Goal: Transaction & Acquisition: Purchase product/service

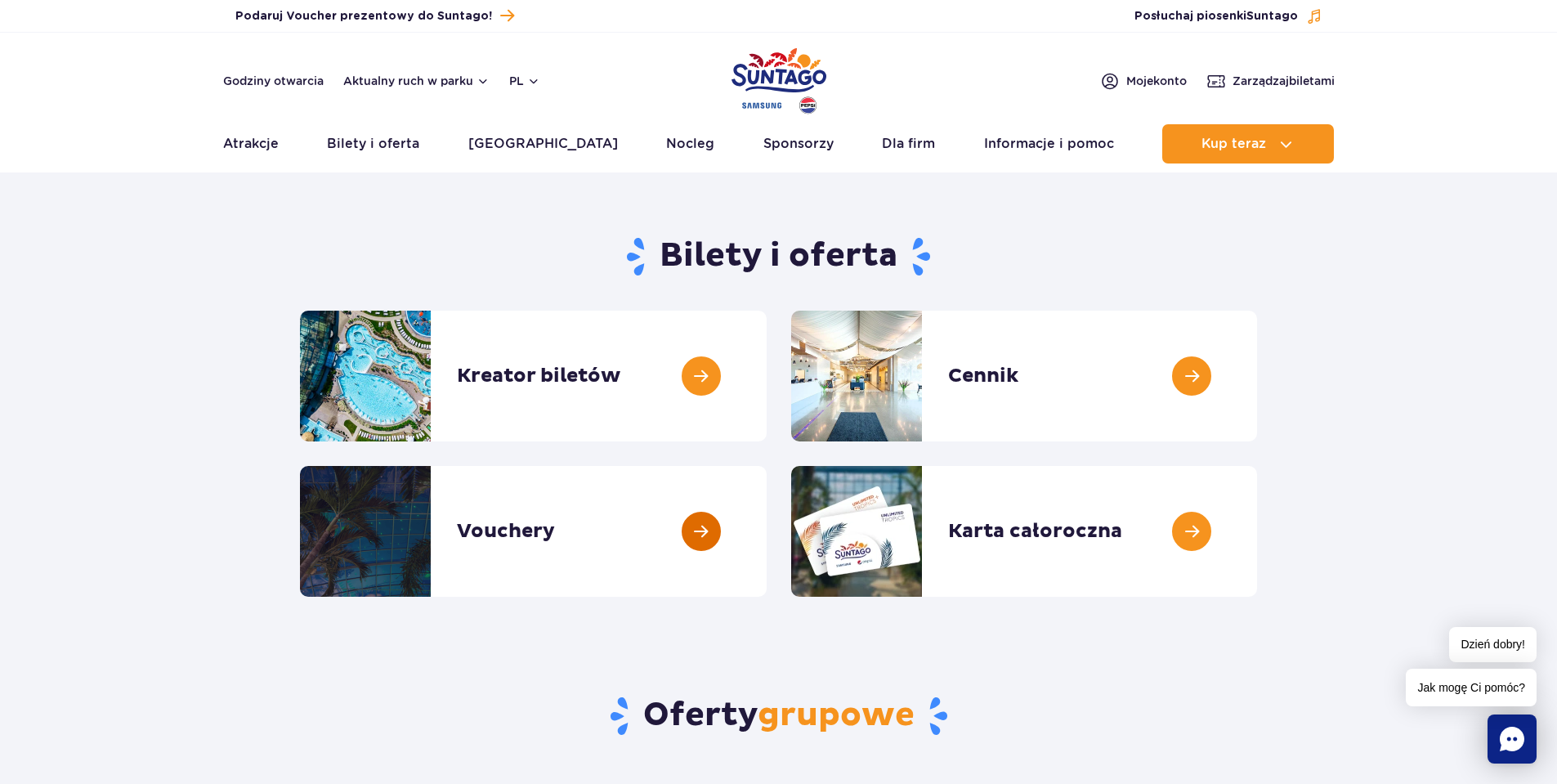
click at [766, 527] on link at bounding box center [766, 532] width 0 height 131
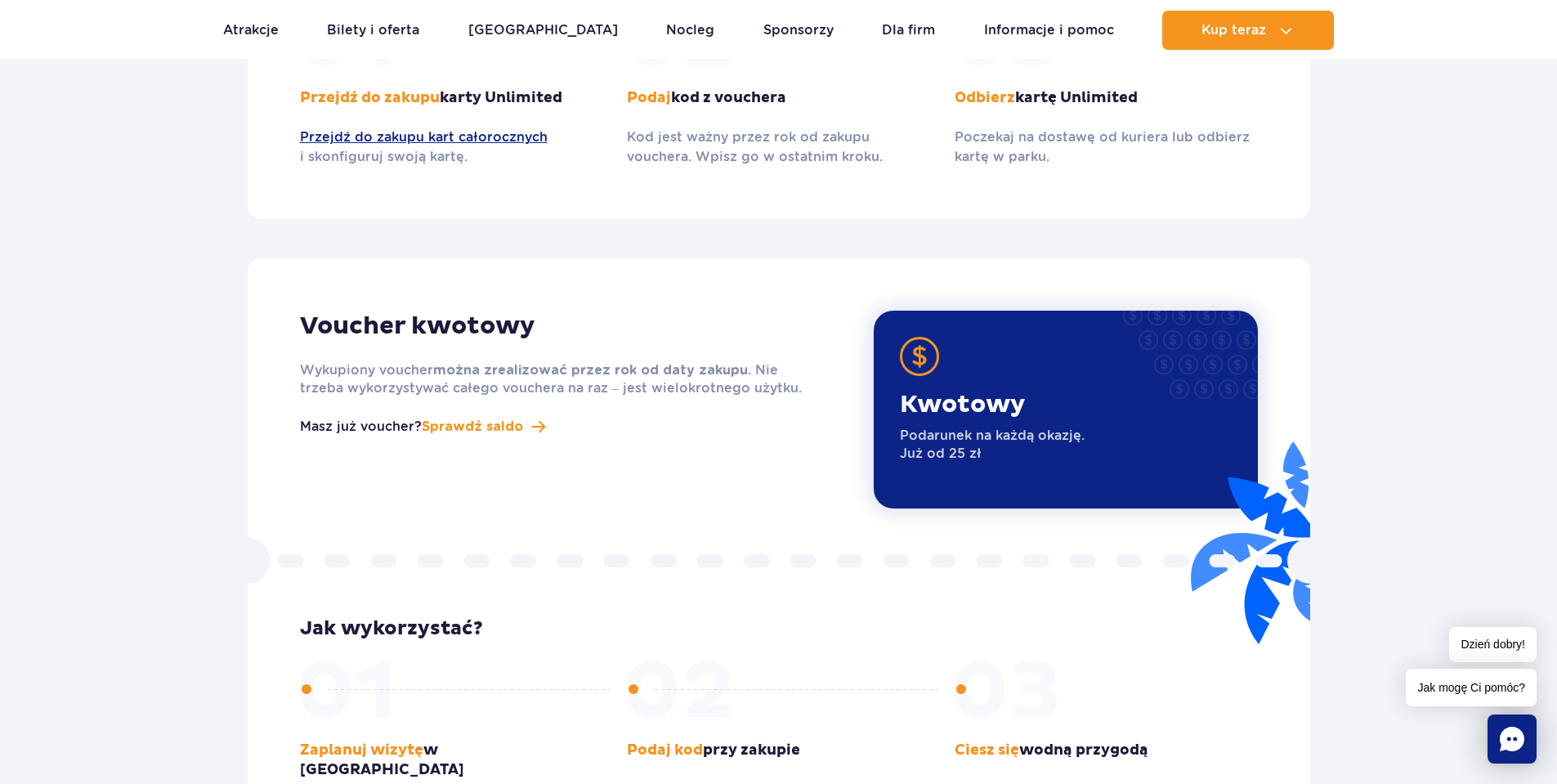
scroll to position [1880, 0]
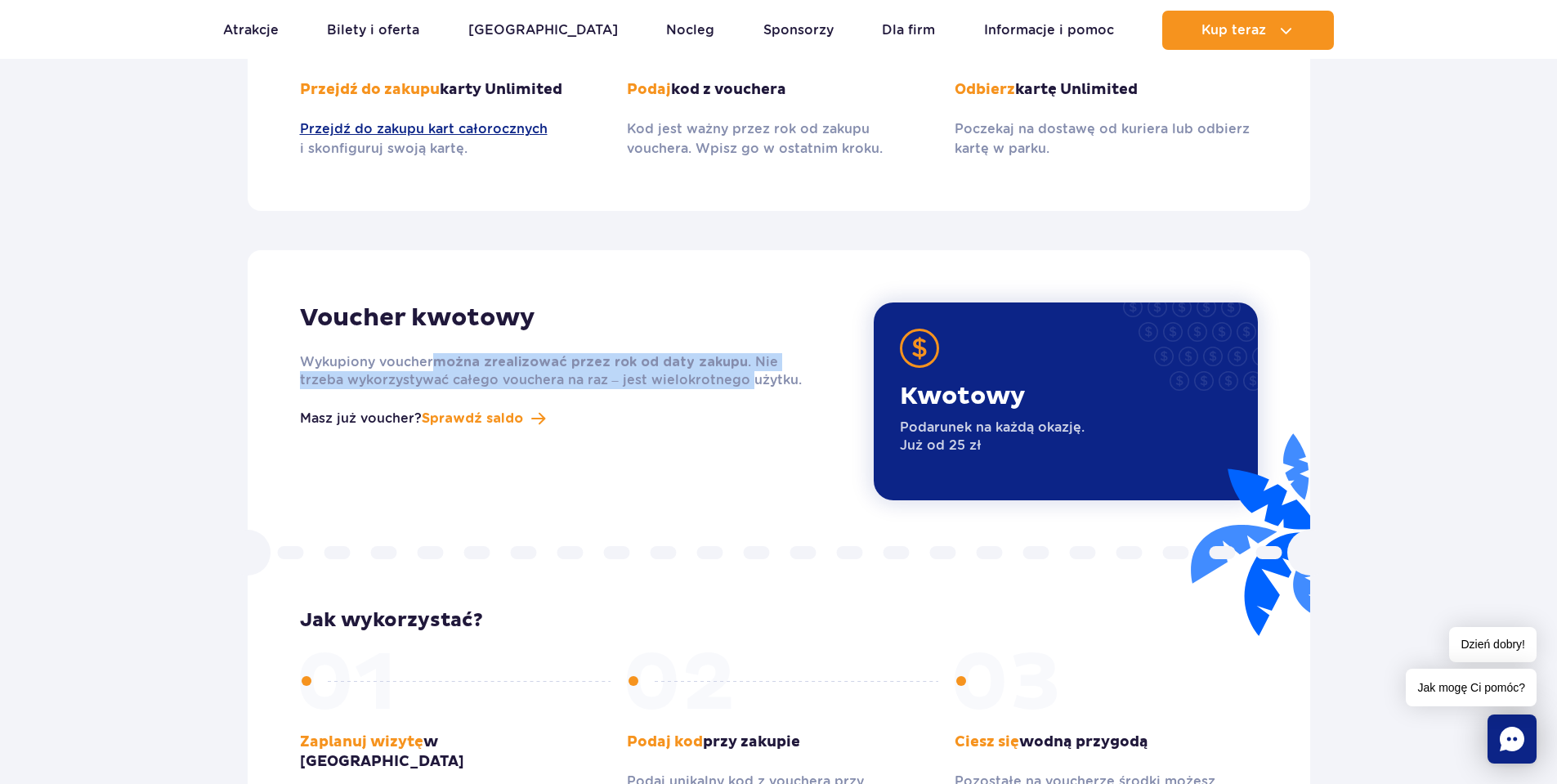
drag, startPoint x: 431, startPoint y: 343, endPoint x: 701, endPoint y: 362, distance: 270.7
click at [701, 362] on p "Wykupiony voucher można zrealizować przez rok od daty zakupu . Nie trzeba wykor…" at bounding box center [560, 370] width 520 height 36
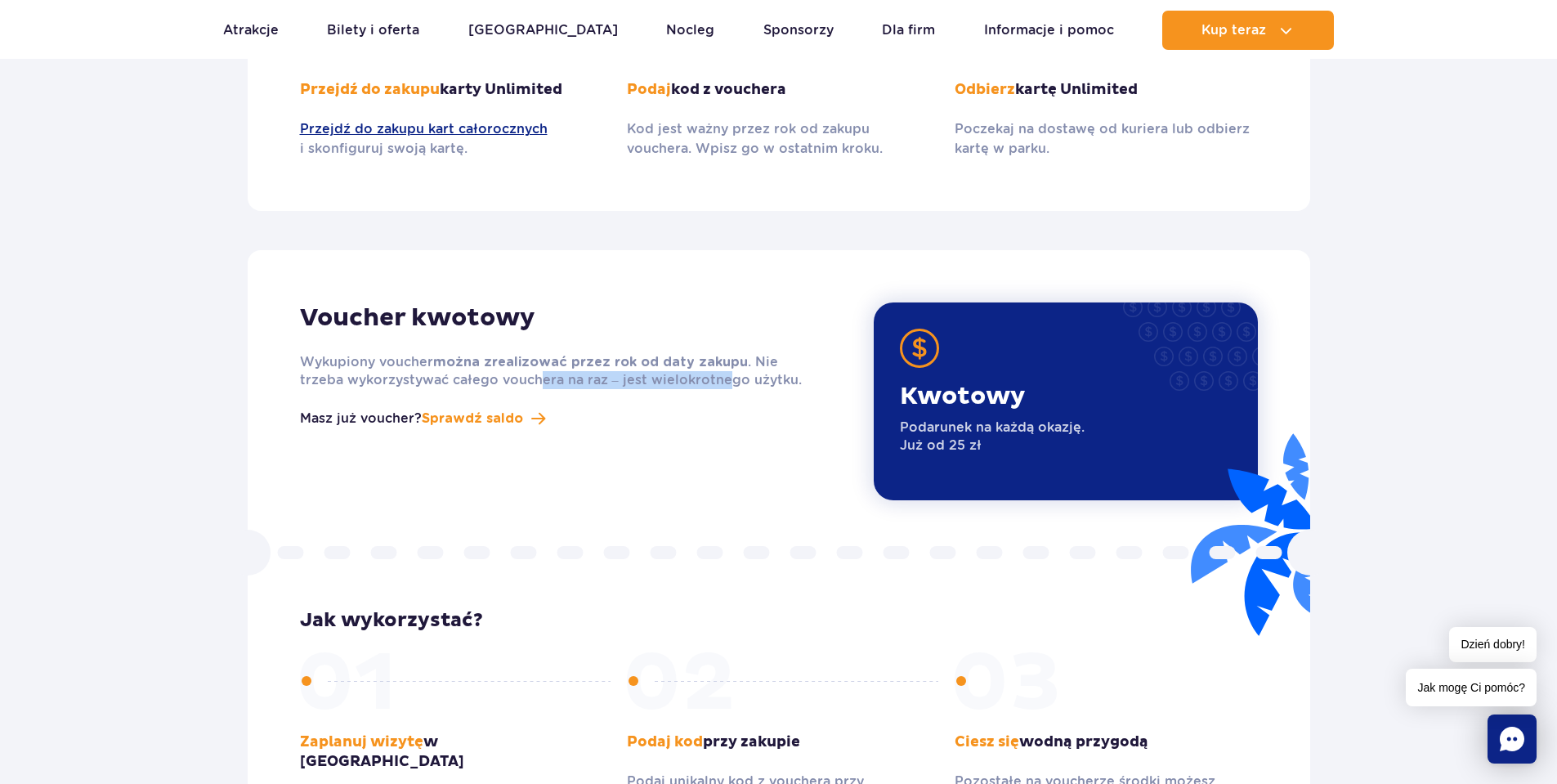
drag, startPoint x: 492, startPoint y: 360, endPoint x: 676, endPoint y: 359, distance: 184.0
click at [676, 359] on p "Wykupiony voucher można zrealizować przez rok od daty zakupu . Nie trzeba wykor…" at bounding box center [560, 370] width 520 height 36
click at [647, 361] on p "Wykupiony voucher można zrealizować przez rok od daty zakupu . Nie trzeba wykor…" at bounding box center [560, 370] width 520 height 36
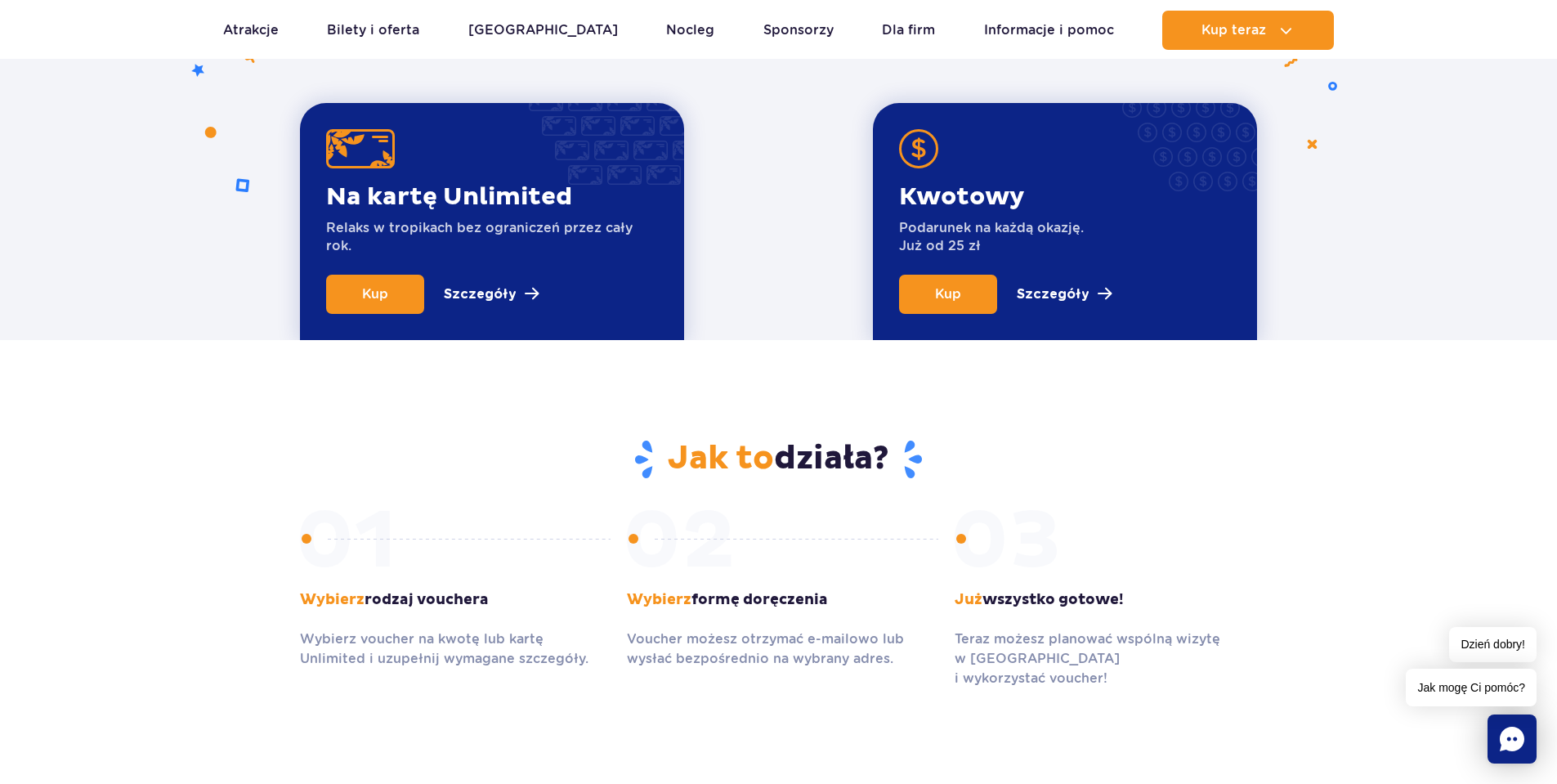
scroll to position [0, 0]
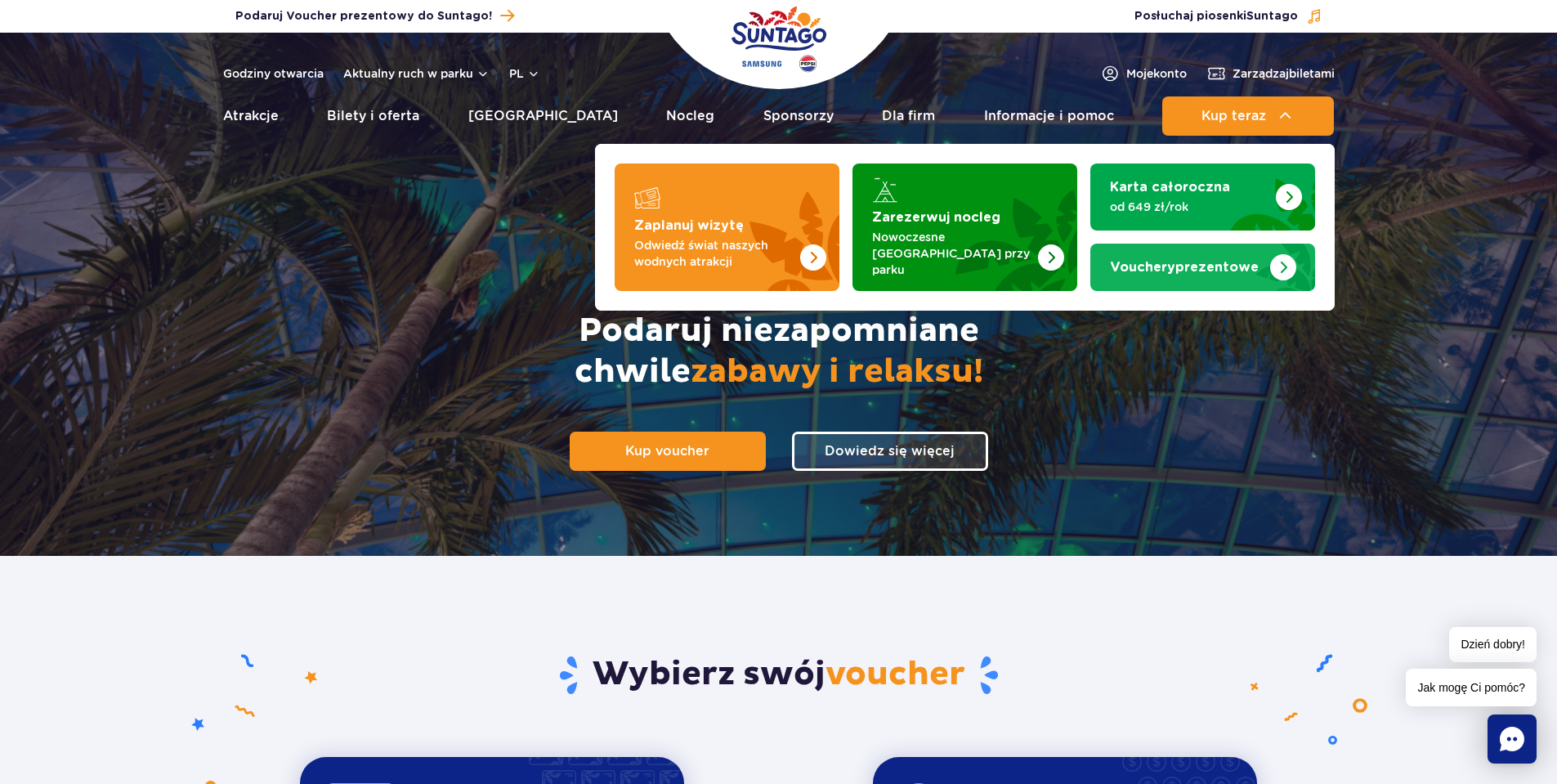
click at [1202, 265] on strong "Vouchery prezentowe" at bounding box center [1184, 267] width 149 height 13
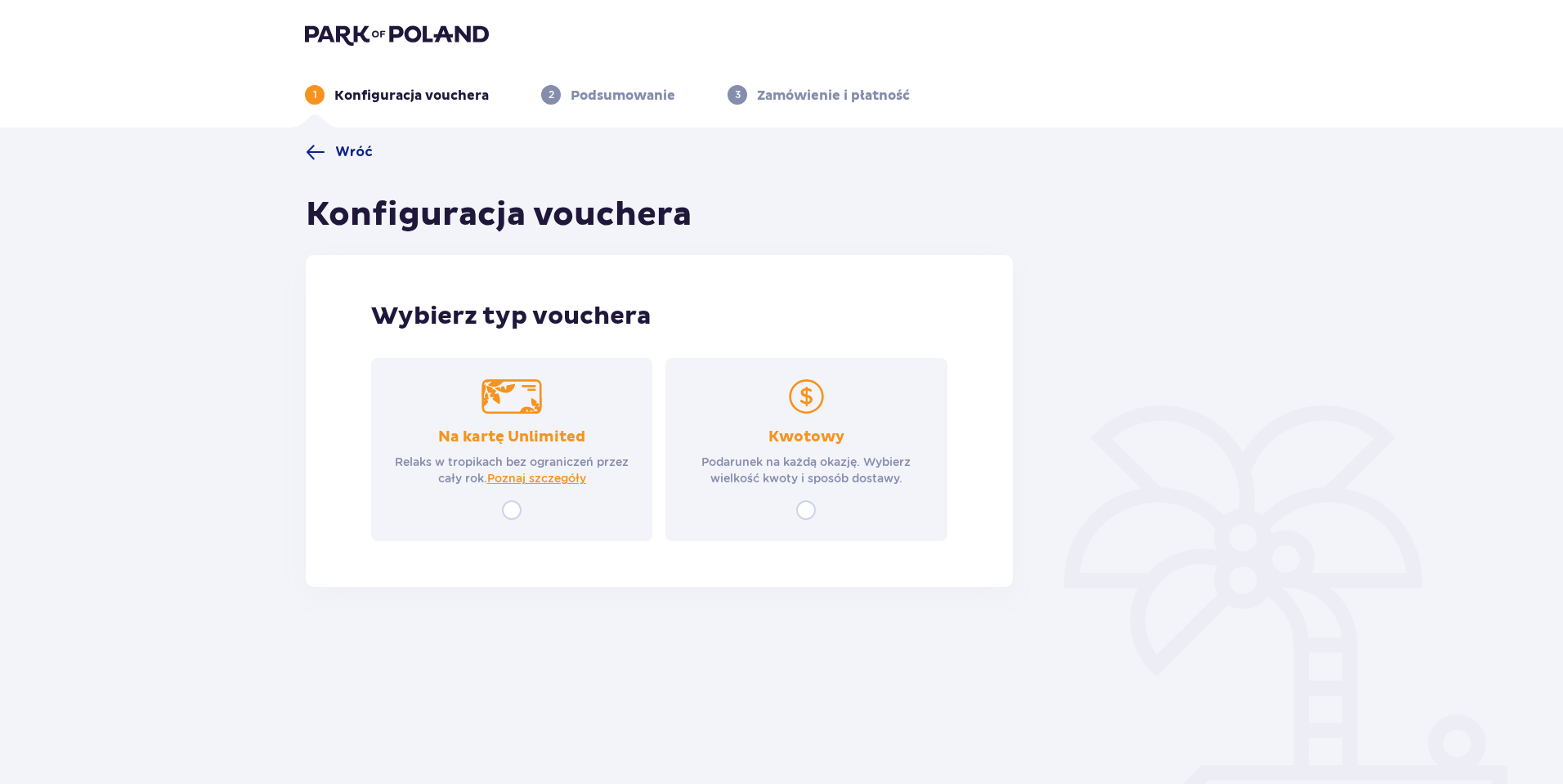
click at [773, 481] on p "Podarunek na każdą okazję. Wybierz wielkość kwoty i sposób dostawy." at bounding box center [806, 469] width 252 height 32
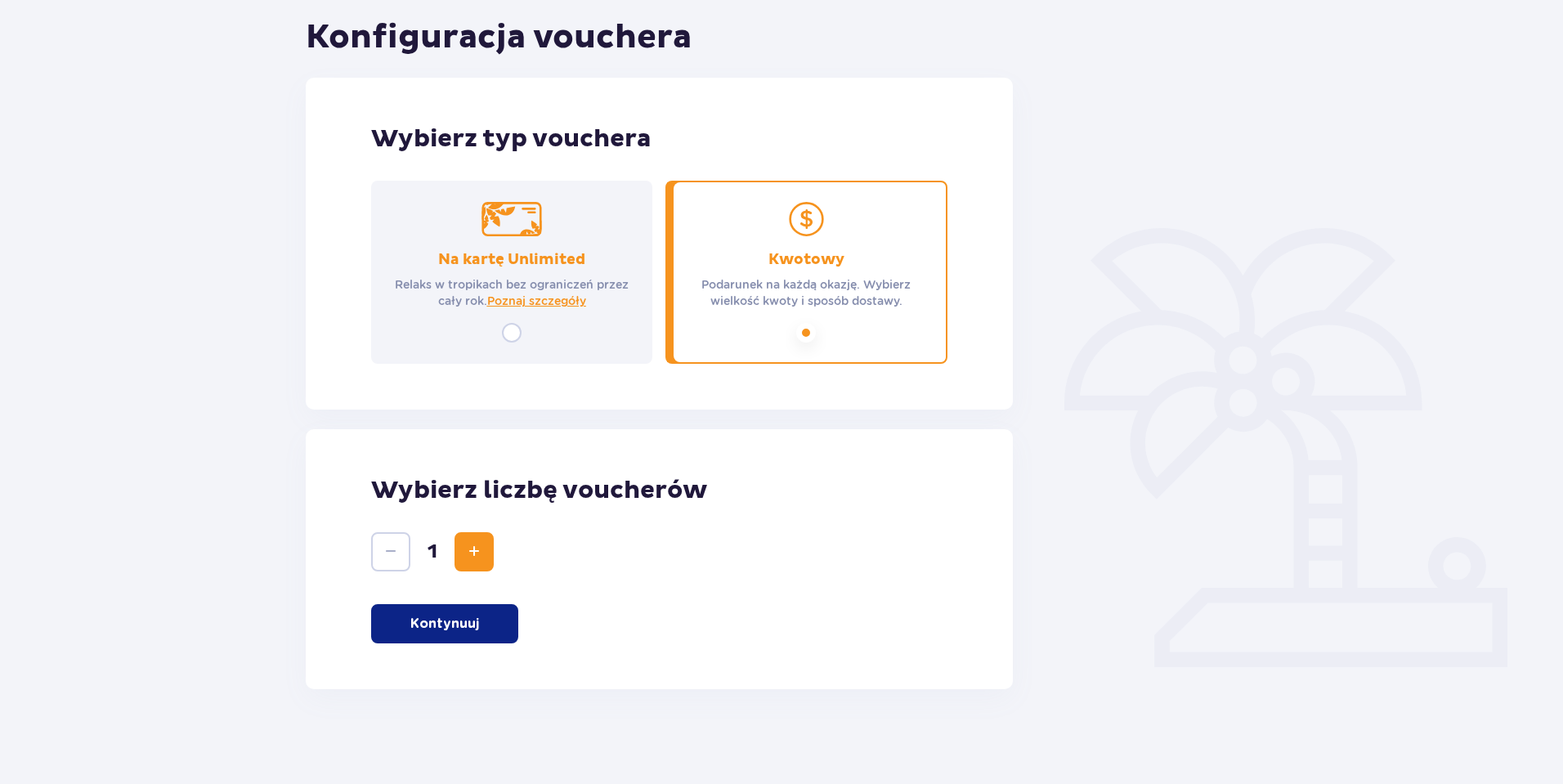
scroll to position [181, 0]
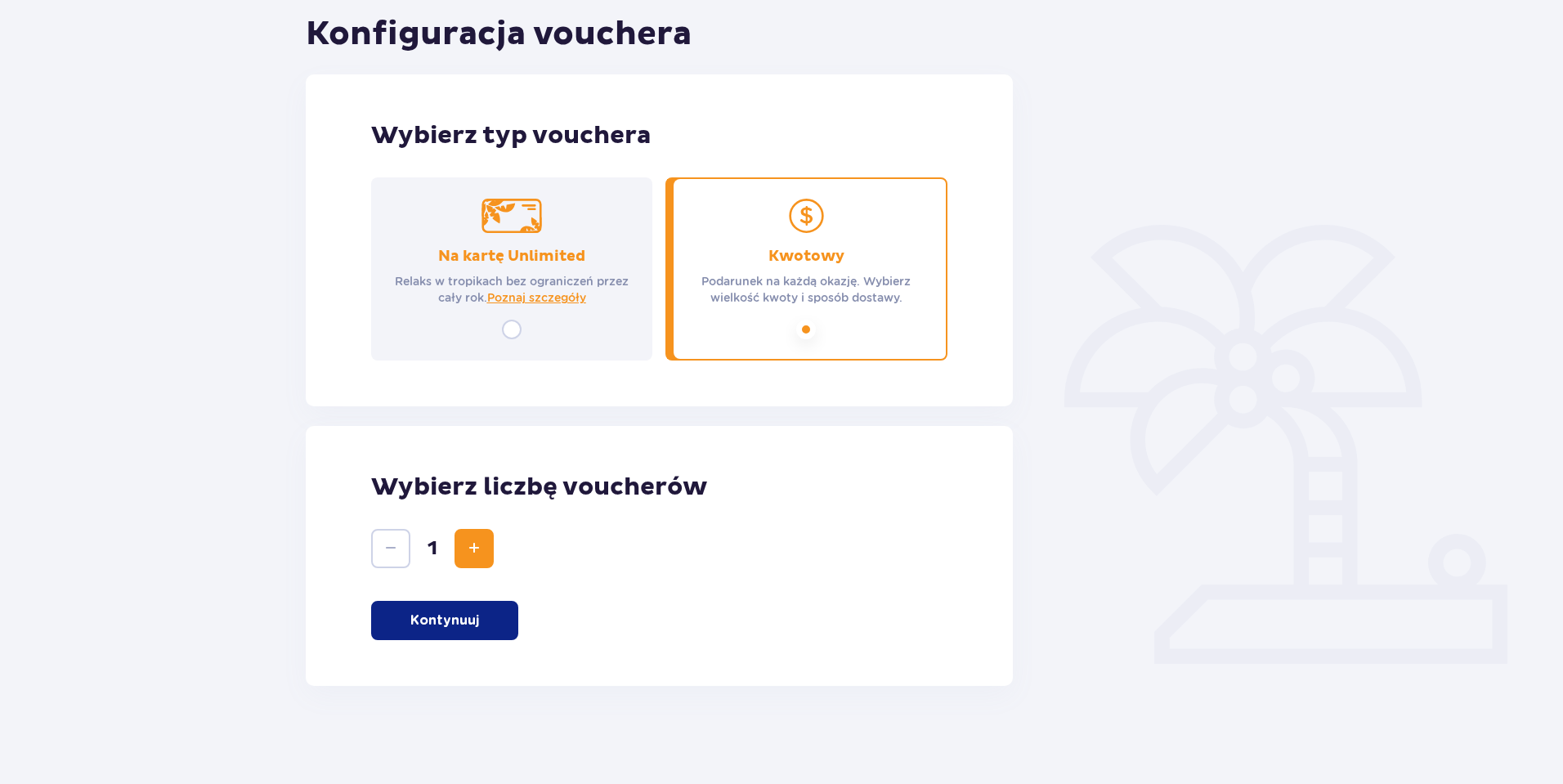
click at [472, 549] on span "Zwiększ" at bounding box center [474, 548] width 19 height 19
click at [451, 624] on p "Kontynuuj" at bounding box center [444, 620] width 68 height 18
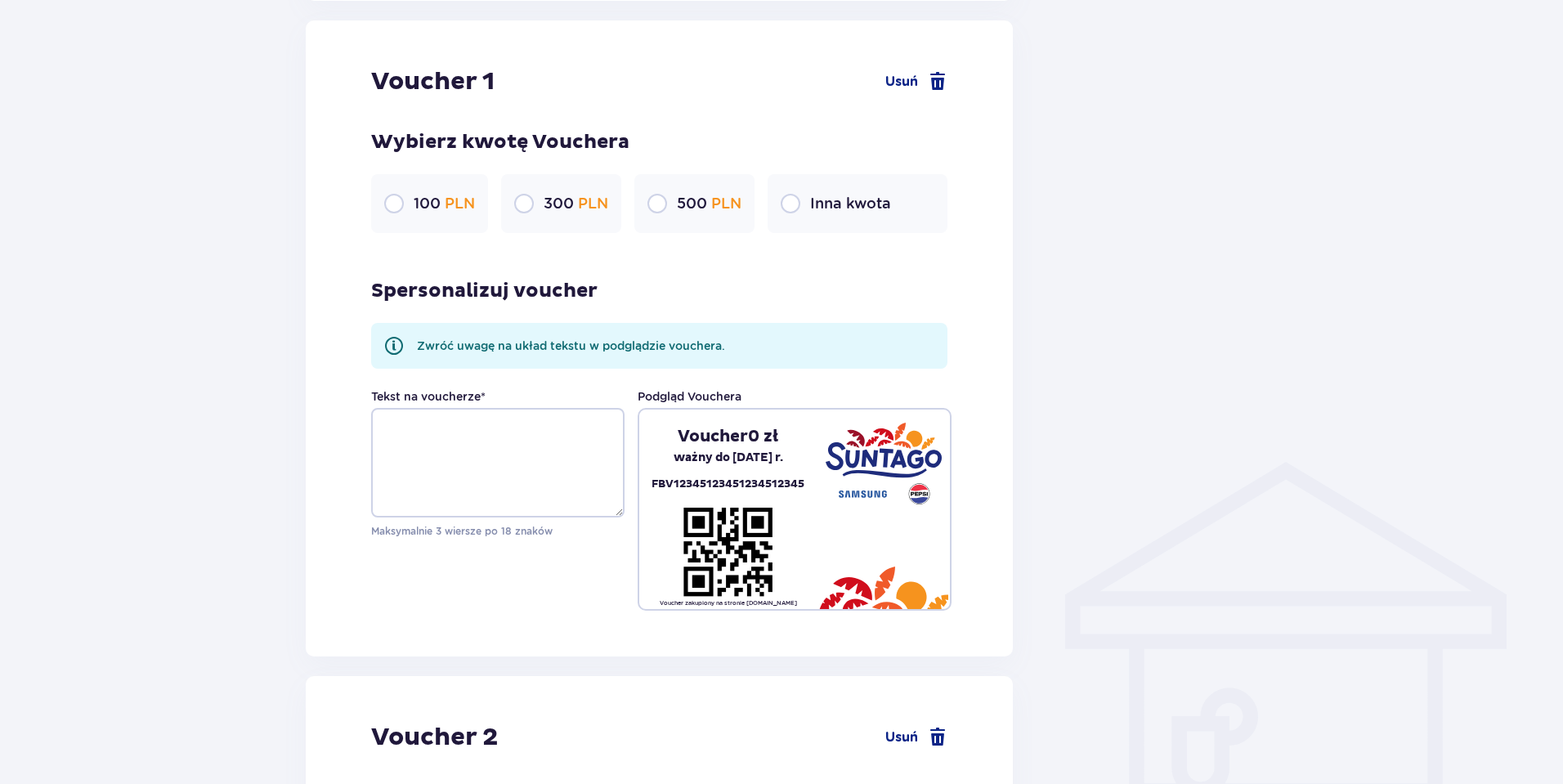
scroll to position [866, 0]
click at [554, 198] on p "300 PLN" at bounding box center [576, 202] width 65 height 19
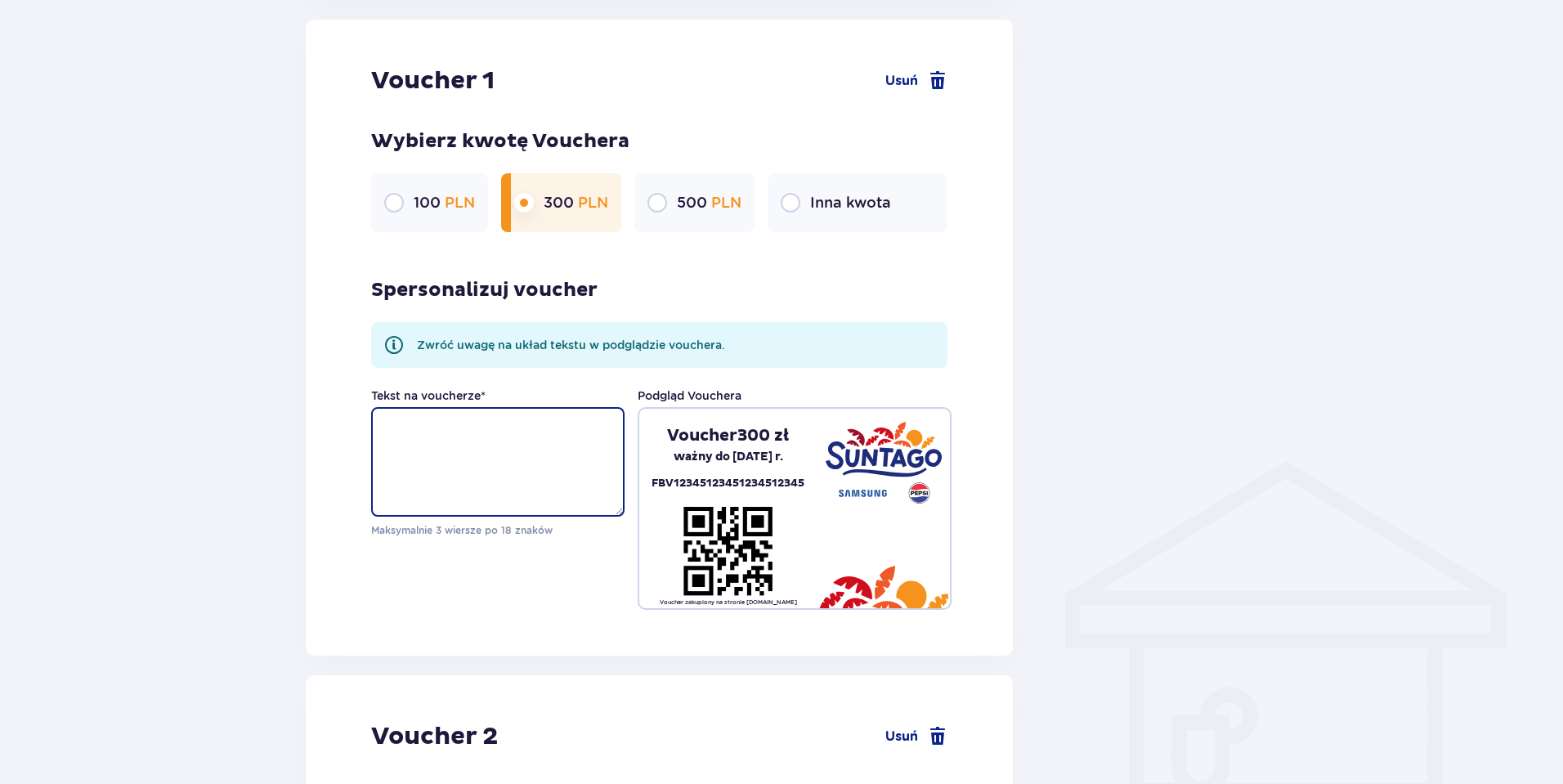
click at [565, 451] on textarea "Tekst na voucherze *" at bounding box center [498, 462] width 253 height 110
click at [939, 274] on div "Spersonalizuj voucher Zwróć uwagę na układ tekstu w podglądzie vouchera. Tekst …" at bounding box center [660, 428] width 576 height 365
click at [928, 77] on span at bounding box center [938, 80] width 19 height 19
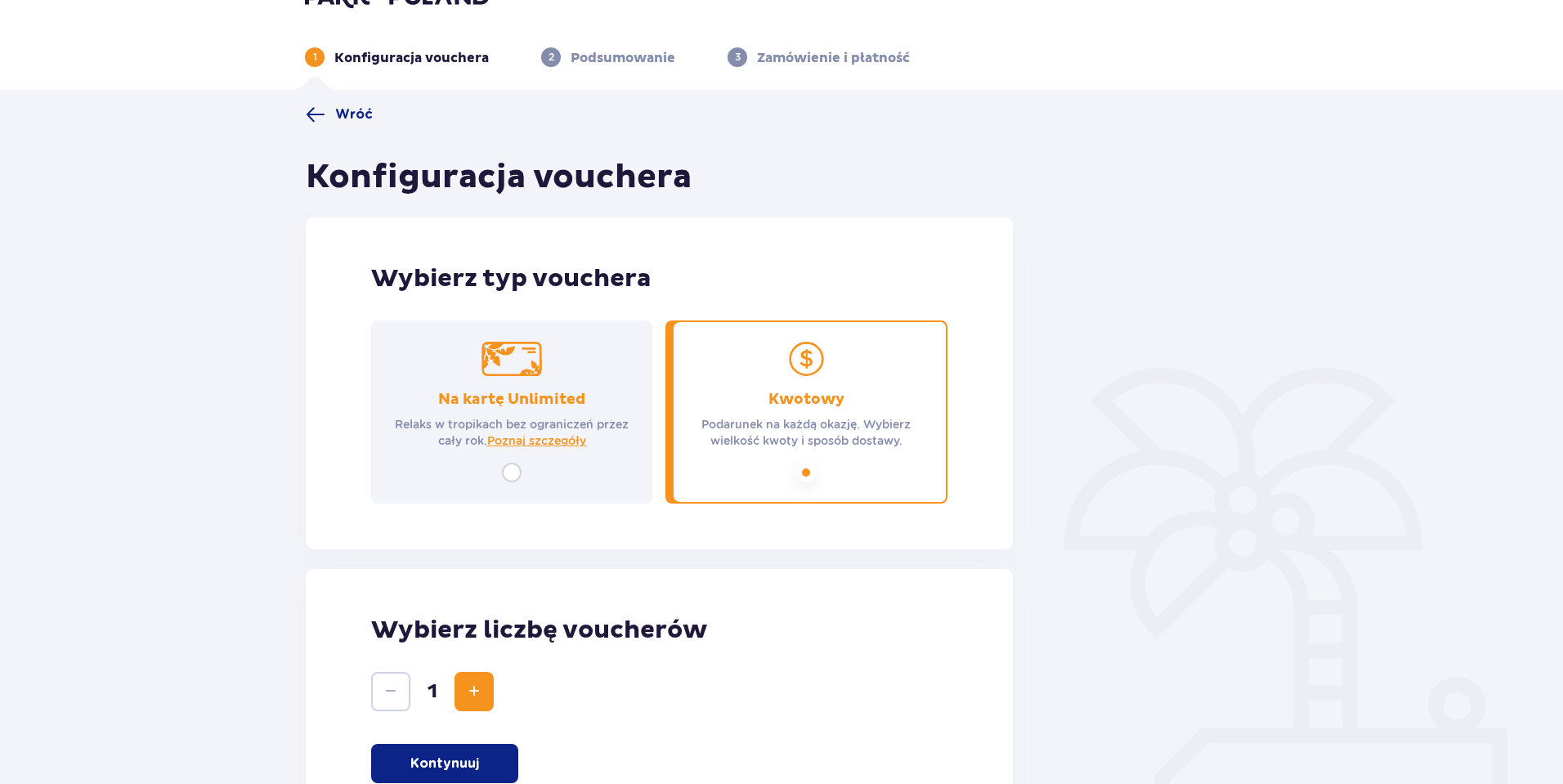
scroll to position [0, 0]
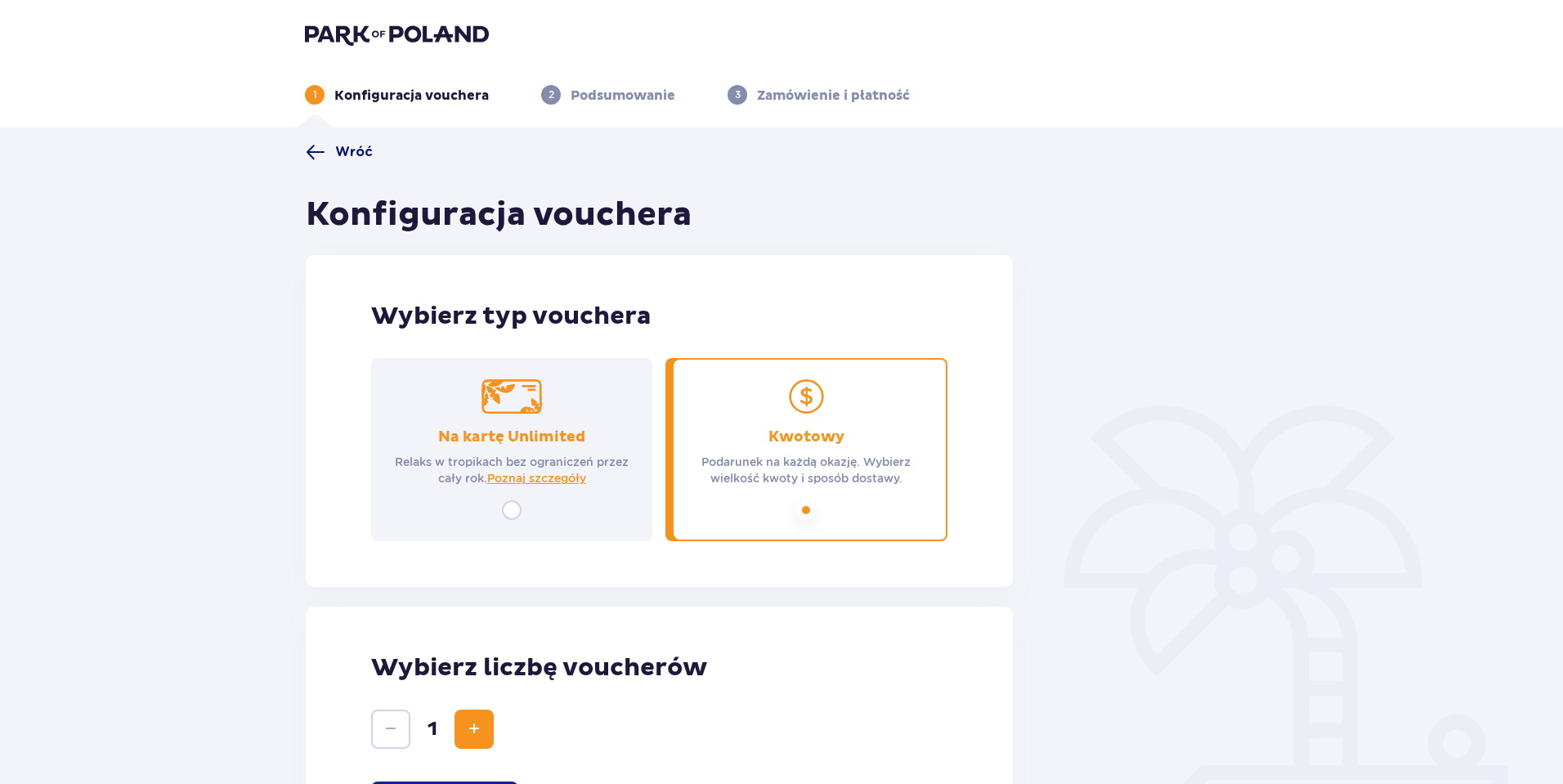
click at [336, 160] on span "Wróć" at bounding box center [354, 151] width 38 height 18
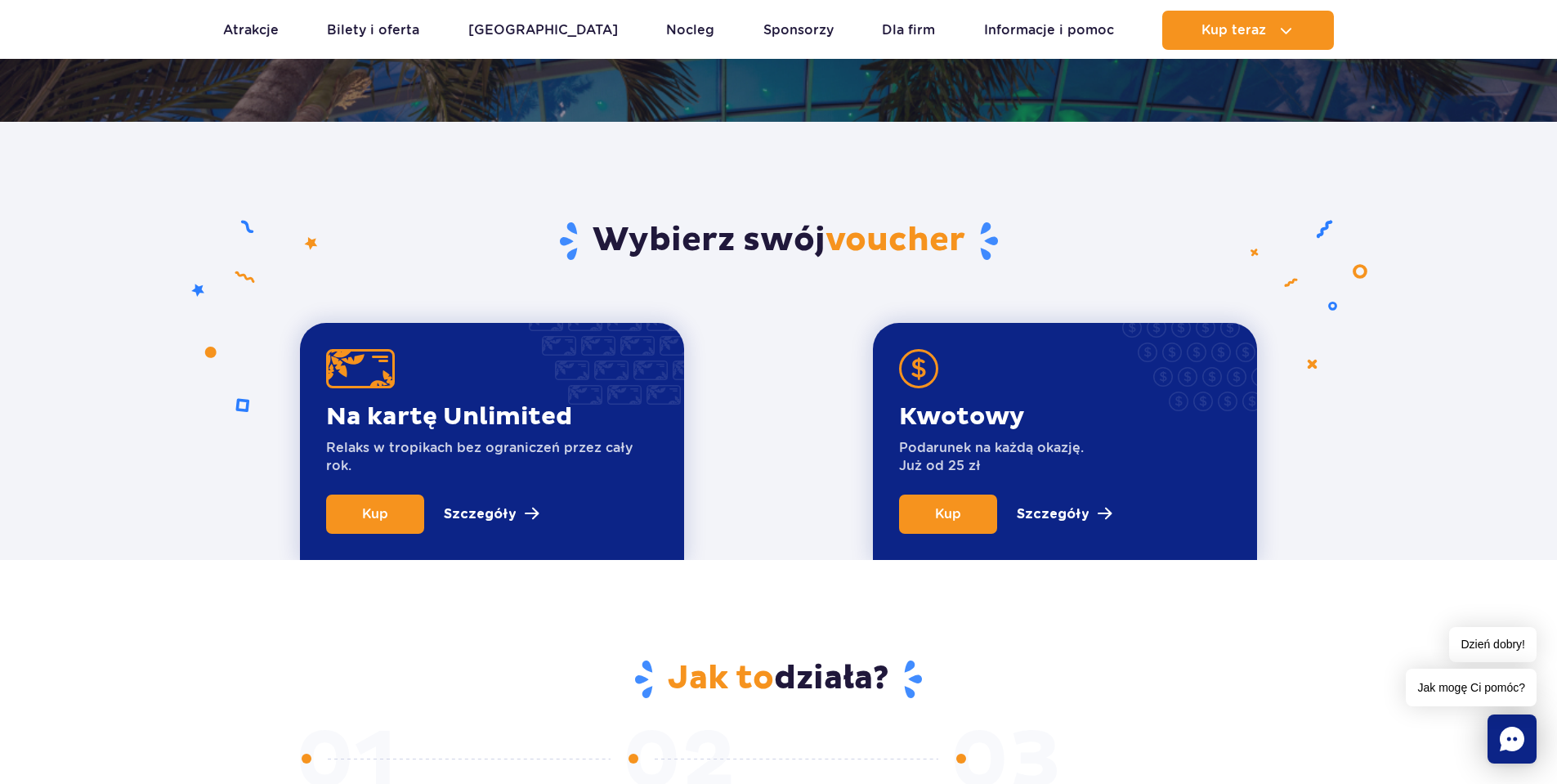
scroll to position [409, 0]
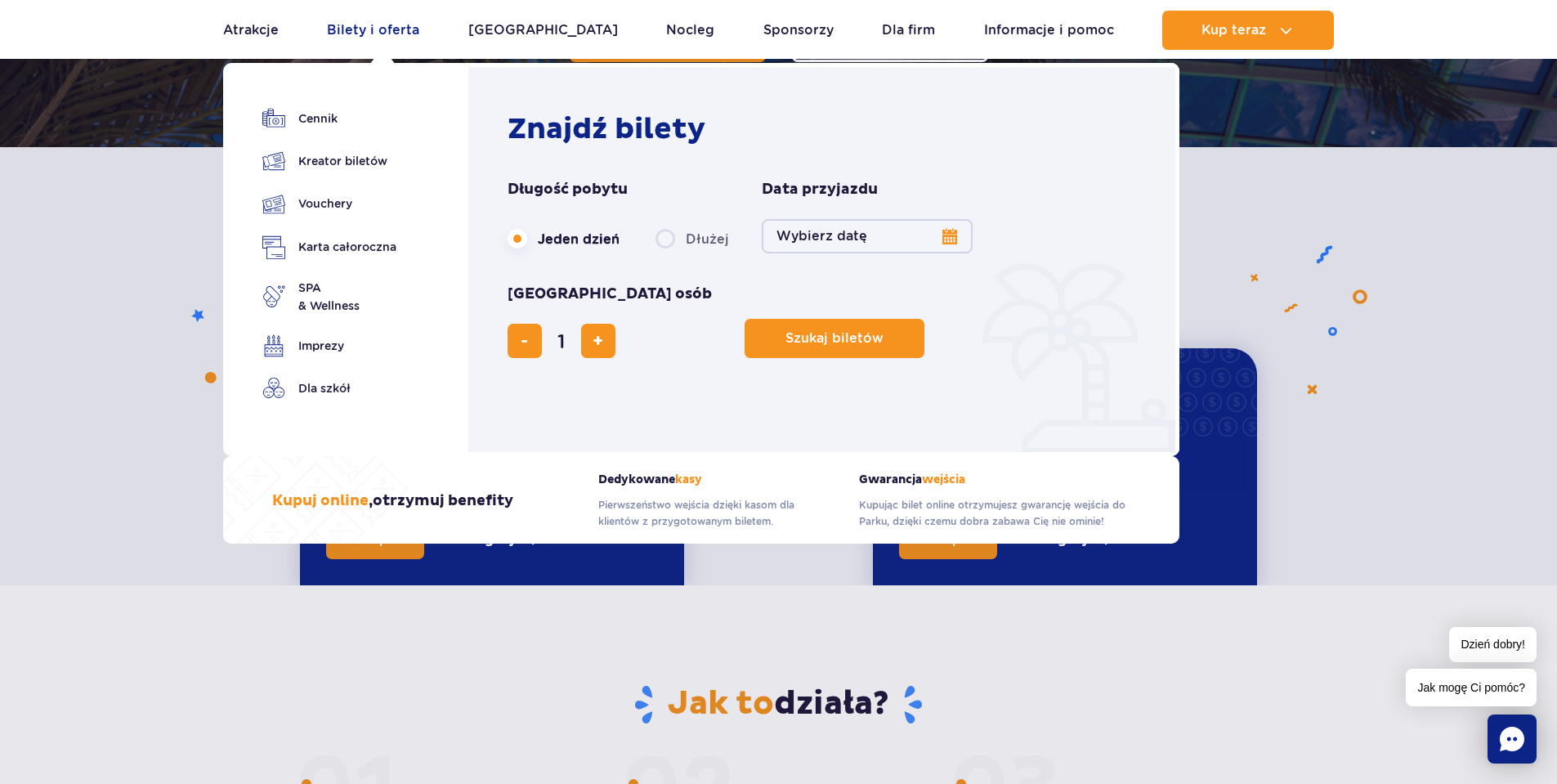
click at [380, 29] on link "Bilety i oferta" at bounding box center [373, 30] width 92 height 39
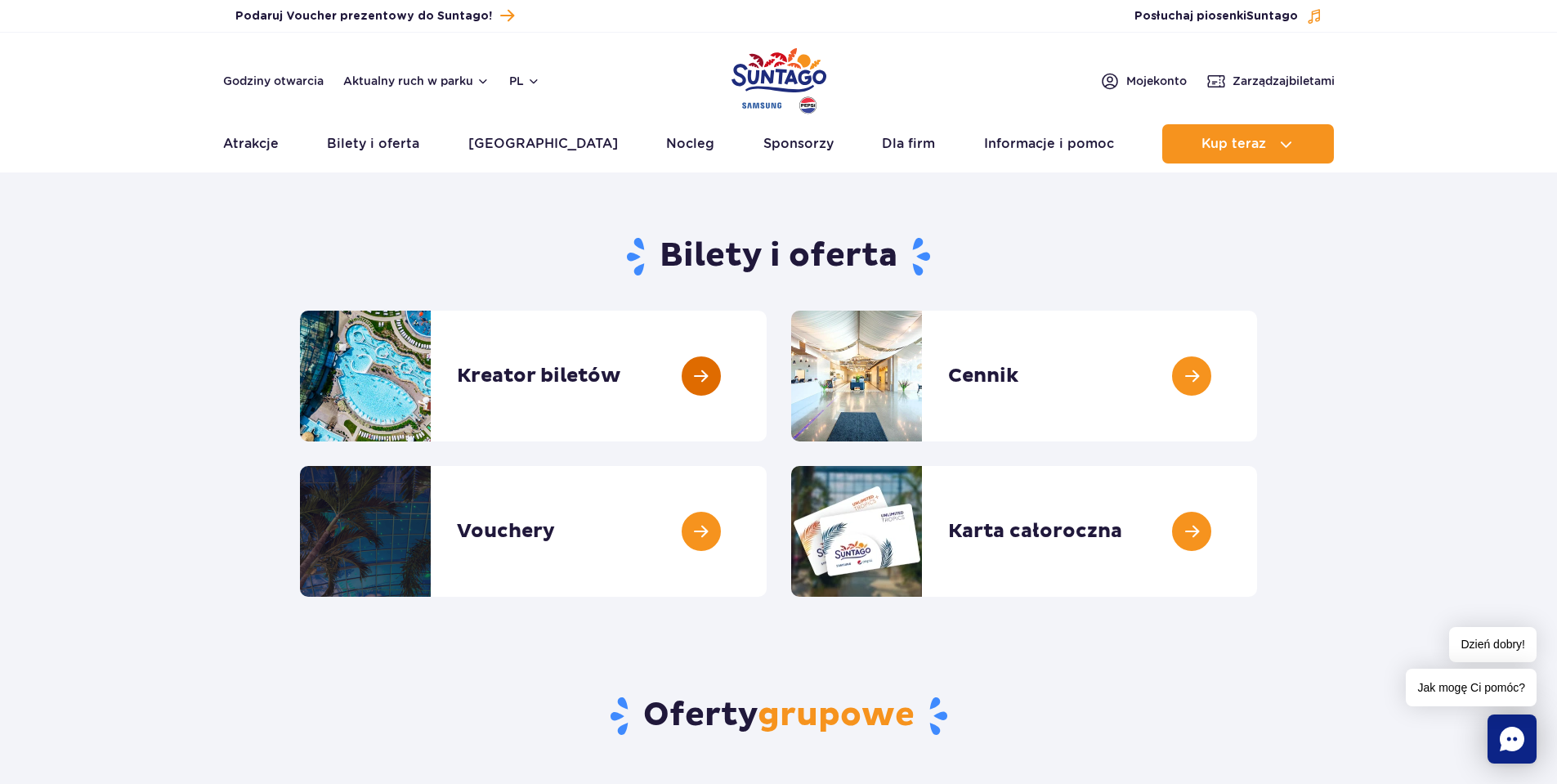
click at [766, 371] on link at bounding box center [766, 376] width 0 height 131
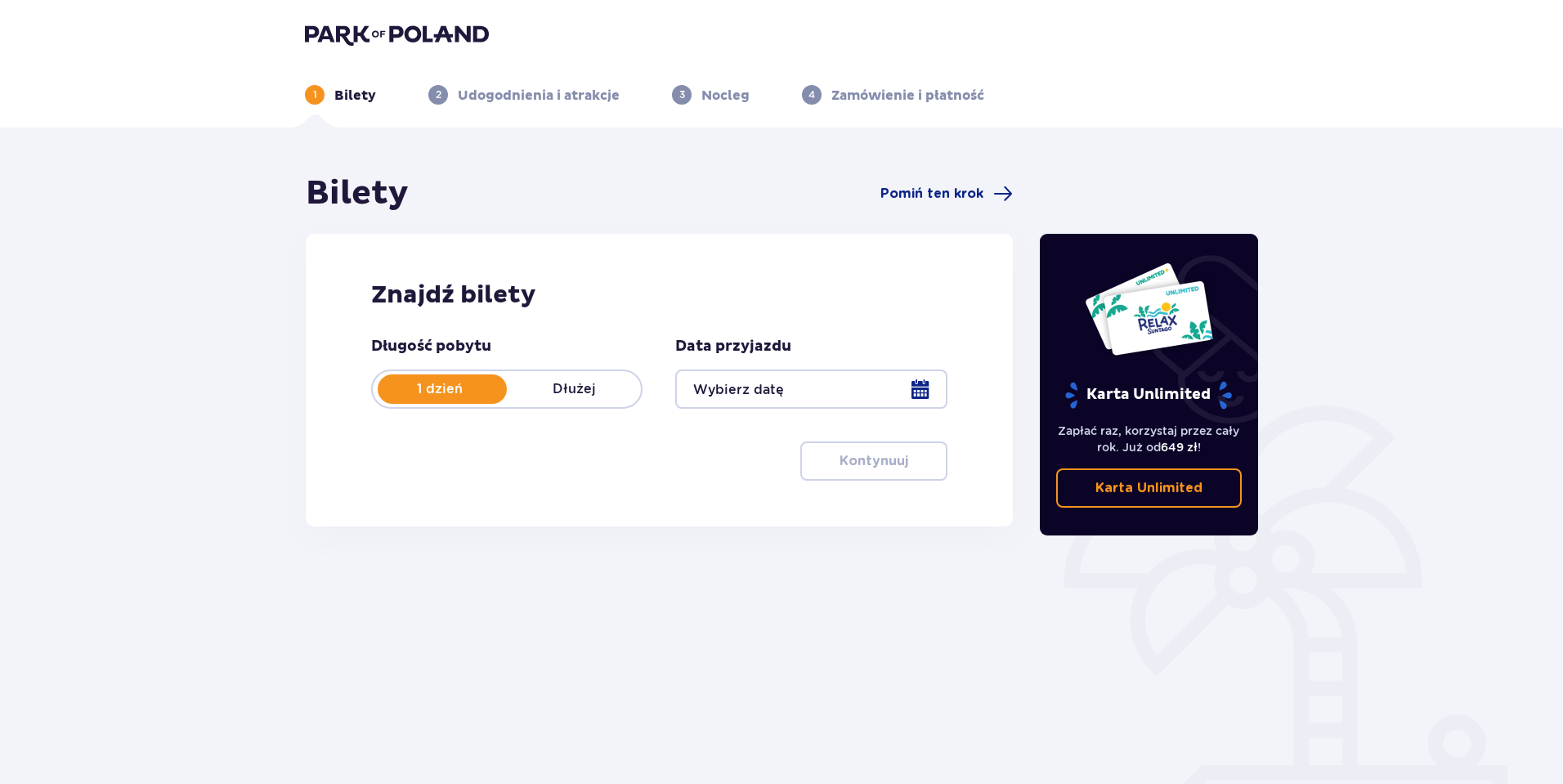
click at [775, 391] on div at bounding box center [811, 389] width 272 height 39
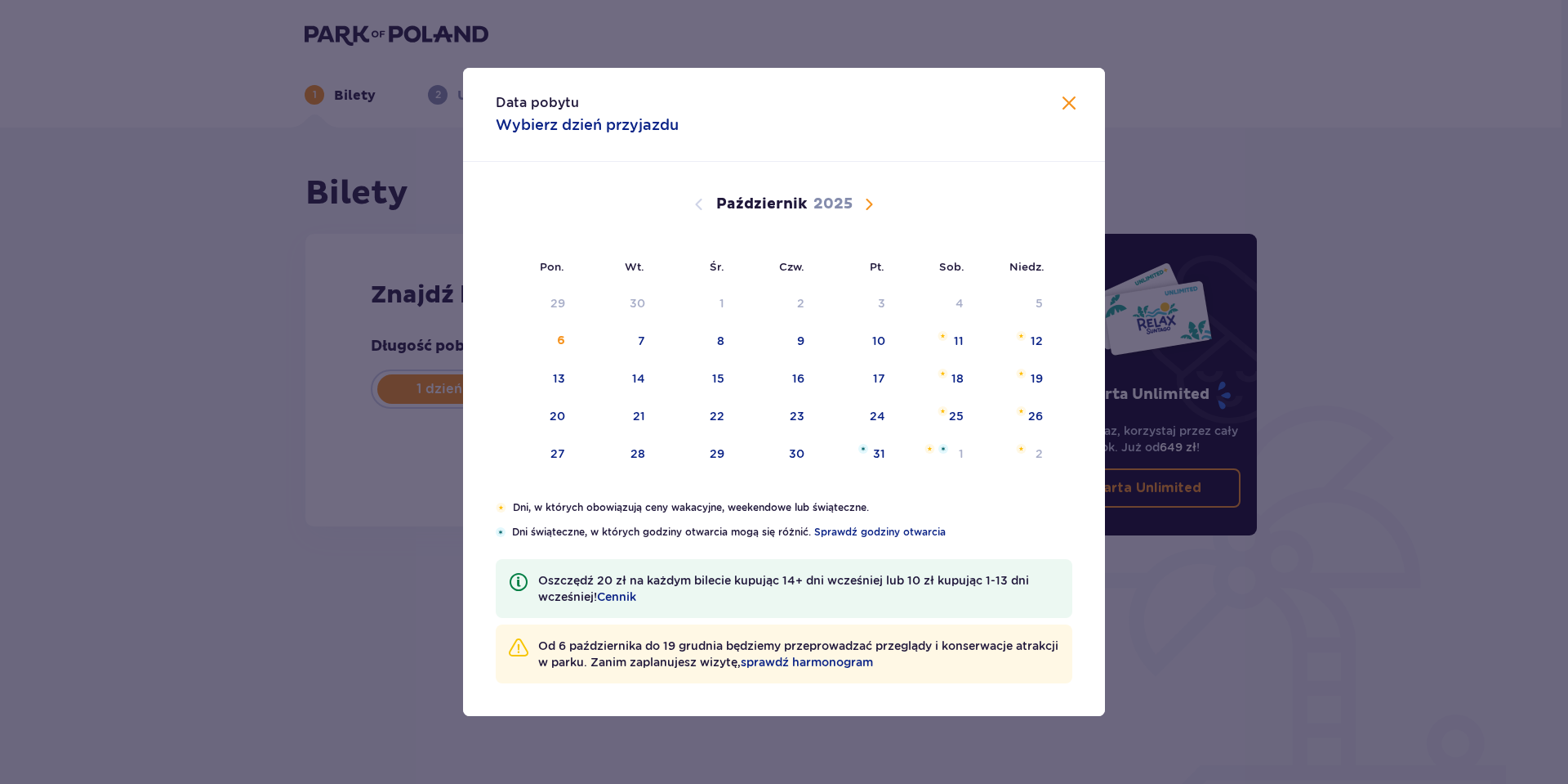
click at [862, 198] on span "Następny miesiąc" at bounding box center [868, 204] width 19 height 19
click at [862, 199] on span "Następny miesiąc" at bounding box center [868, 204] width 19 height 19
click at [871, 199] on span "Następny miesiąc" at bounding box center [868, 204] width 19 height 19
click at [944, 416] on div "24" at bounding box center [935, 416] width 81 height 36
type input "[DATE]"
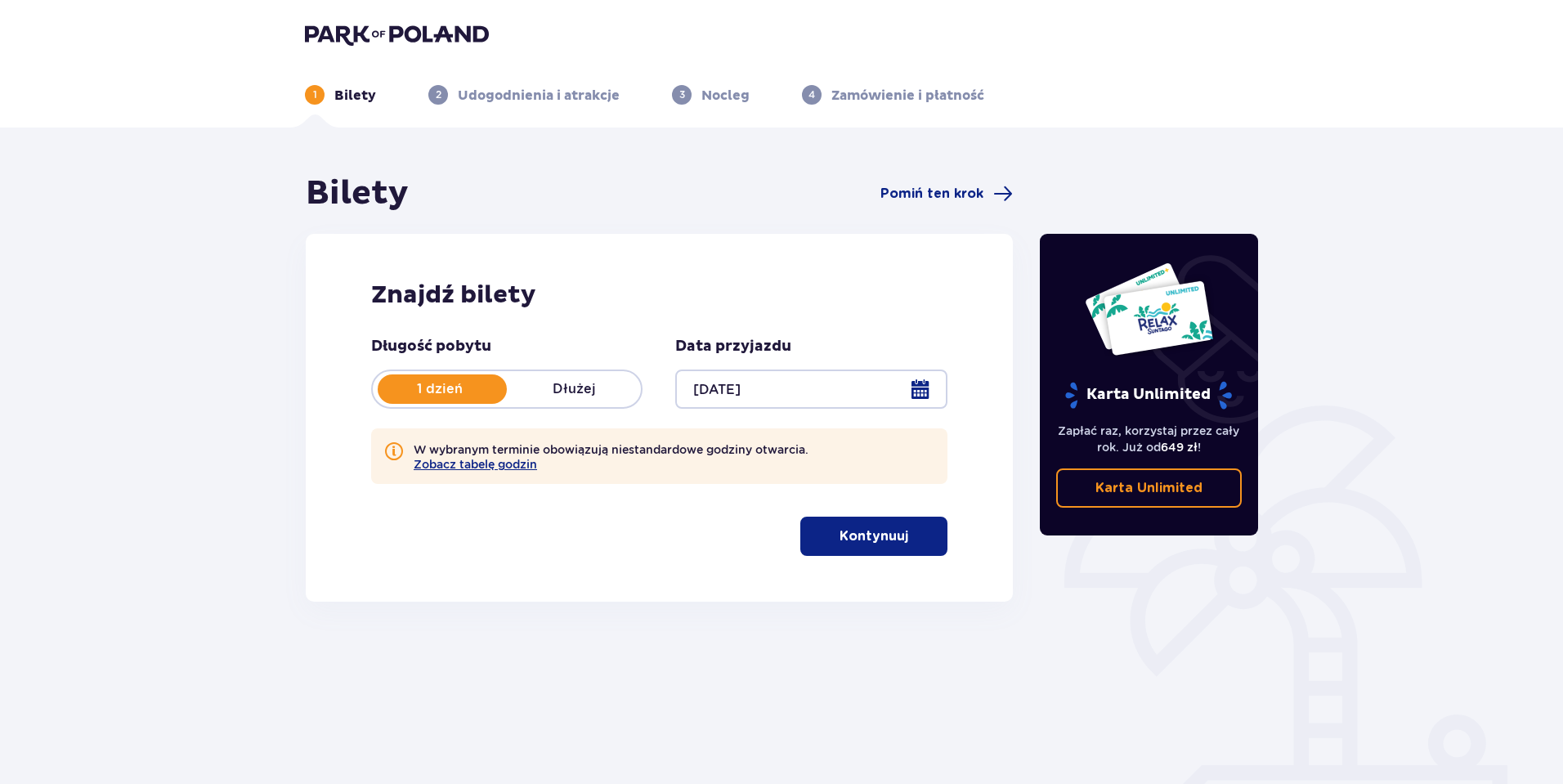
click at [859, 537] on p "Kontynuuj" at bounding box center [874, 536] width 68 height 18
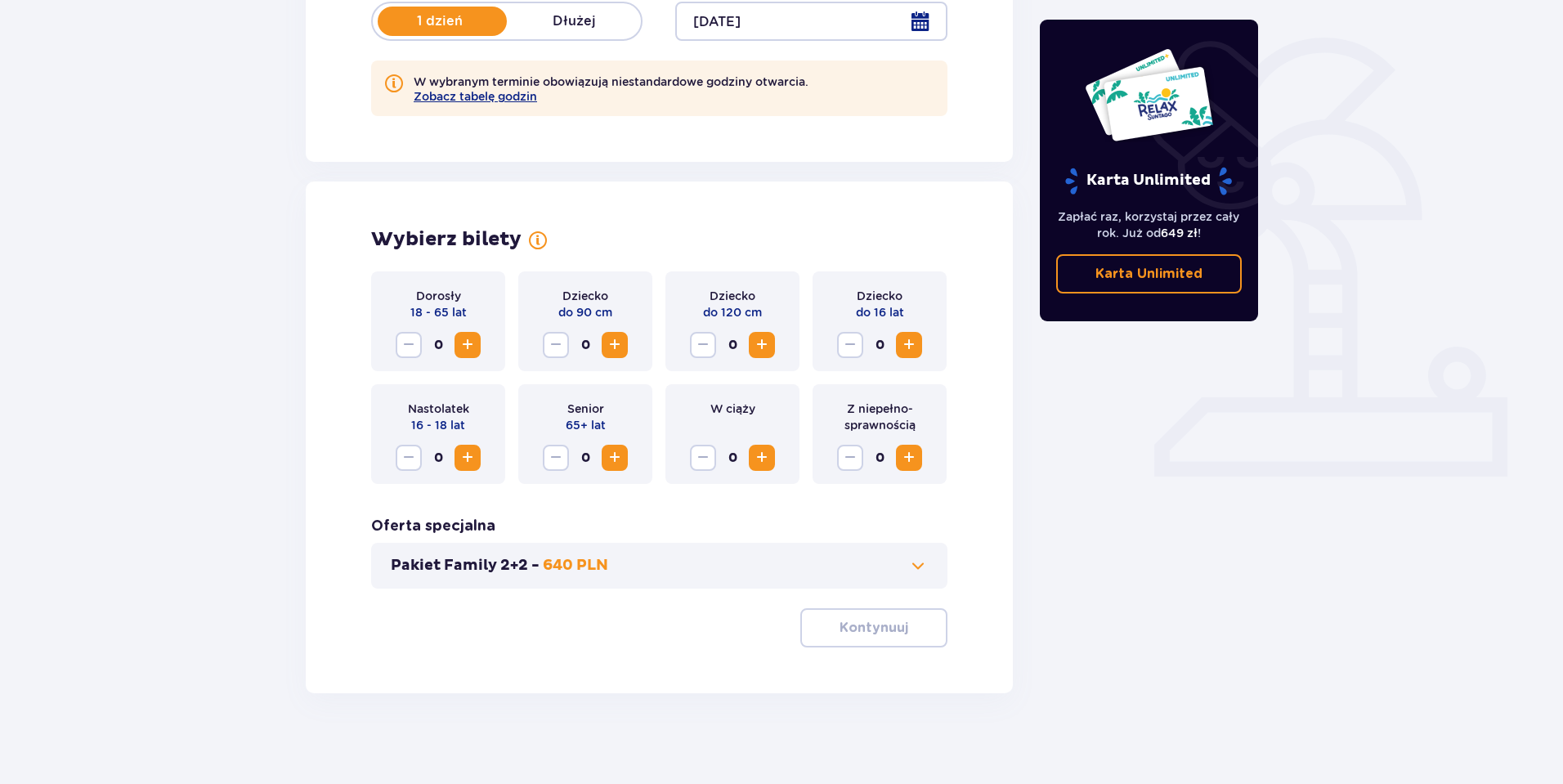
scroll to position [375, 0]
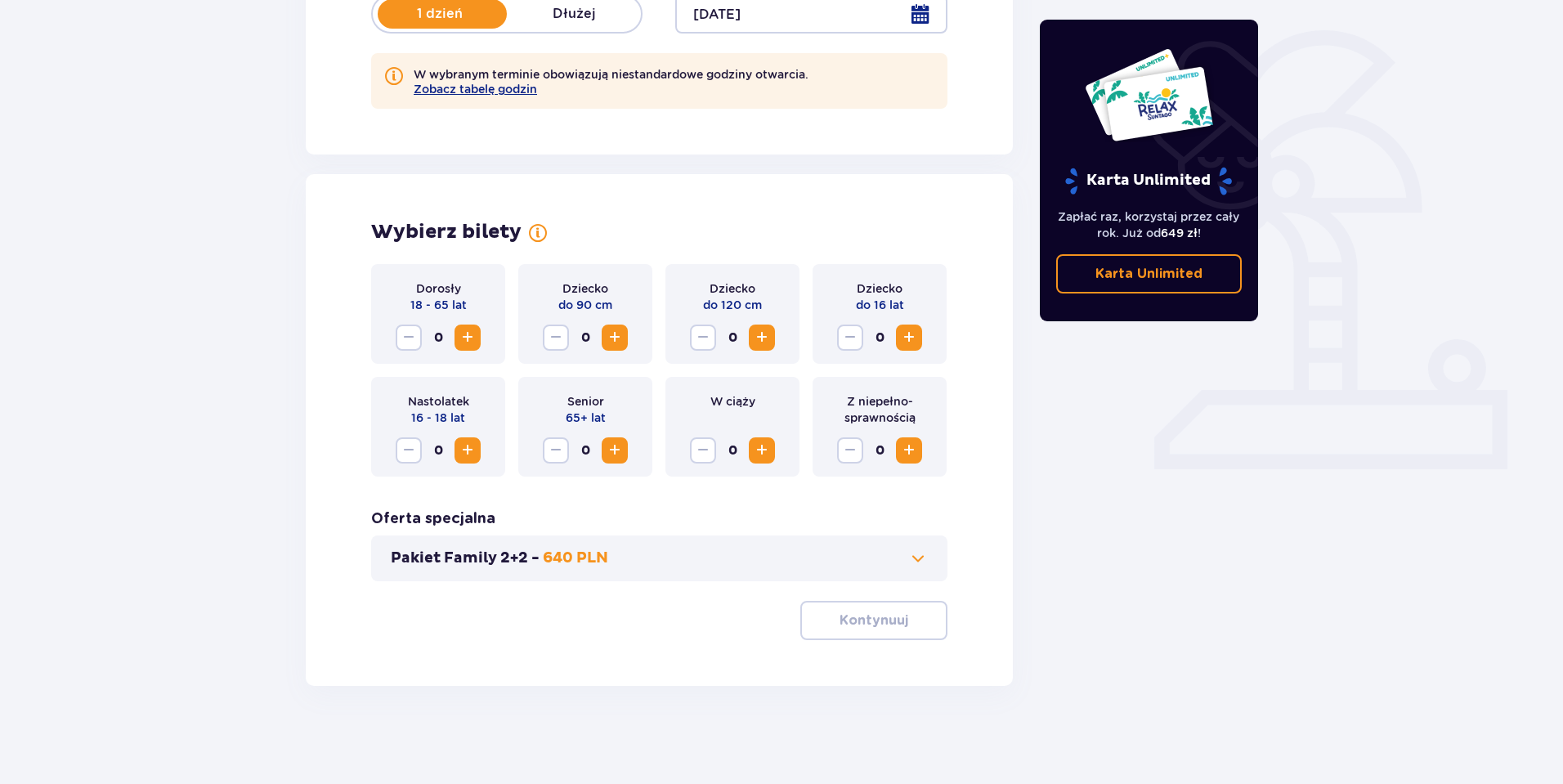
click at [468, 344] on span "Zwiększ" at bounding box center [467, 337] width 19 height 19
click at [413, 340] on span "Zmniejsz" at bounding box center [408, 337] width 19 height 19
click at [467, 339] on span "Zwiększ" at bounding box center [467, 337] width 19 height 19
click at [892, 623] on p "Kontynuuj" at bounding box center [874, 620] width 68 height 18
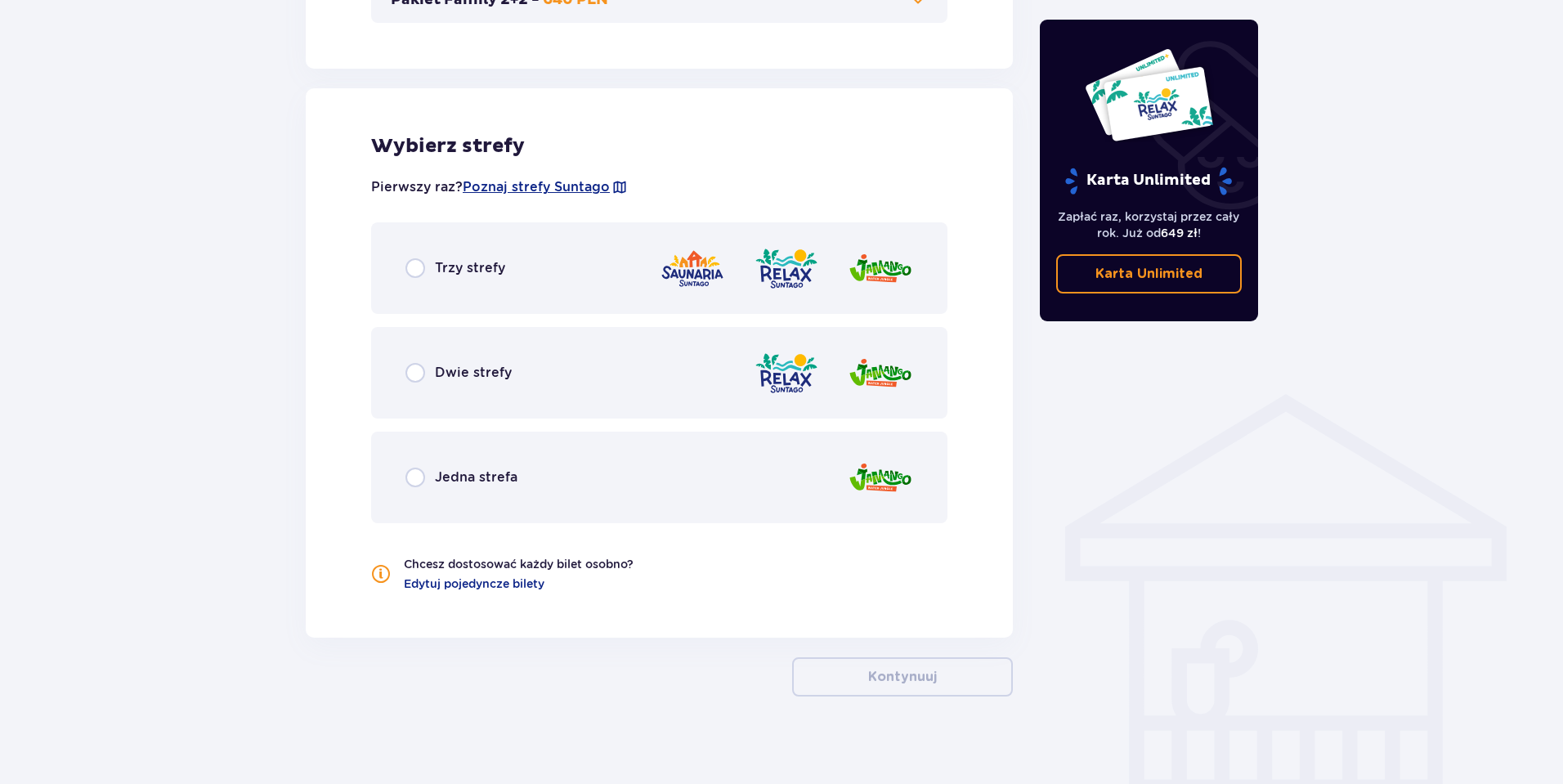
scroll to position [944, 0]
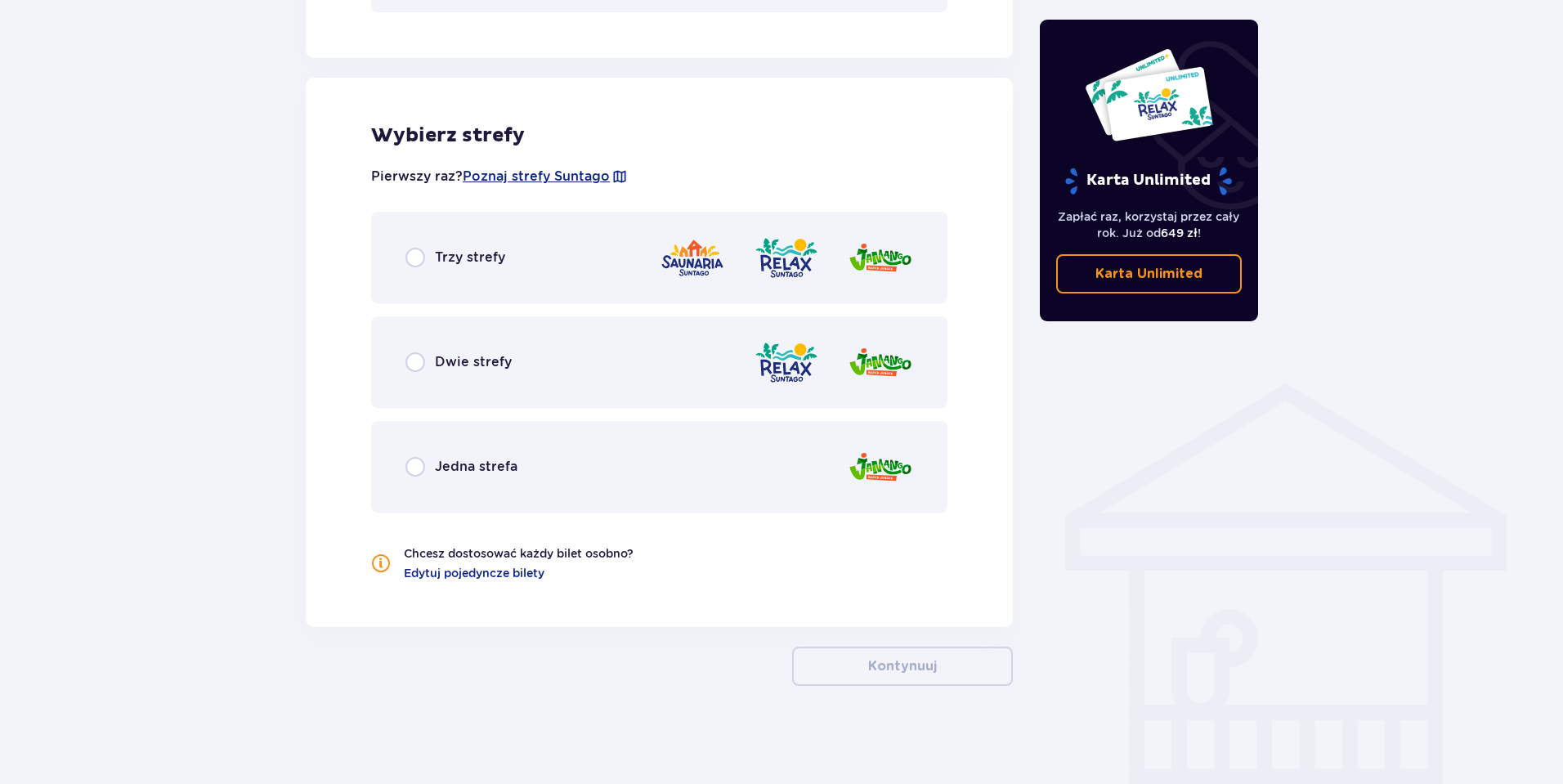
click at [447, 265] on span "Trzy strefy" at bounding box center [470, 257] width 70 height 18
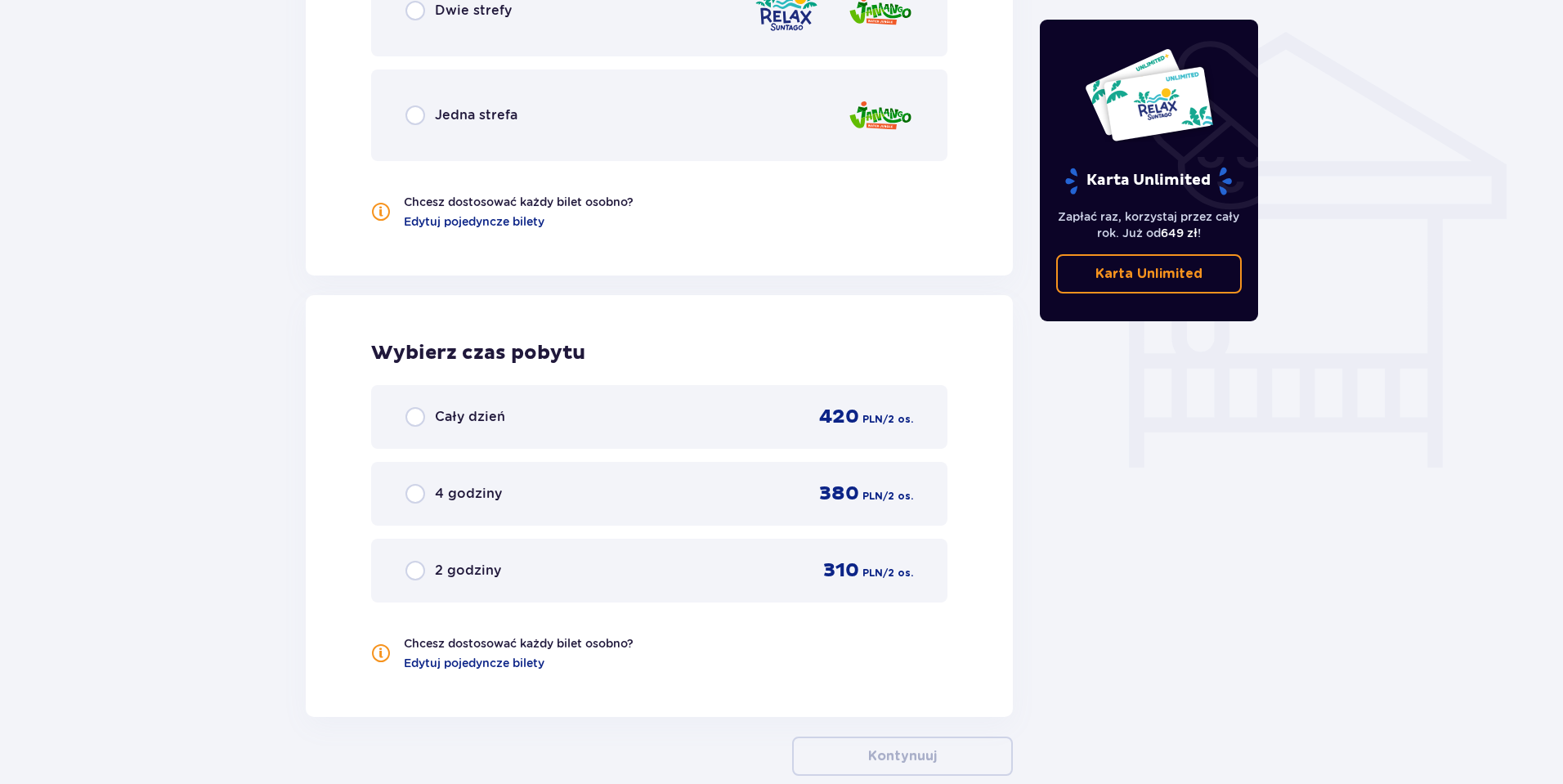
scroll to position [1385, 0]
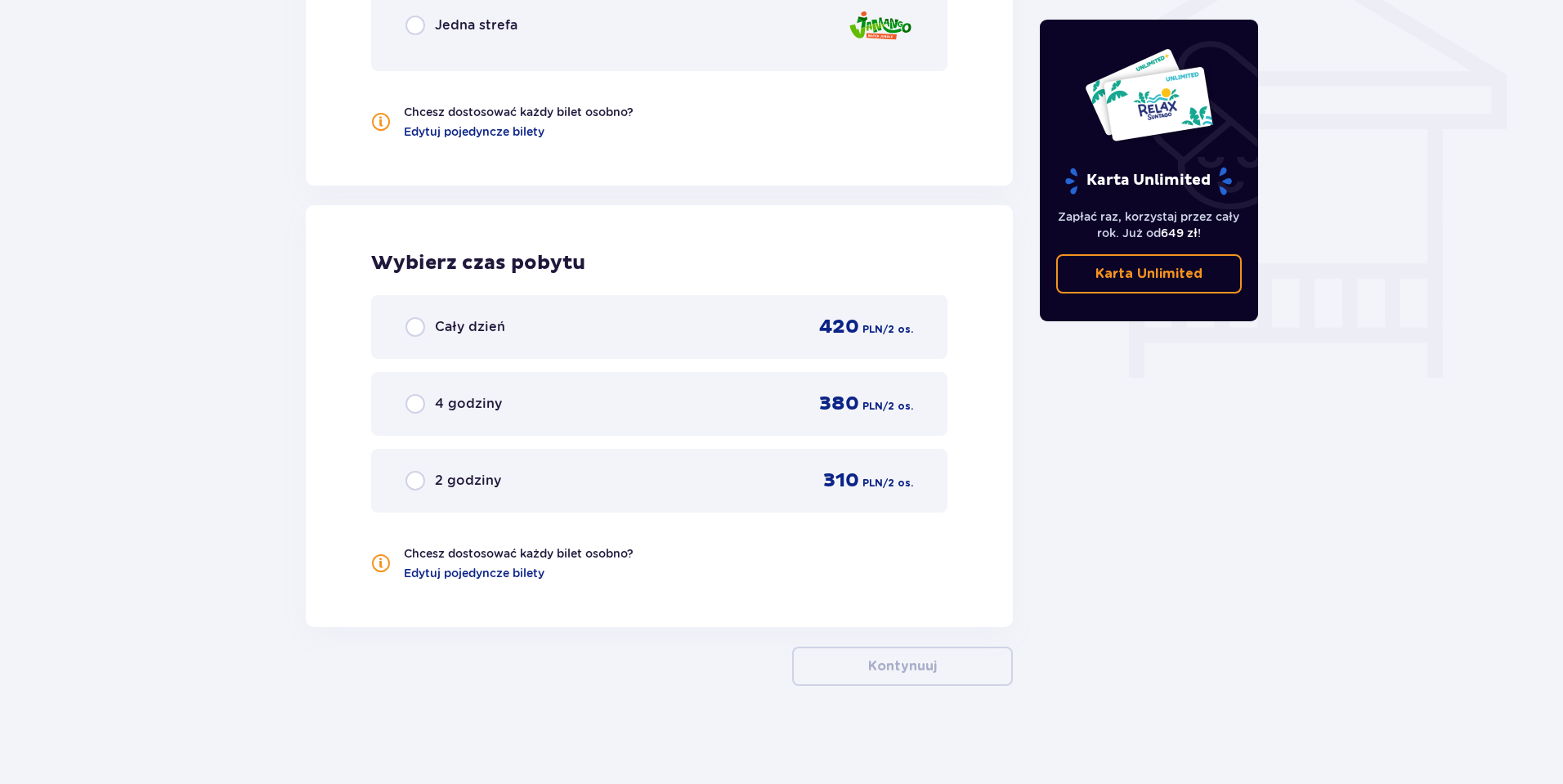
click at [418, 331] on input "radio" at bounding box center [415, 326] width 19 height 19
radio input "true"
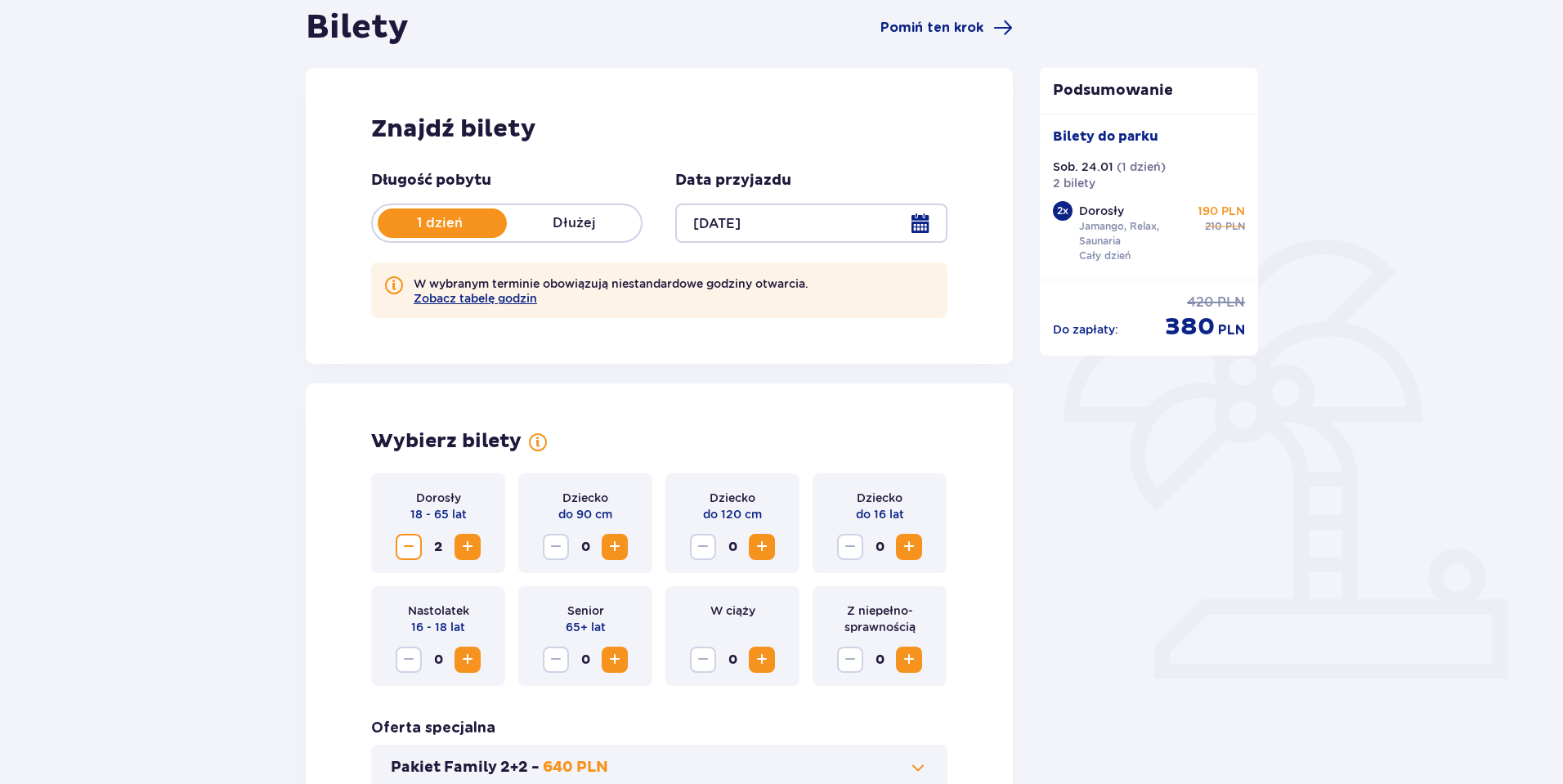
scroll to position [0, 0]
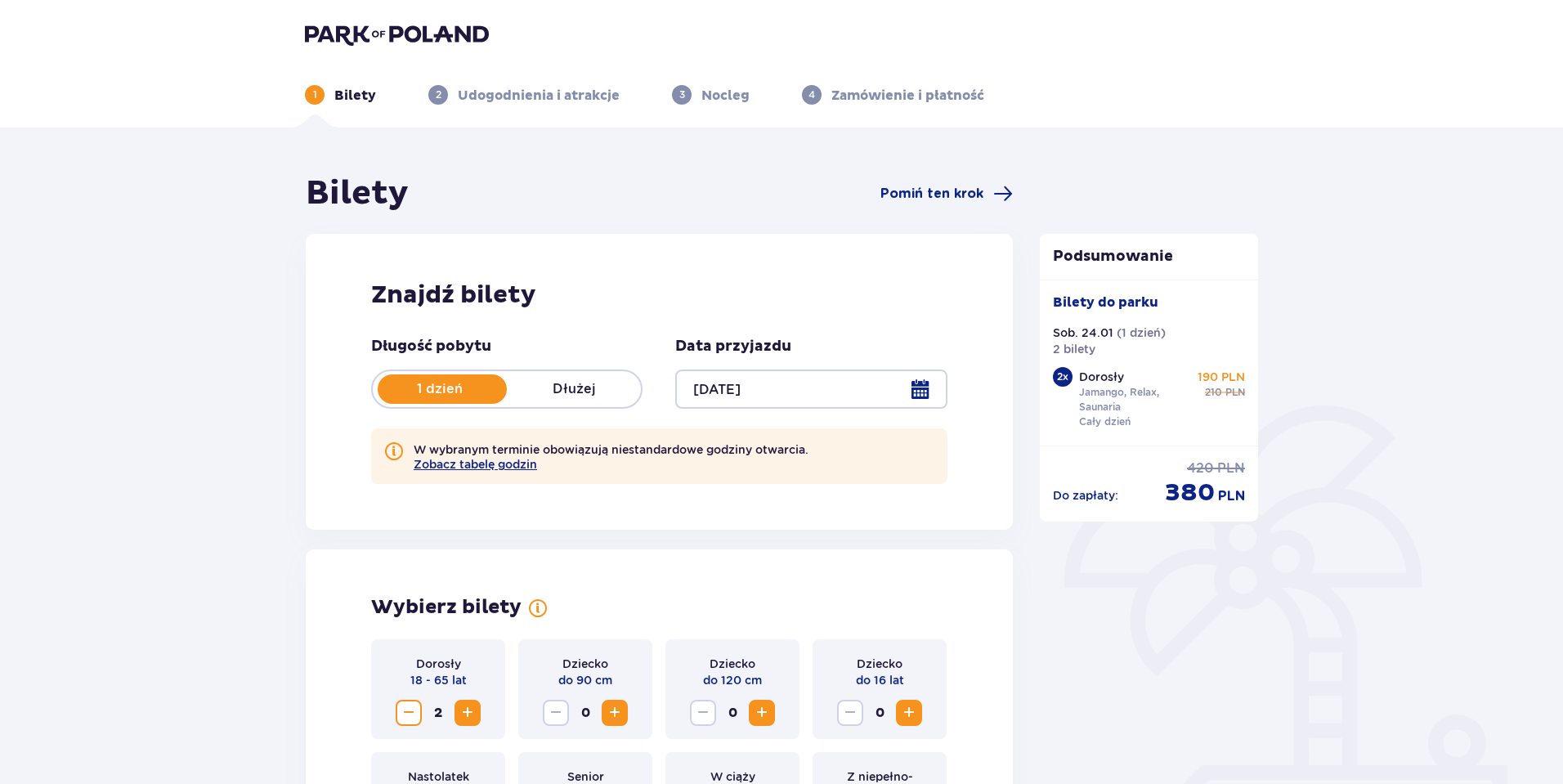
click at [536, 104] on p "Udogodnienia i atrakcje" at bounding box center [539, 95] width 162 height 18
click at [556, 393] on p "Dłużej" at bounding box center [574, 389] width 134 height 18
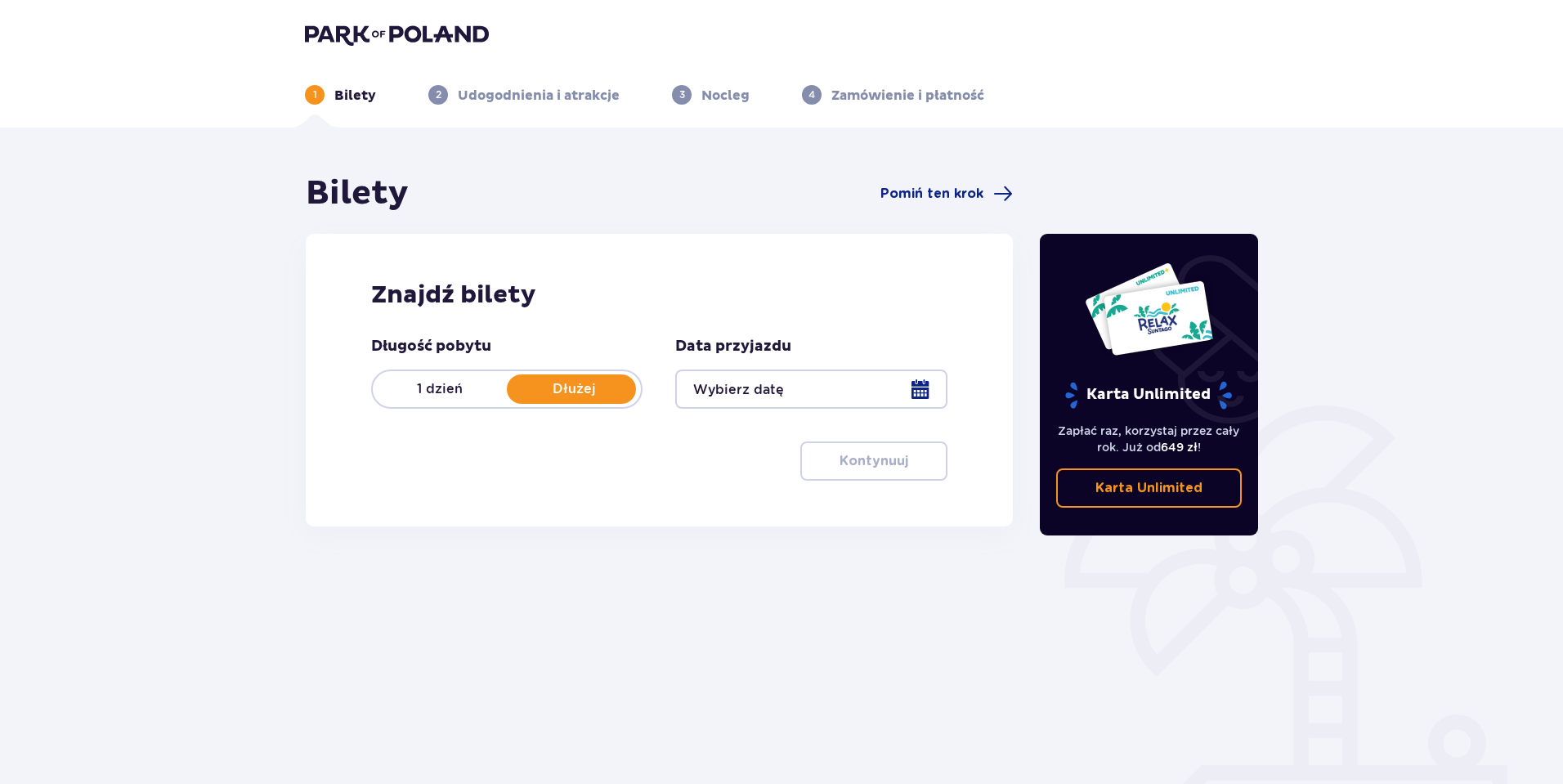
click at [833, 395] on div at bounding box center [811, 389] width 272 height 39
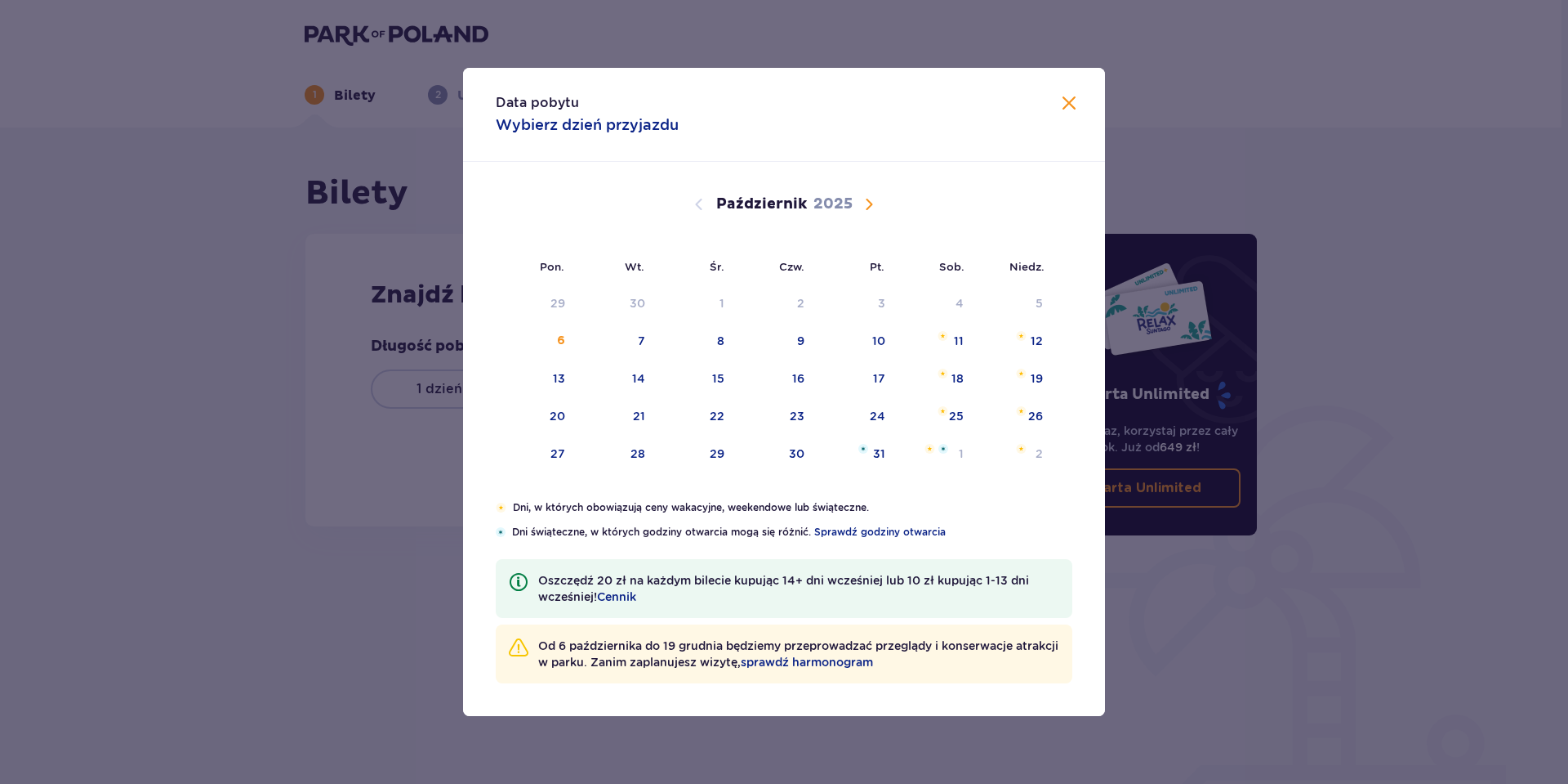
click at [863, 199] on span "Następny miesiąc" at bounding box center [868, 204] width 19 height 19
click at [866, 199] on span "Następny miesiąc" at bounding box center [868, 204] width 19 height 19
click at [869, 201] on span "Następny miesiąc" at bounding box center [868, 204] width 19 height 19
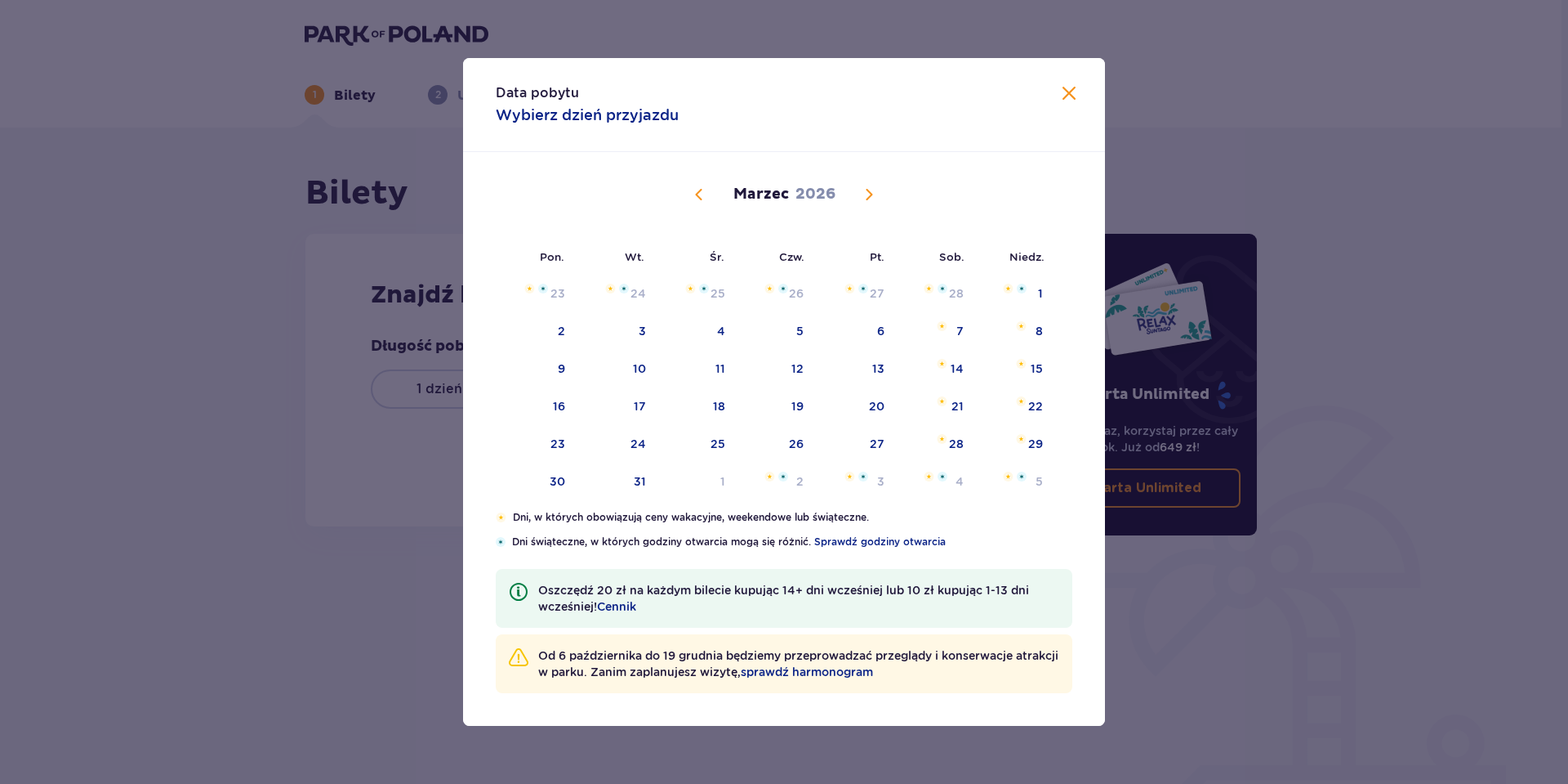
click at [696, 194] on span "Poprzedni miesiąc" at bounding box center [699, 194] width 19 height 19
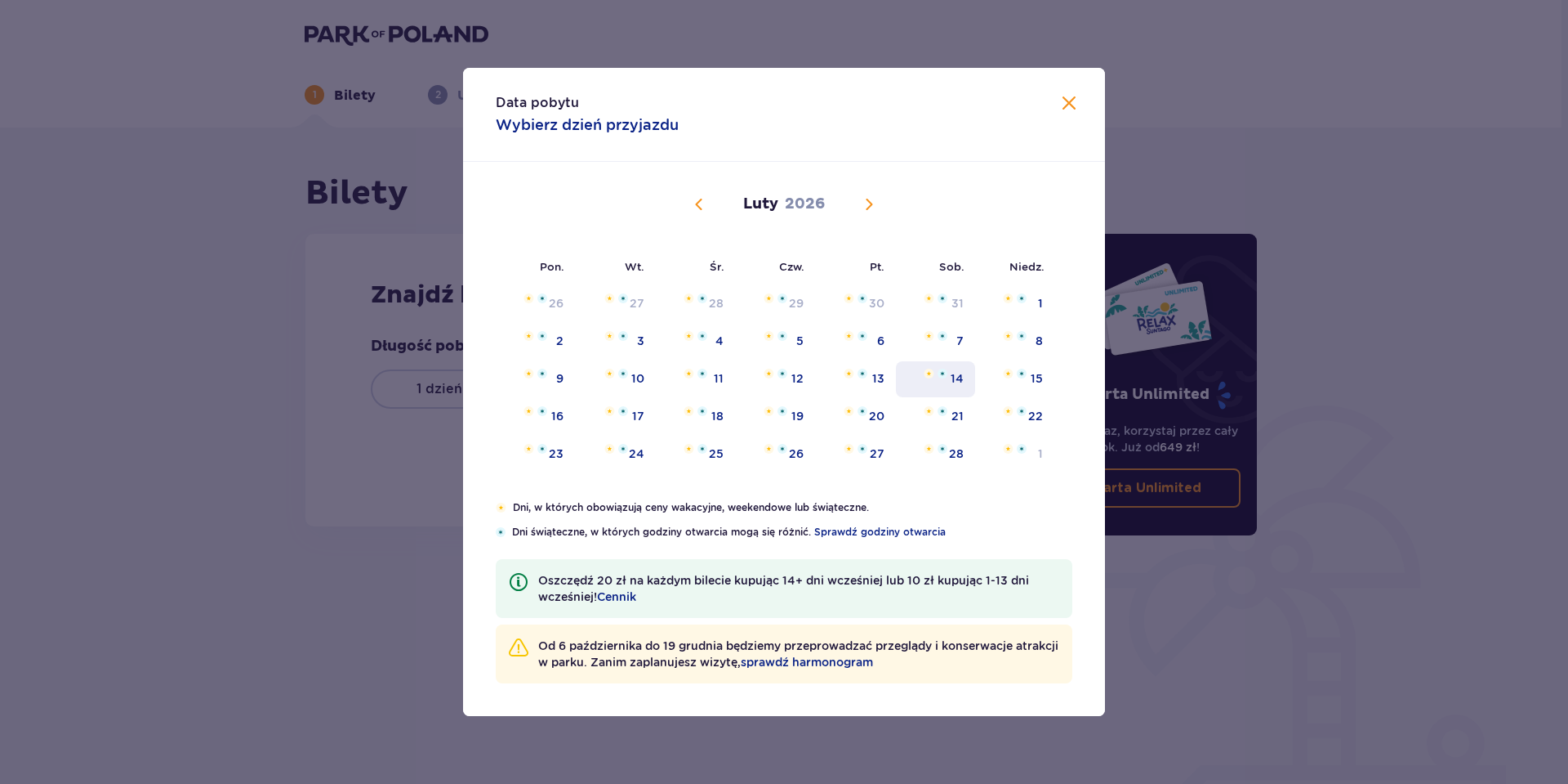
click at [942, 368] on img at bounding box center [942, 373] width 10 height 10
click at [1029, 375] on div "15" at bounding box center [1015, 379] width 79 height 36
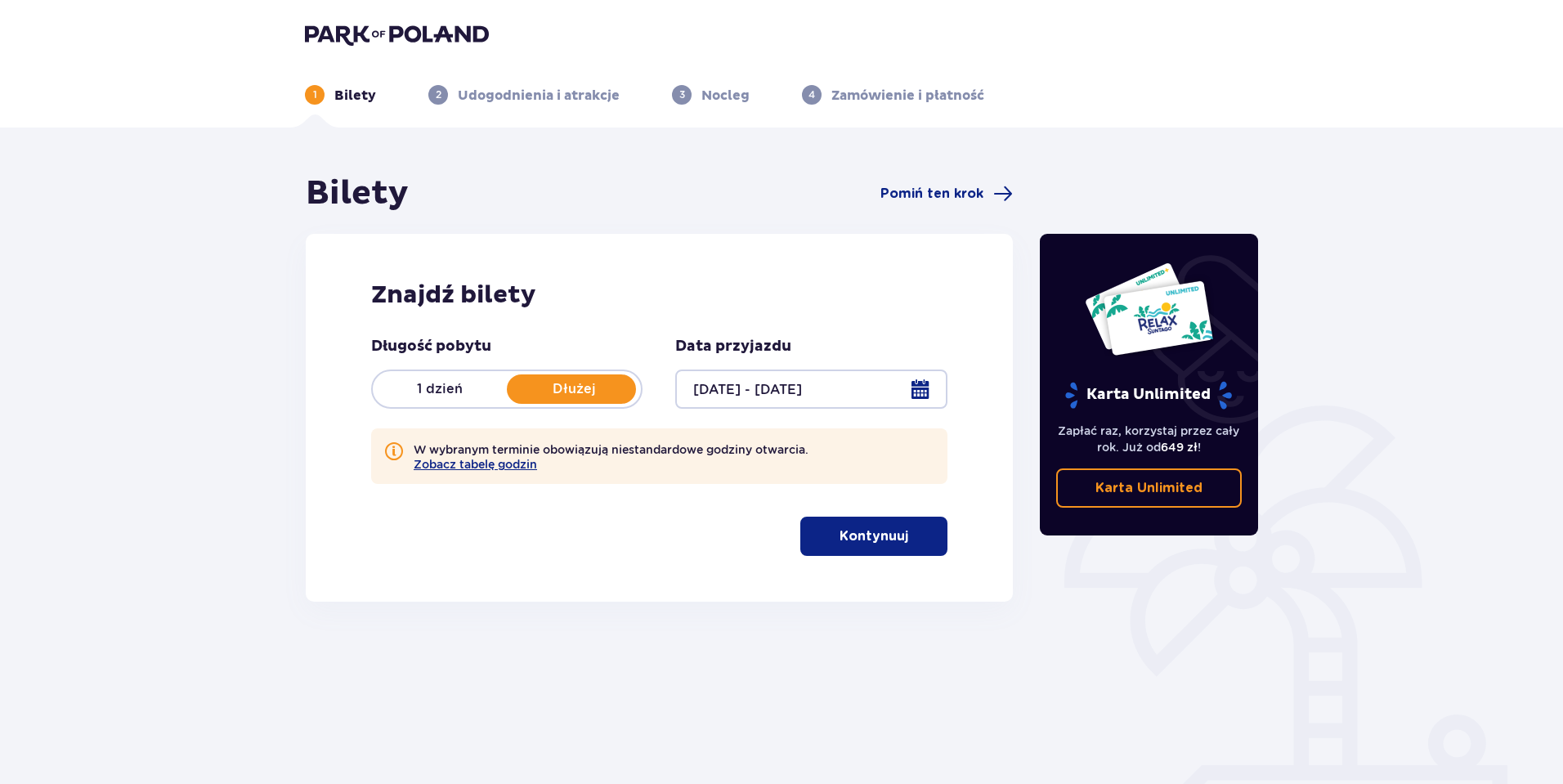
click at [905, 523] on button "Kontynuuj" at bounding box center [874, 536] width 147 height 39
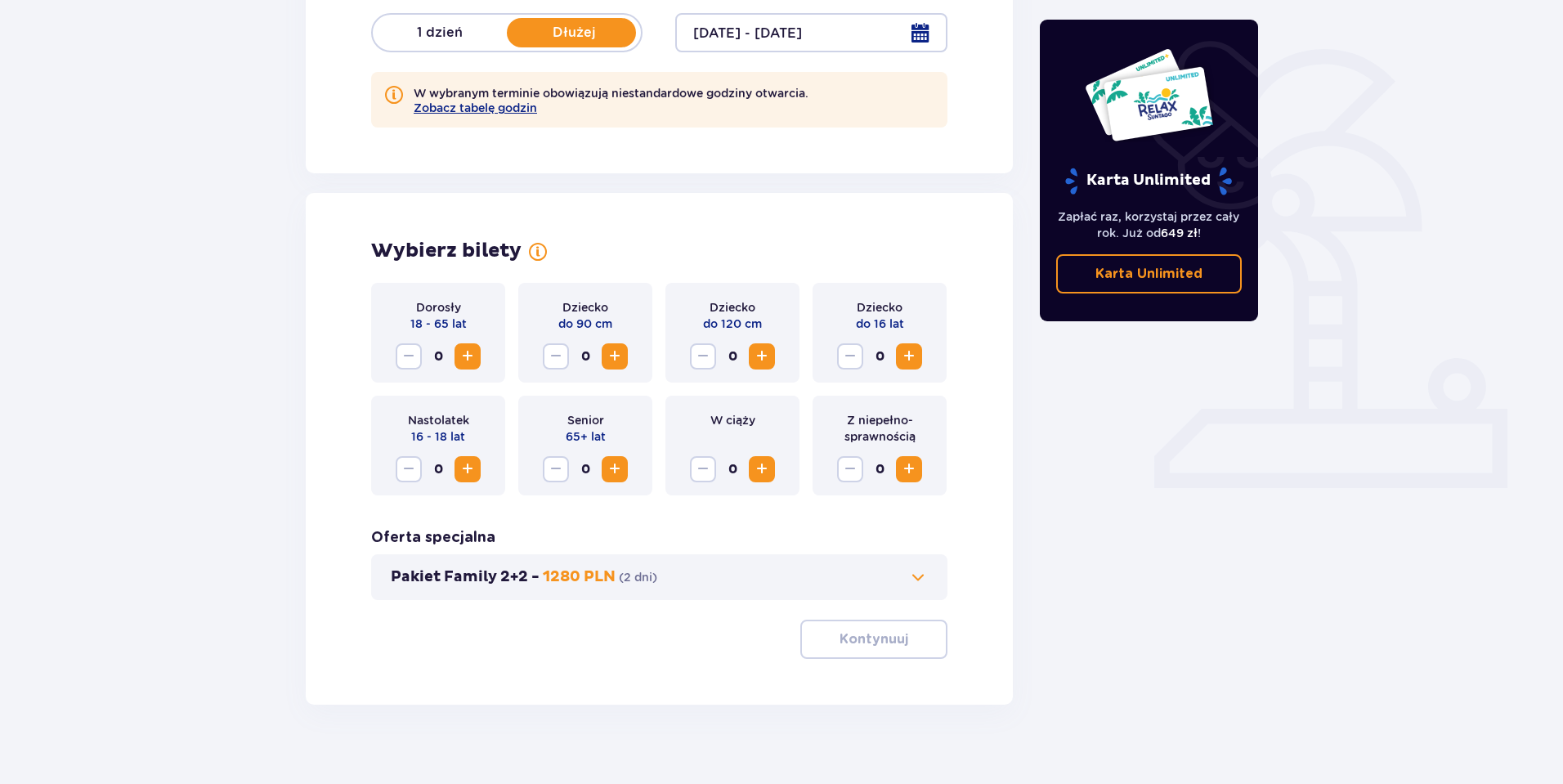
scroll to position [375, 0]
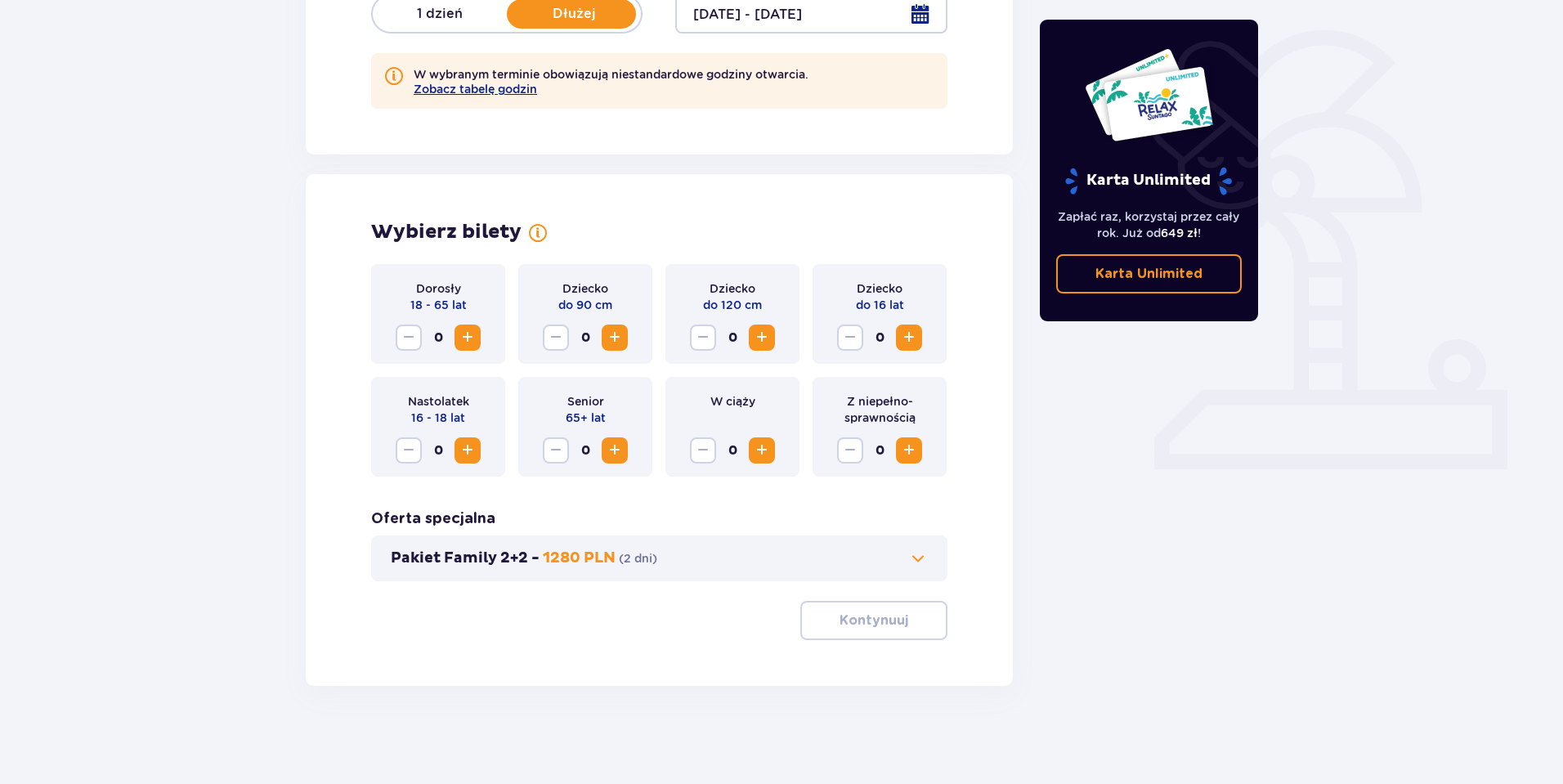
click at [472, 331] on span "Zwiększ" at bounding box center [467, 337] width 19 height 19
click at [878, 613] on p "Kontynuuj" at bounding box center [874, 620] width 68 height 18
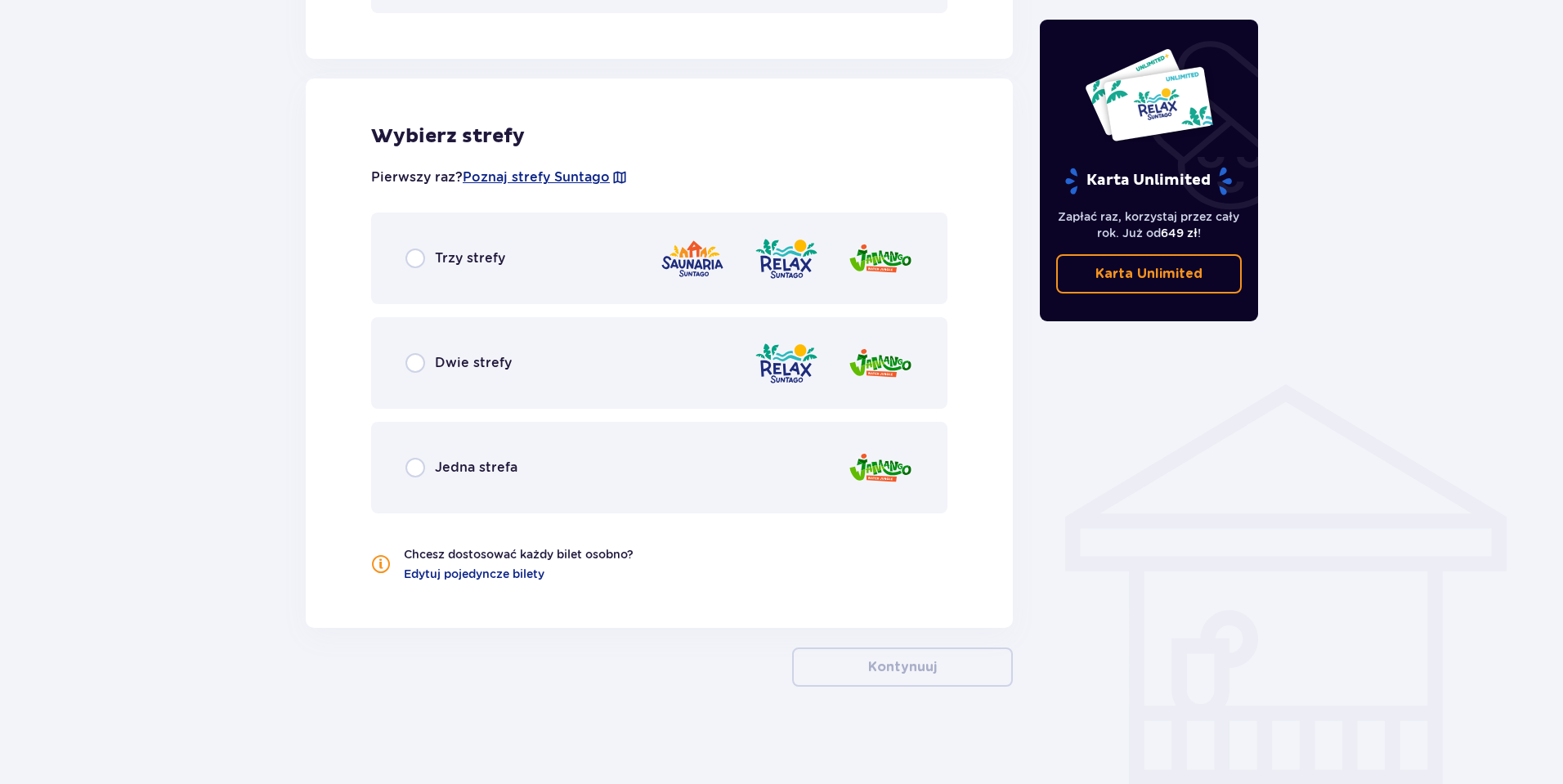
scroll to position [944, 0]
click at [476, 249] on span "Trzy strefy" at bounding box center [470, 257] width 70 height 18
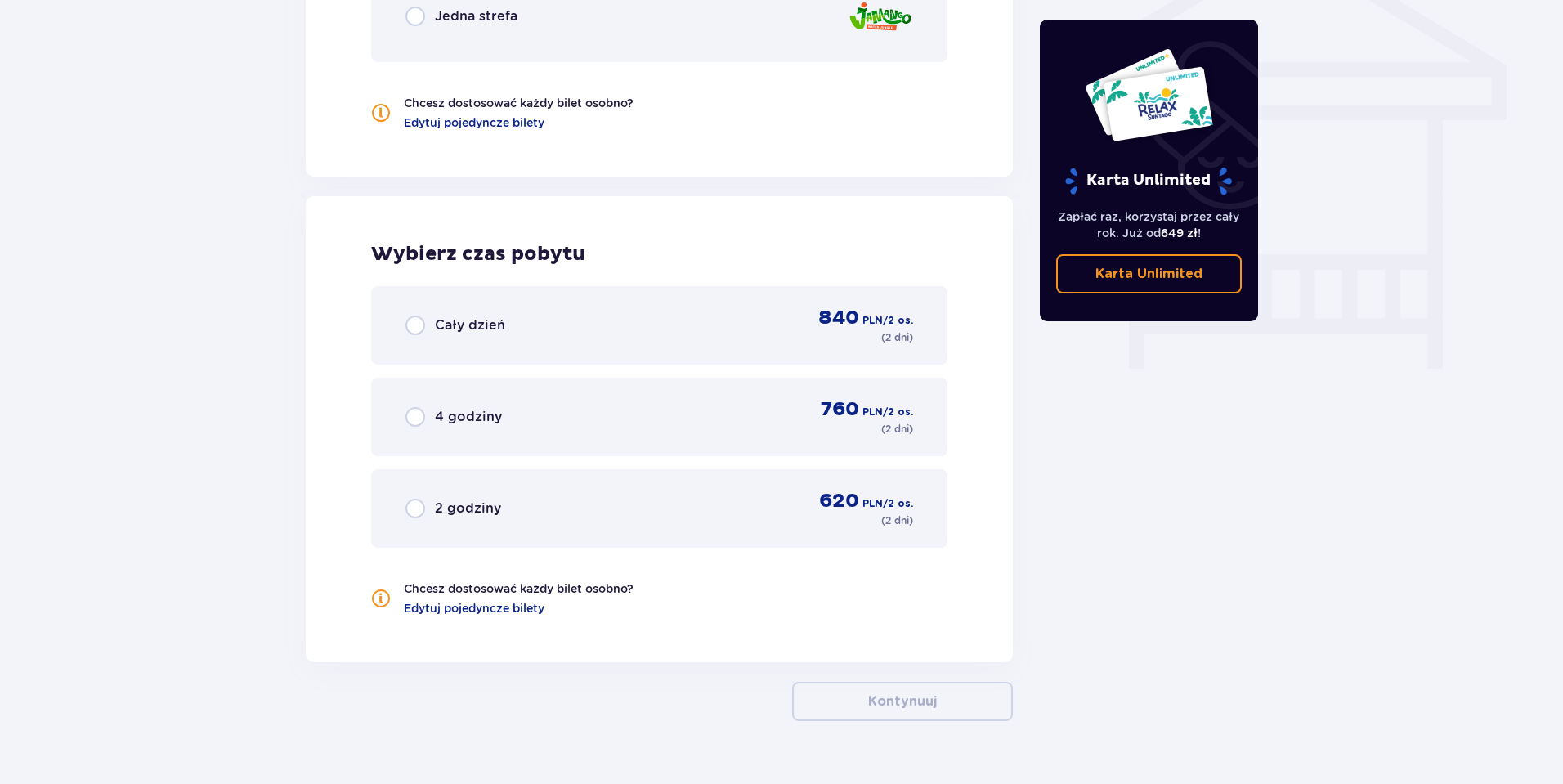
scroll to position [1429, 0]
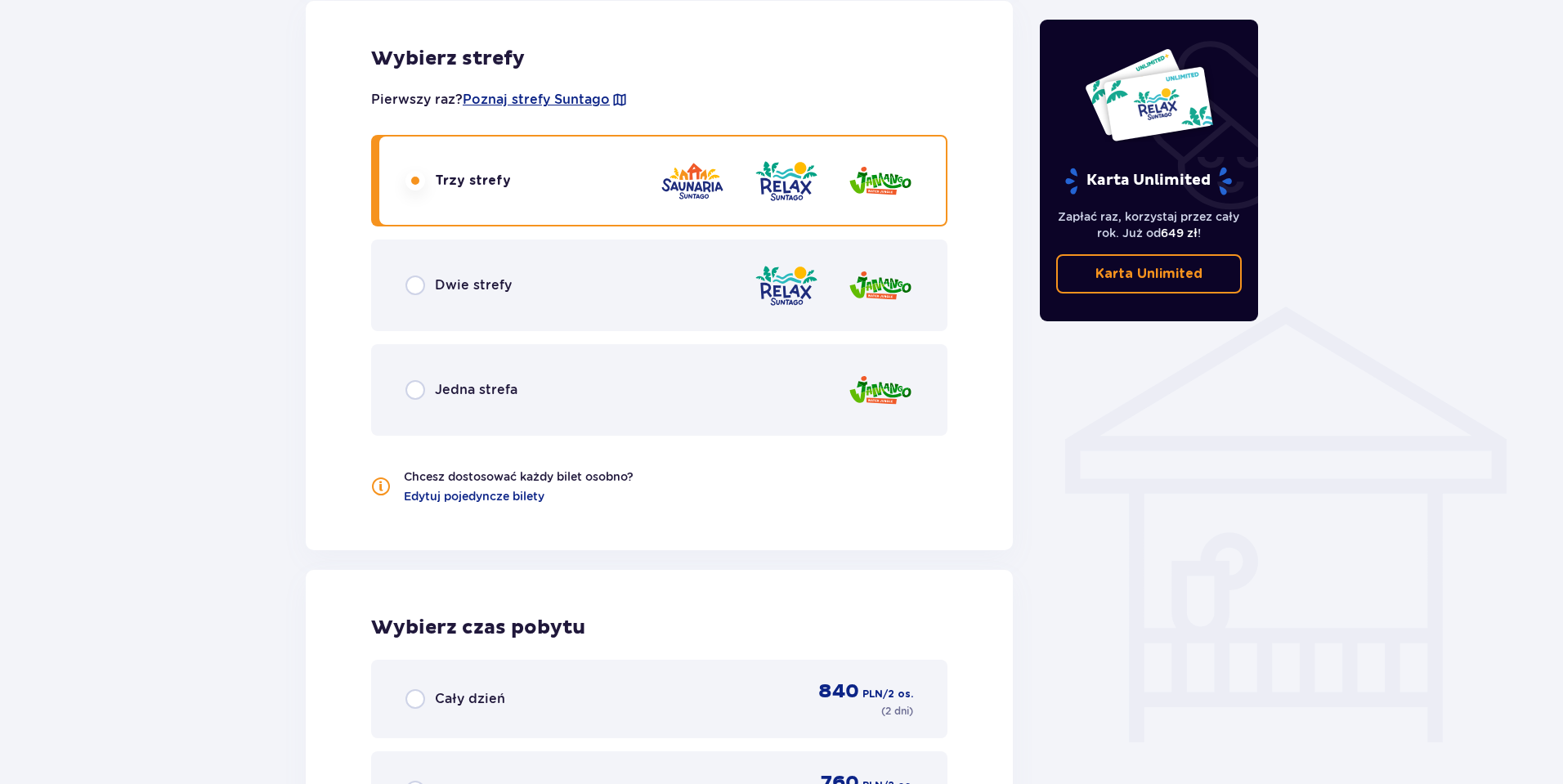
click at [447, 283] on span "Dwie strefy" at bounding box center [473, 284] width 77 height 18
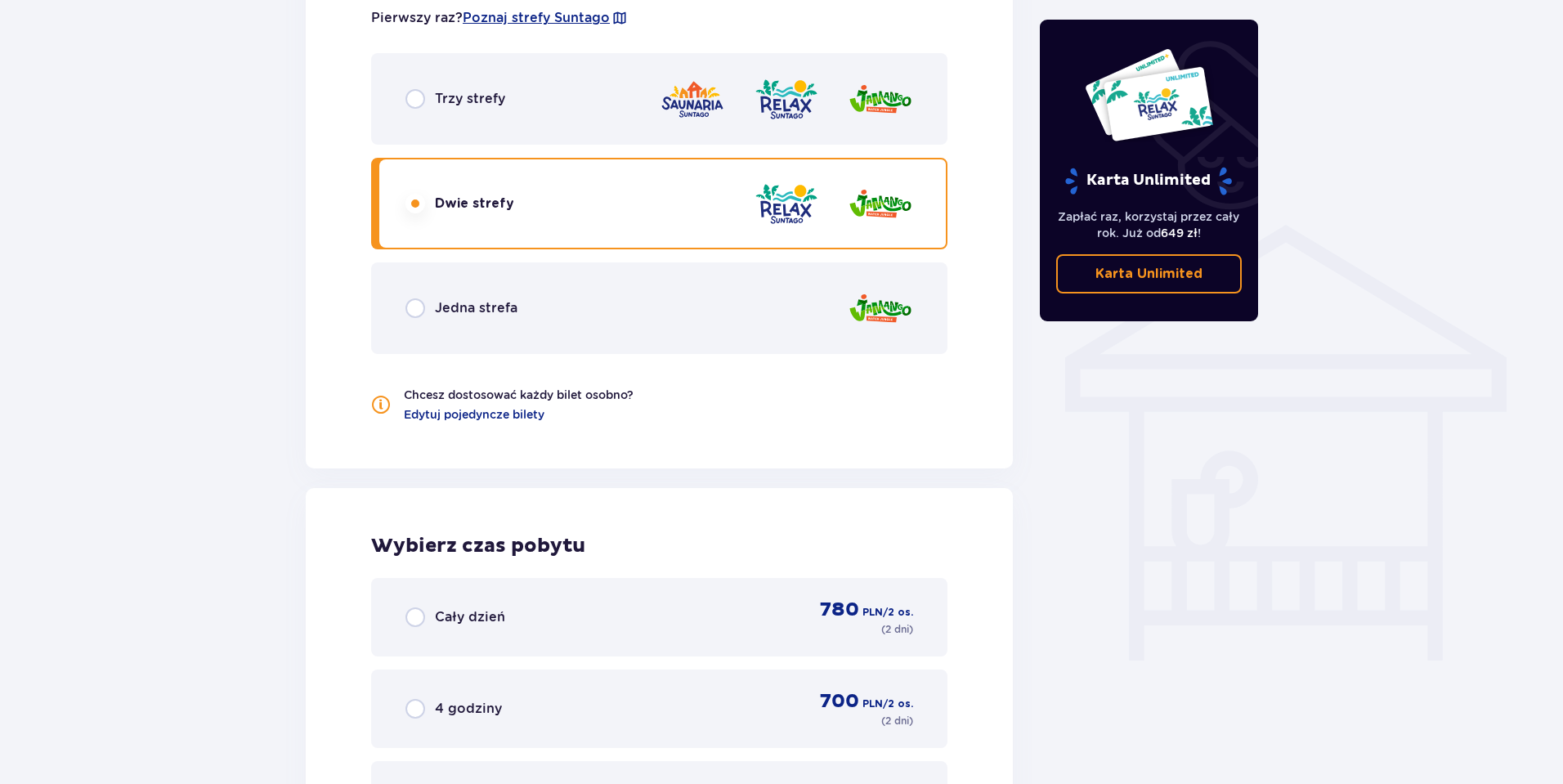
click at [466, 310] on span "Jedna strefa" at bounding box center [476, 308] width 82 height 18
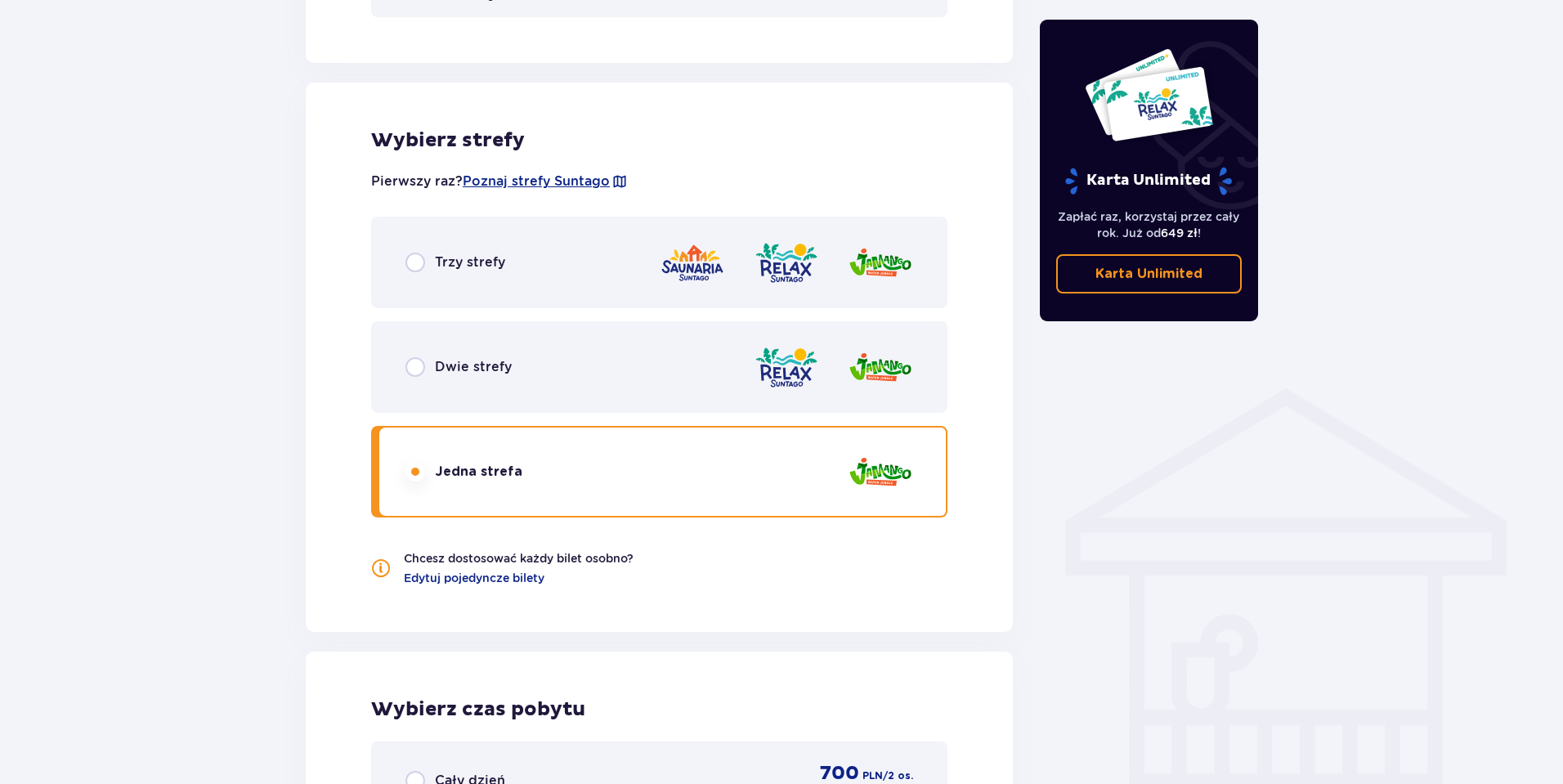
click at [458, 366] on span "Dwie strefy" at bounding box center [473, 367] width 77 height 18
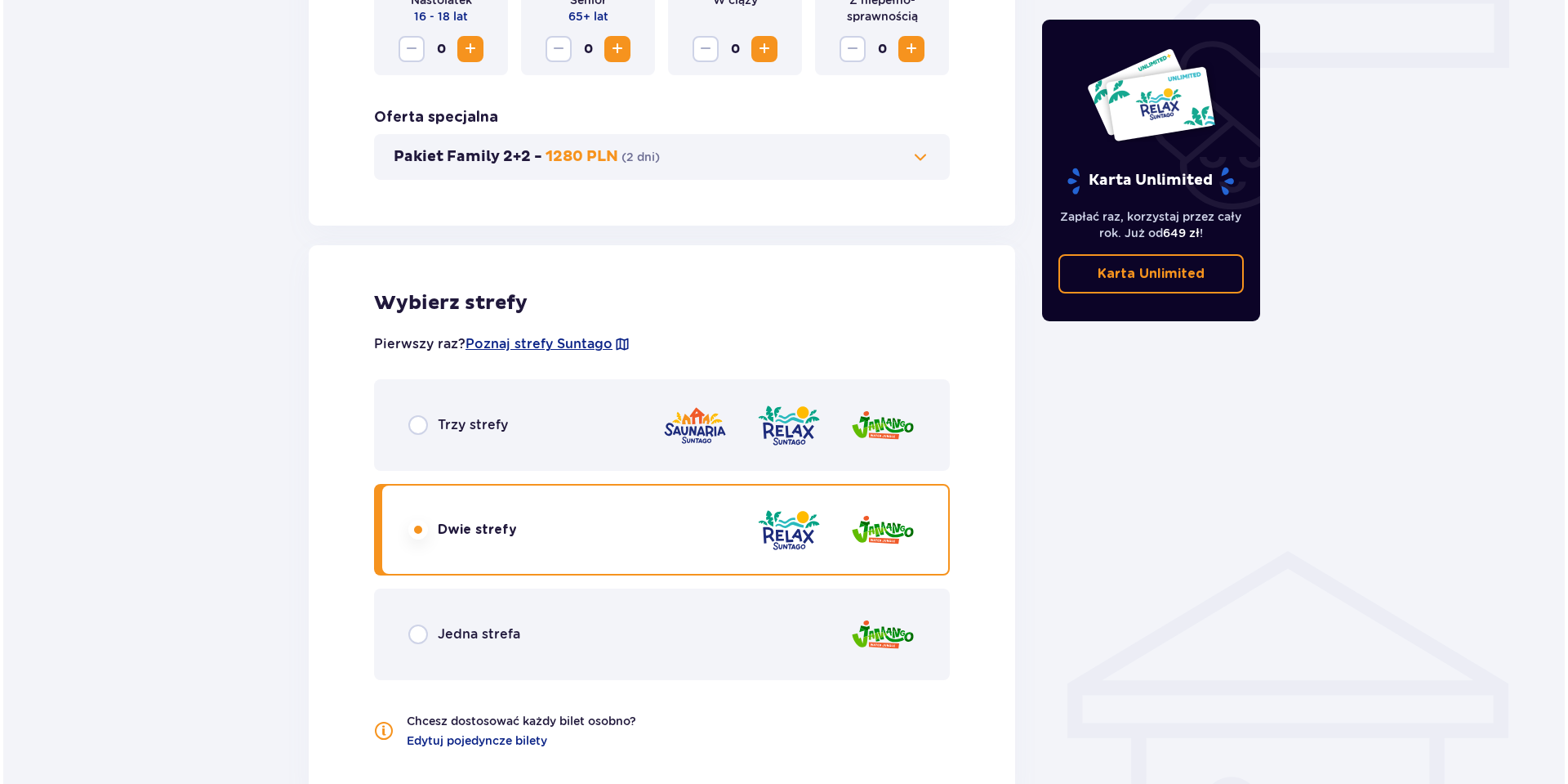
scroll to position [776, 0]
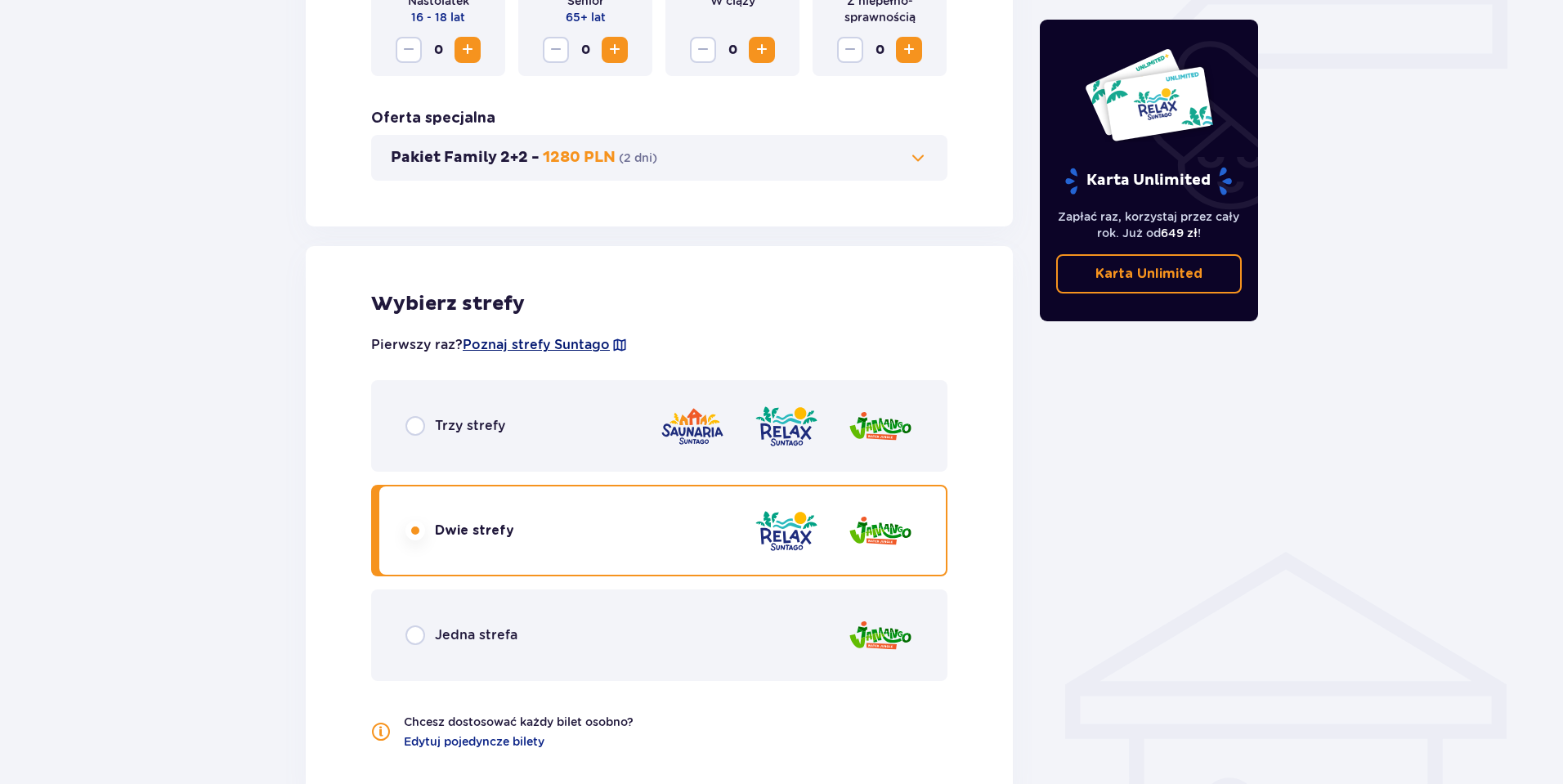
click at [562, 344] on span "Poznaj strefy Suntago" at bounding box center [536, 344] width 147 height 18
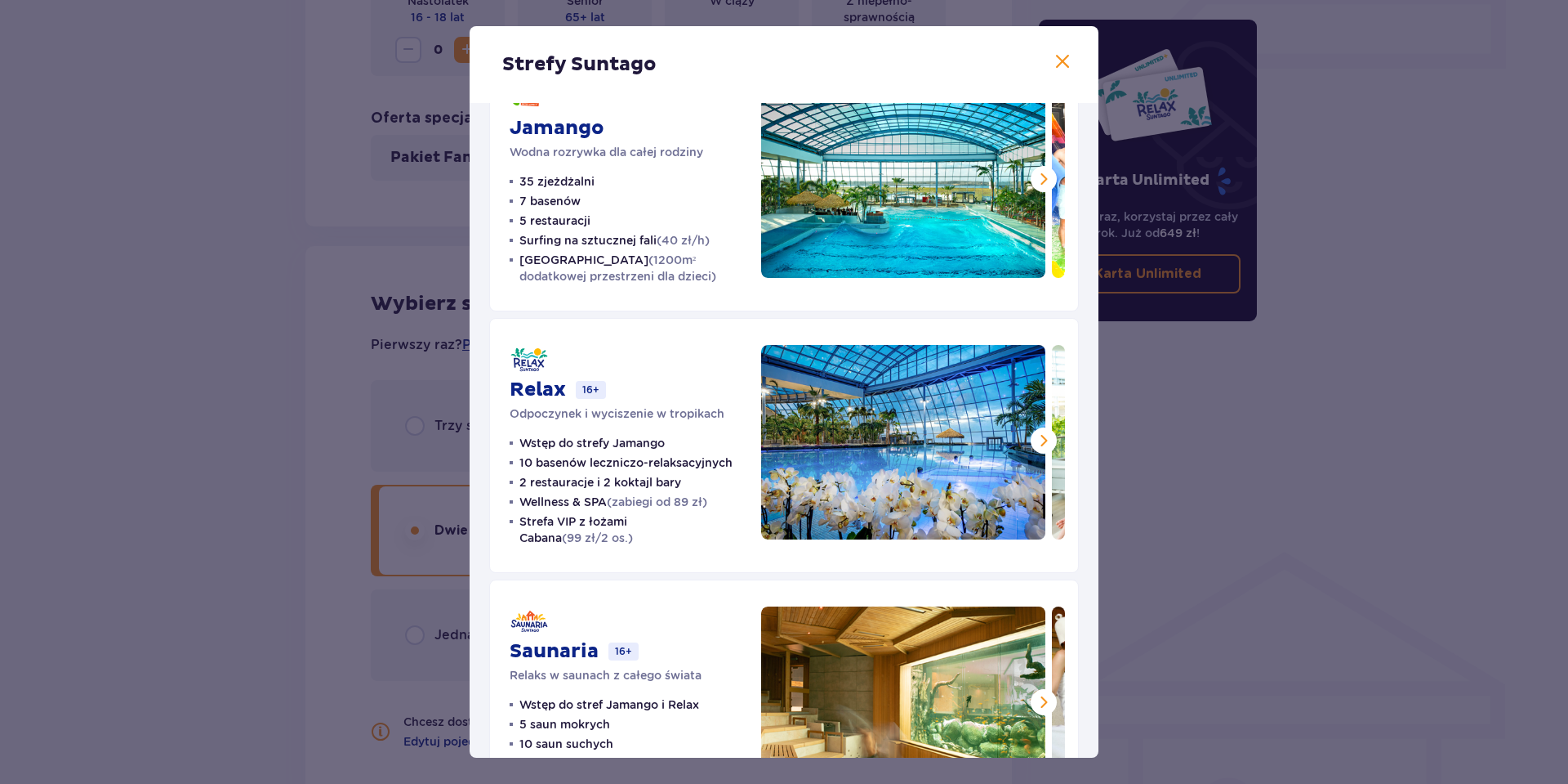
scroll to position [156, 0]
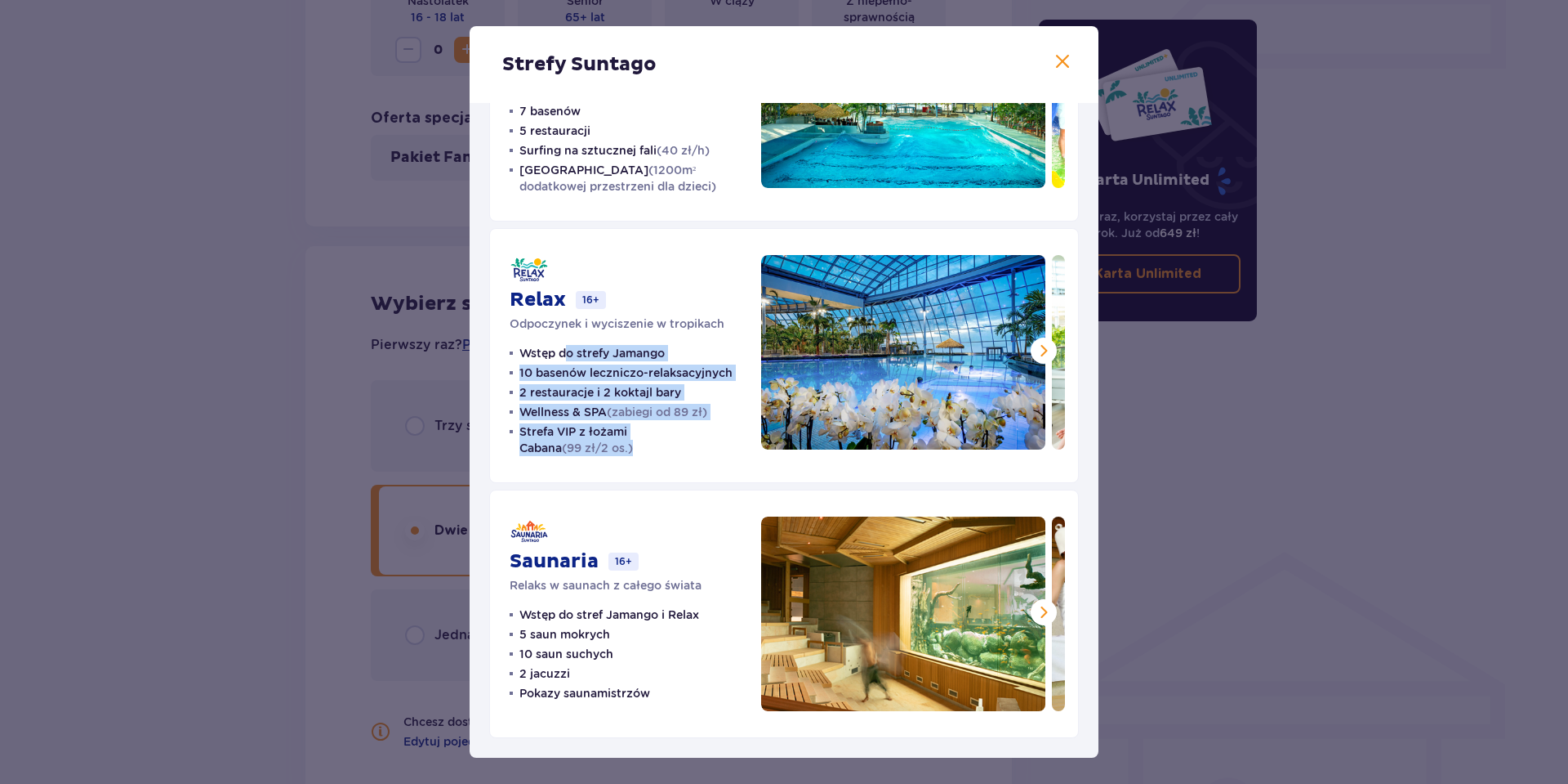
drag, startPoint x: 565, startPoint y: 352, endPoint x: 635, endPoint y: 442, distance: 114.0
click at [635, 442] on ul "Wstęp do strefy Jamango 10 basenów leczniczo-relaksacyjnych 2 restauracje i 2 k…" at bounding box center [625, 401] width 232 height 111
click at [635, 442] on p "Strefa VIP z łożami Cabana (99 zł/2 os.)" at bounding box center [630, 439] width 222 height 32
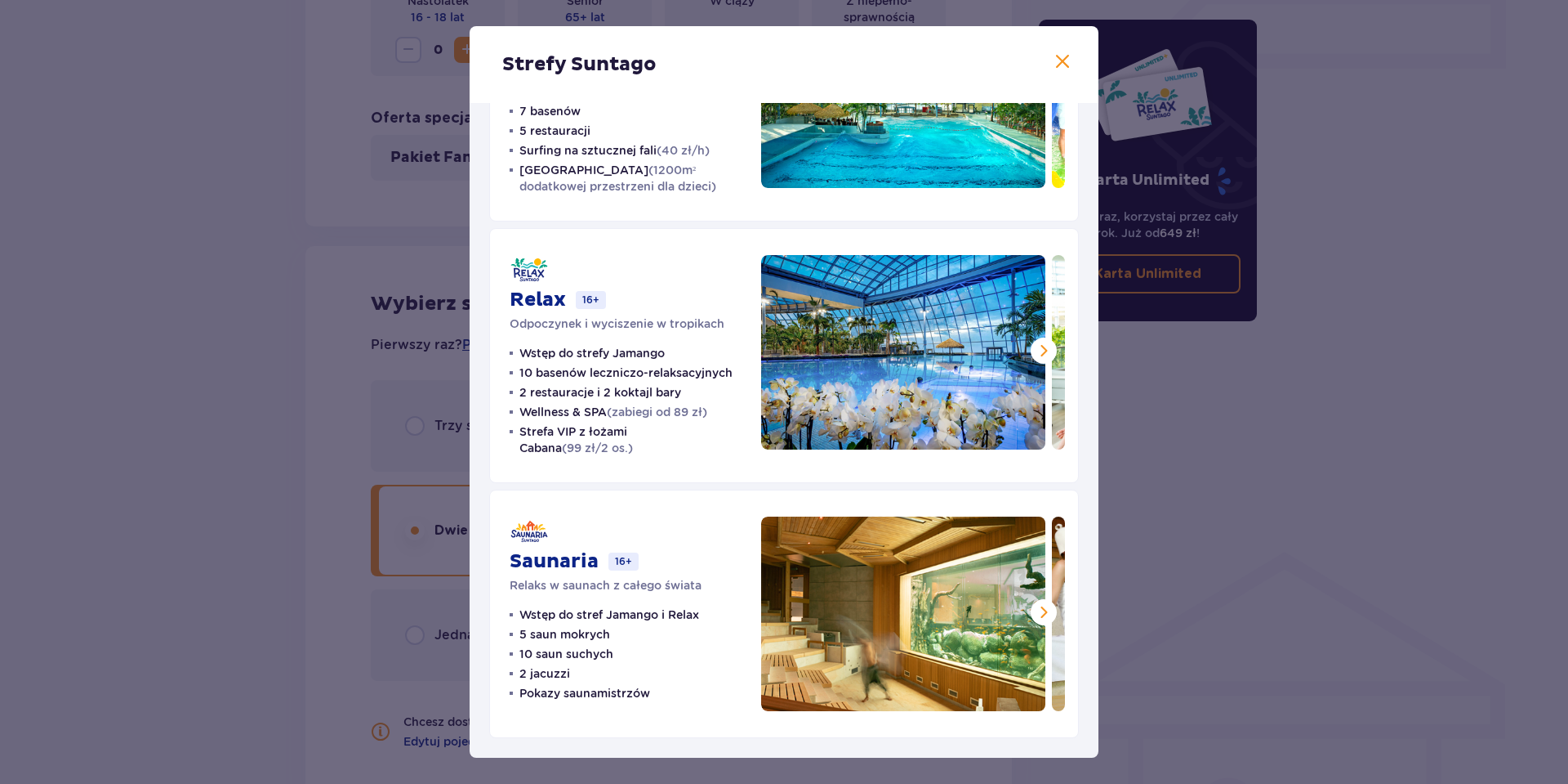
scroll to position [0, 0]
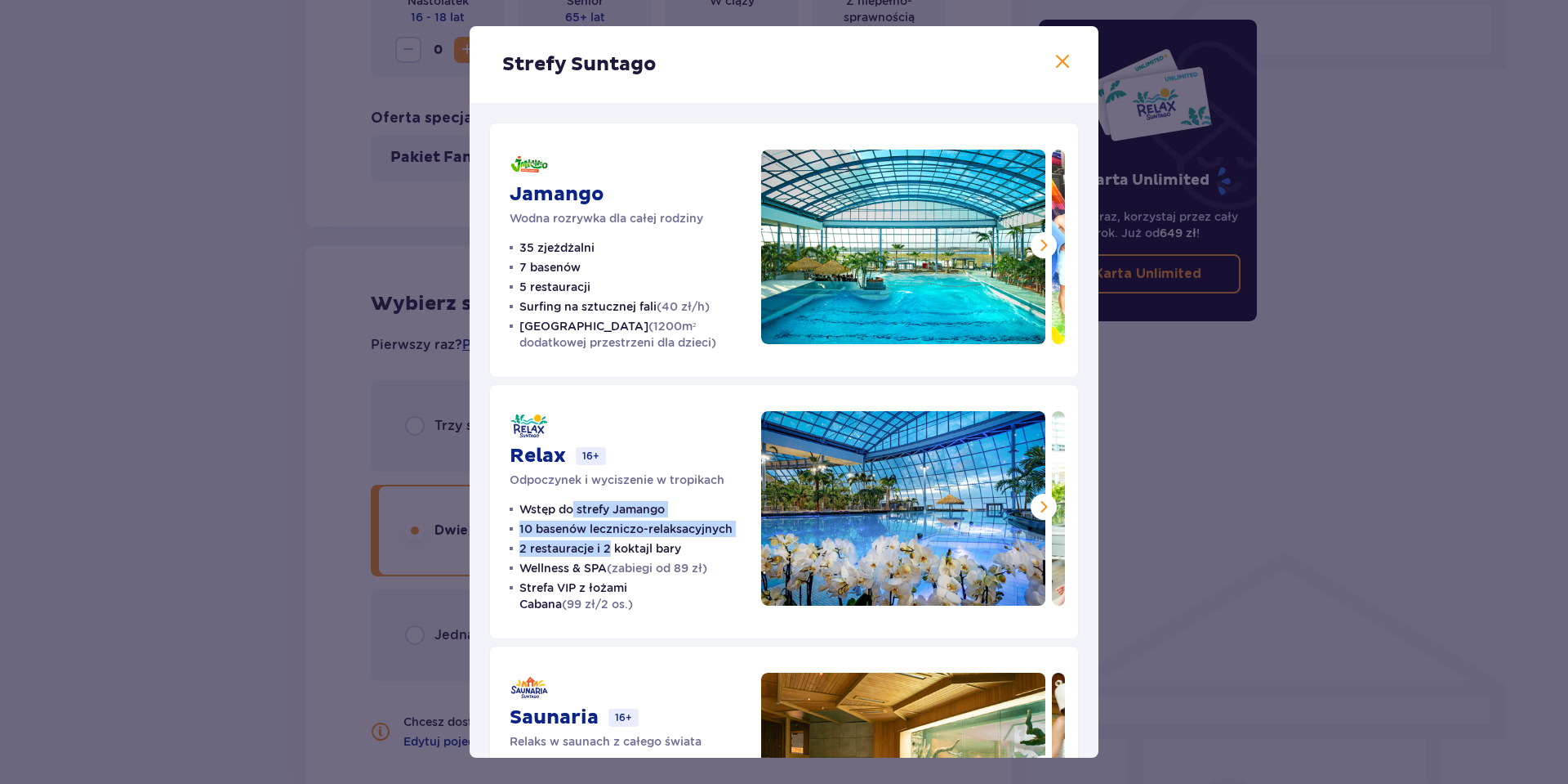
drag, startPoint x: 572, startPoint y: 508, endPoint x: 612, endPoint y: 557, distance: 63.3
click at [612, 557] on ul "Wstęp do strefy Jamango 10 basenów leczniczo-relaksacyjnych 2 restauracje i 2 k…" at bounding box center [625, 557] width 232 height 111
click at [634, 528] on p "10 basenów leczniczo-relaksacyjnych" at bounding box center [626, 529] width 213 height 17
drag, startPoint x: 552, startPoint y: 546, endPoint x: 660, endPoint y: 547, distance: 108.0
click at [660, 547] on p "2 restauracje i 2 koktajl bary" at bounding box center [600, 549] width 162 height 17
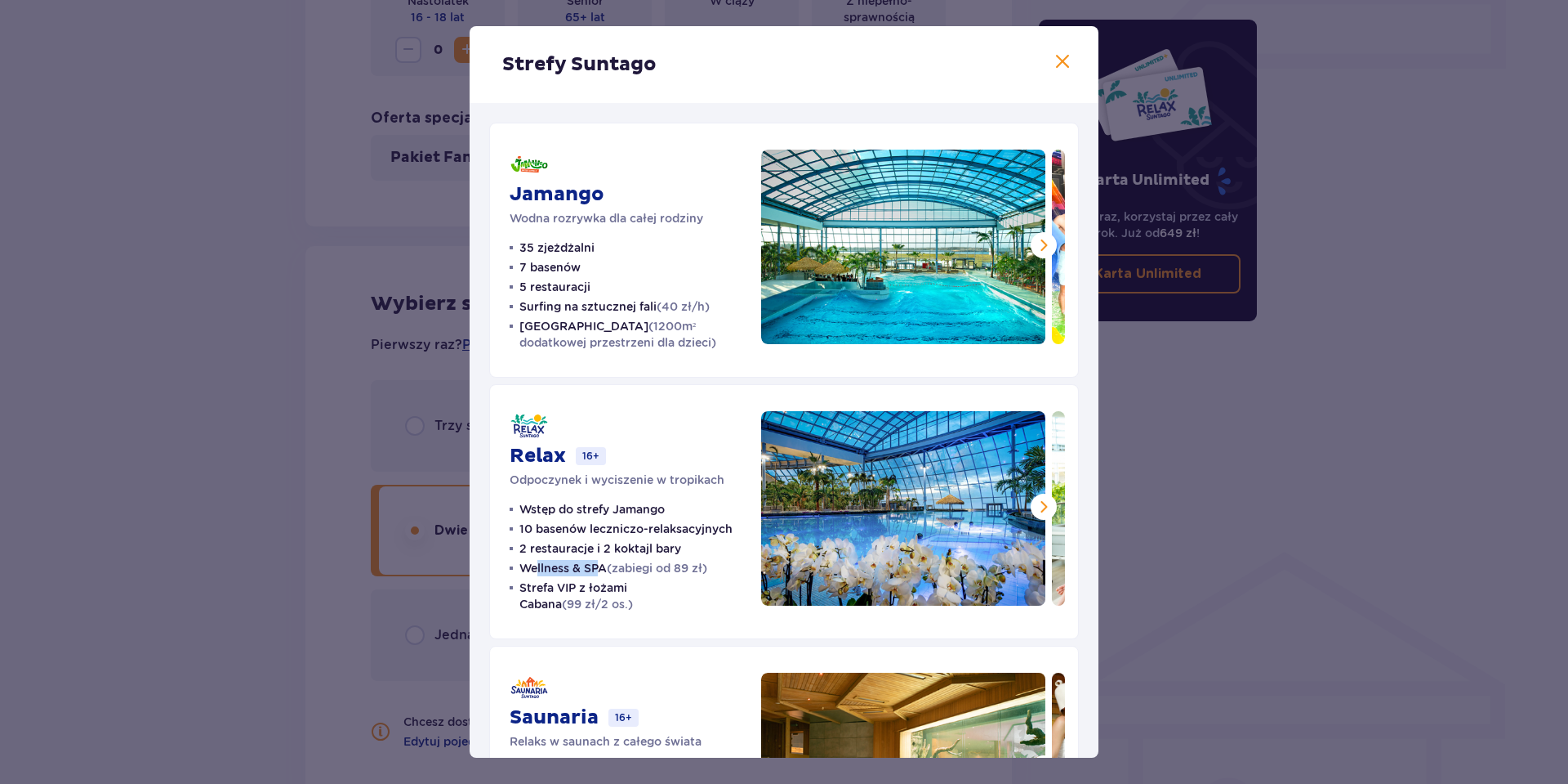
drag, startPoint x: 538, startPoint y: 575, endPoint x: 598, endPoint y: 570, distance: 60.2
click at [598, 570] on p "Wellness & SPA (zabiegi od 89 zł)" at bounding box center [614, 568] width 188 height 17
click at [604, 510] on p "Wstęp do strefy Jamango" at bounding box center [592, 510] width 146 height 17
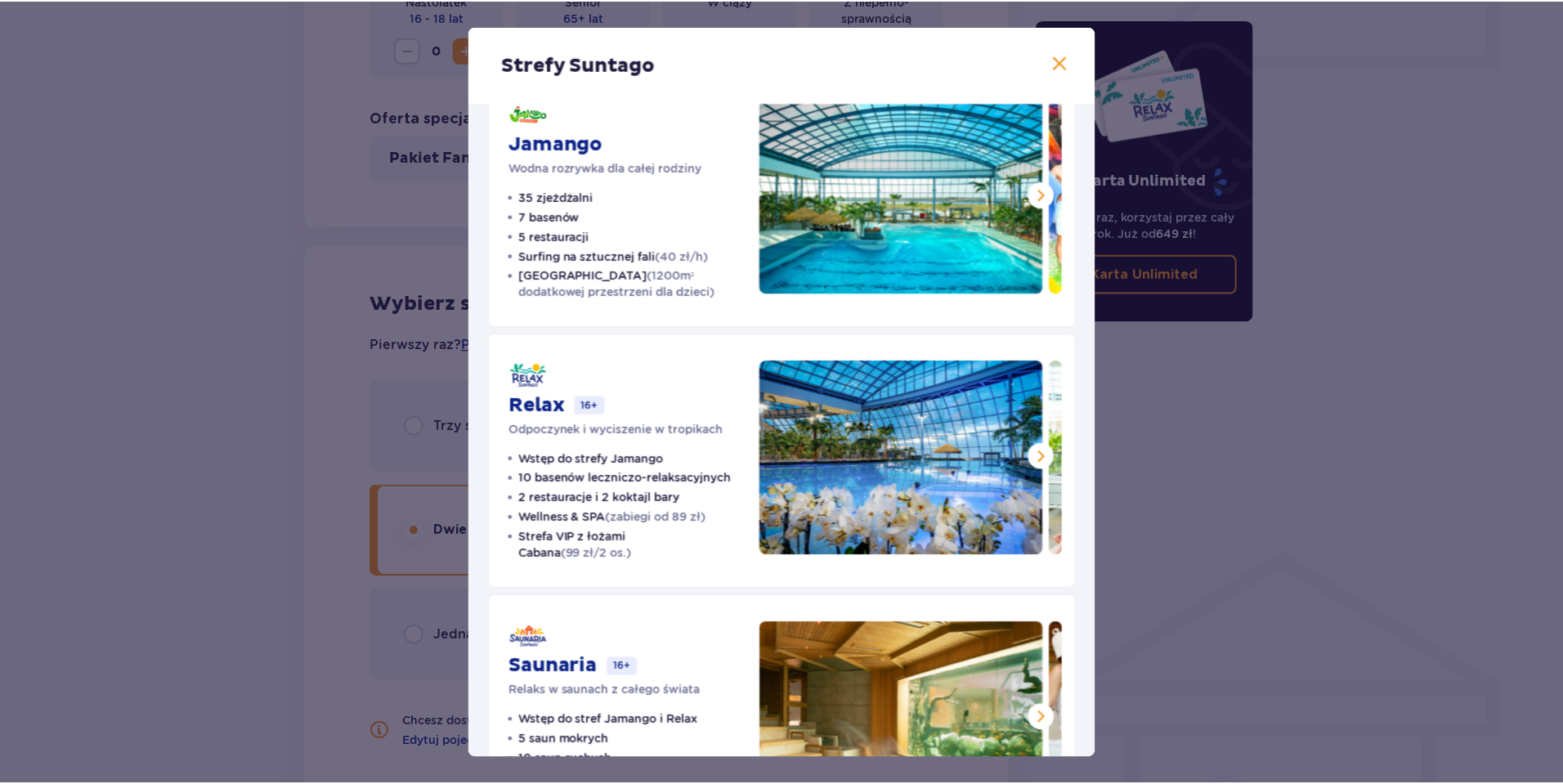
scroll to position [156, 0]
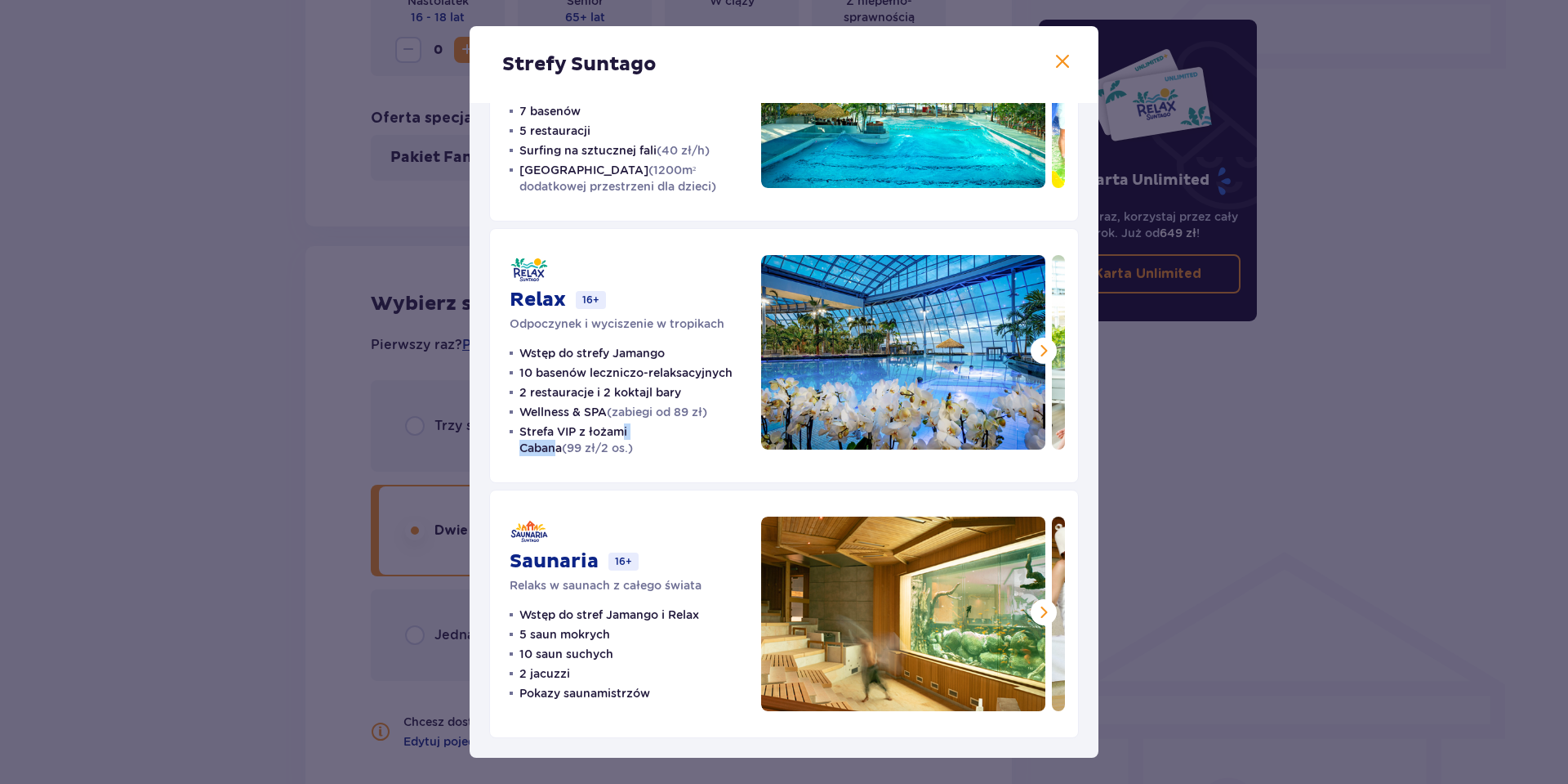
drag, startPoint x: 622, startPoint y: 433, endPoint x: 672, endPoint y: 430, distance: 50.1
click at [672, 430] on p "Strefa VIP z łożami Cabana (99 zł/2 os.)" at bounding box center [630, 439] width 222 height 32
drag, startPoint x: 556, startPoint y: 429, endPoint x: 667, endPoint y: 428, distance: 111.0
click at [667, 428] on p "Strefa VIP z łożami Cabana (99 zł/2 os.)" at bounding box center [630, 439] width 222 height 32
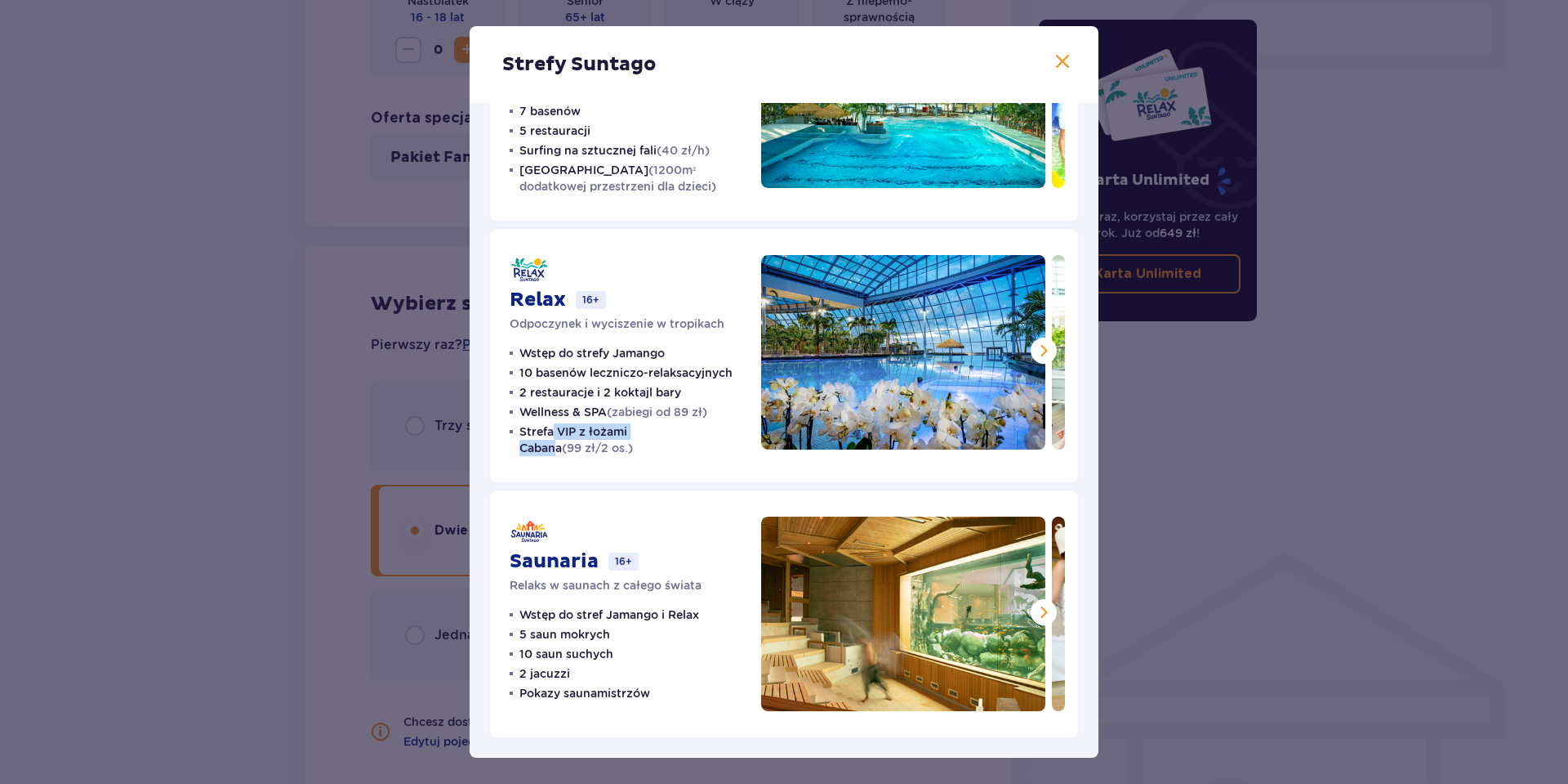
click at [667, 428] on p "Strefa VIP z łożami Cabana (99 zł/2 os.)" at bounding box center [630, 439] width 222 height 32
click at [1037, 349] on span at bounding box center [1044, 350] width 19 height 19
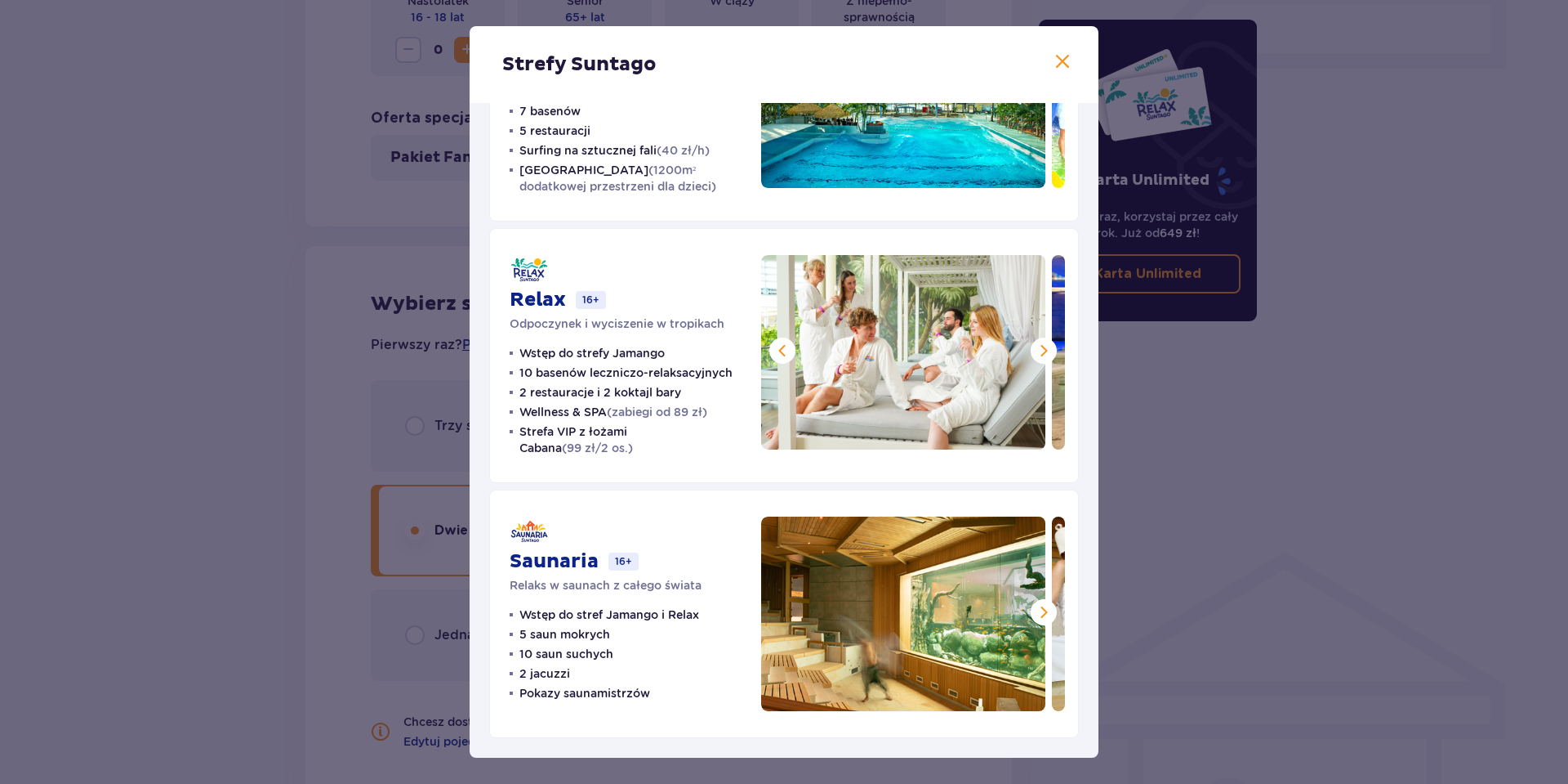
click at [1037, 349] on span at bounding box center [1044, 350] width 19 height 19
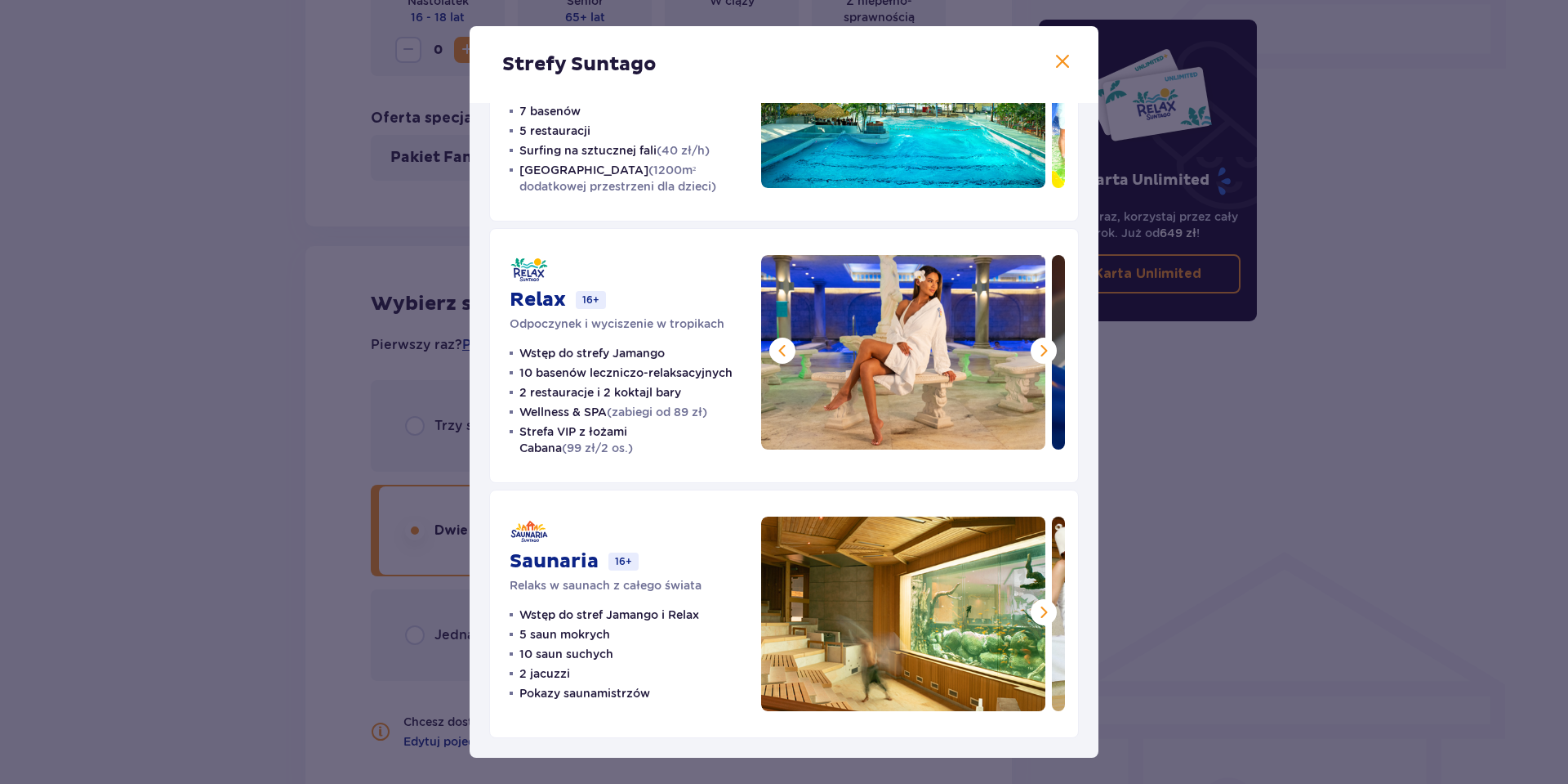
click at [1037, 349] on span at bounding box center [1044, 350] width 19 height 19
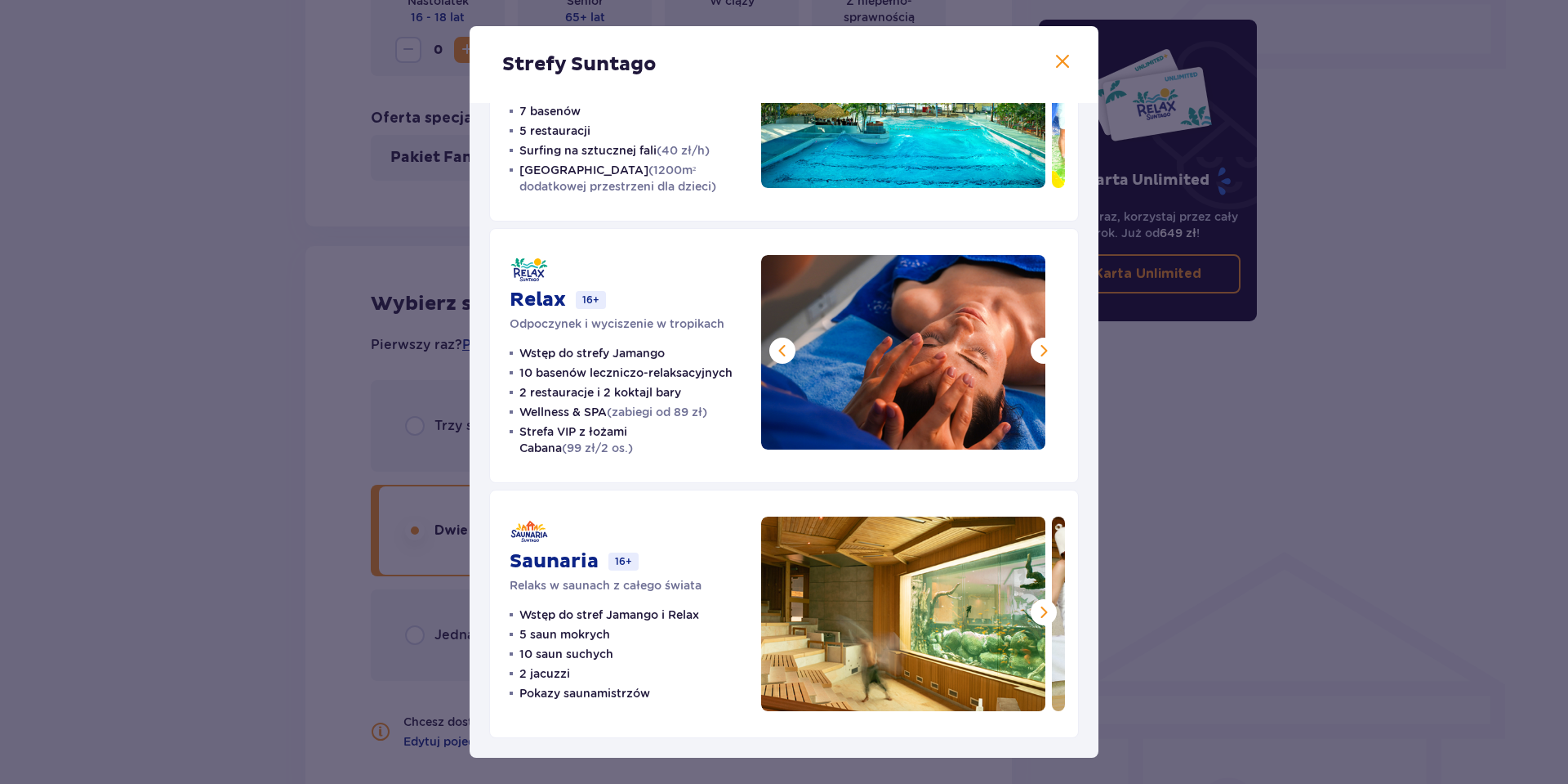
click at [1037, 349] on span at bounding box center [1044, 350] width 19 height 19
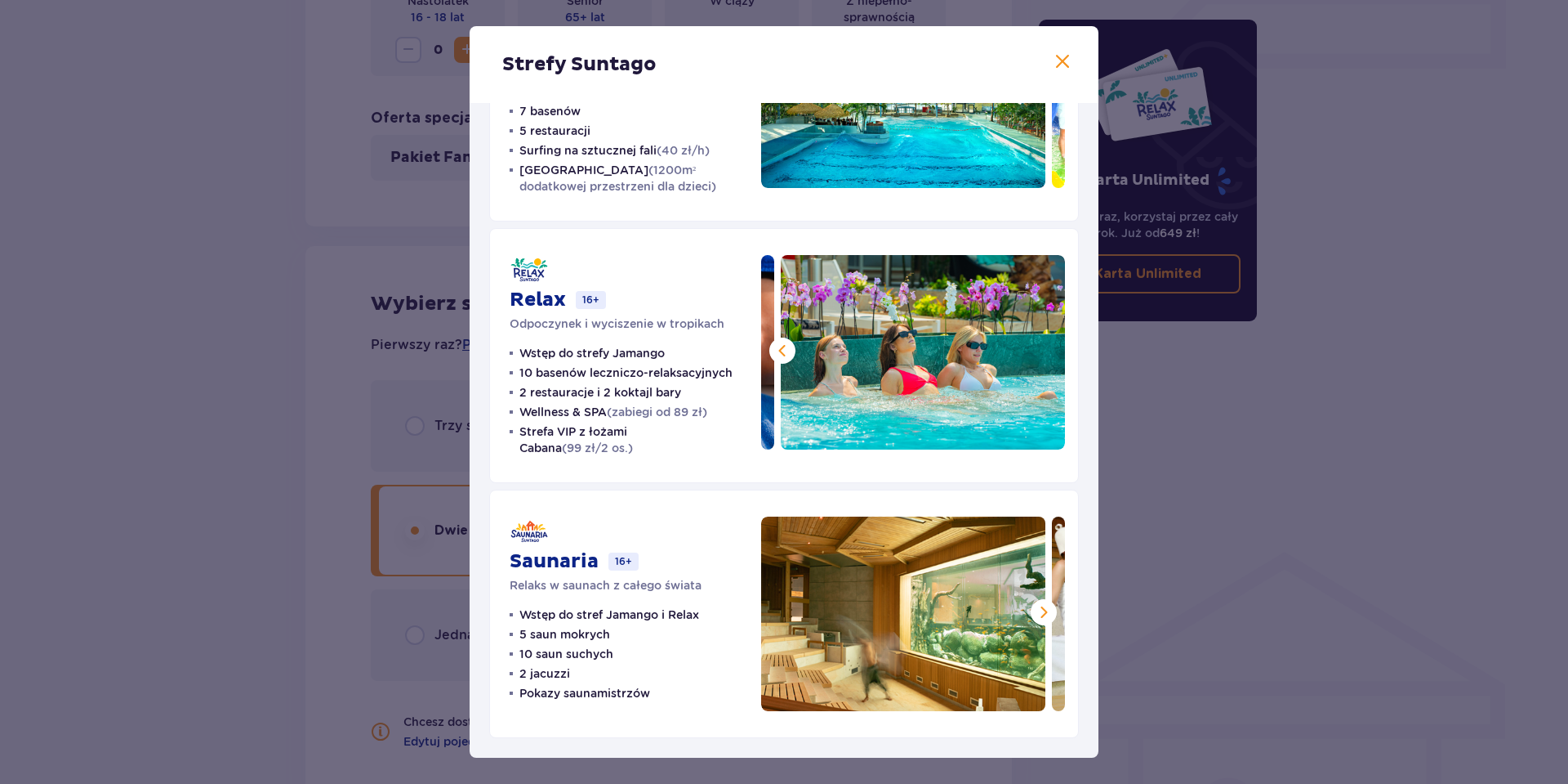
click at [790, 353] on div at bounding box center [913, 352] width 304 height 195
click at [778, 356] on span at bounding box center [782, 350] width 19 height 19
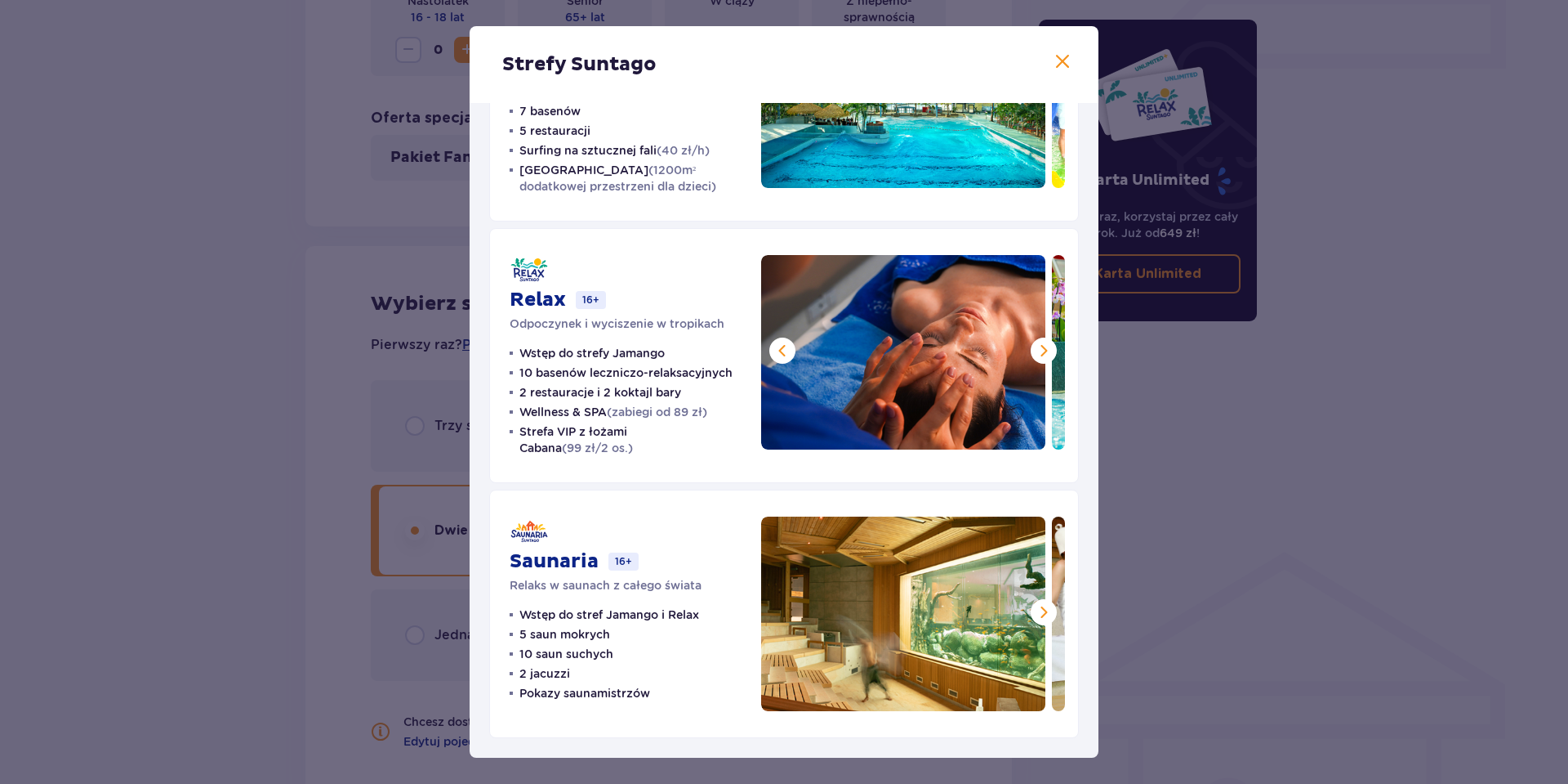
click at [778, 356] on span at bounding box center [782, 350] width 19 height 19
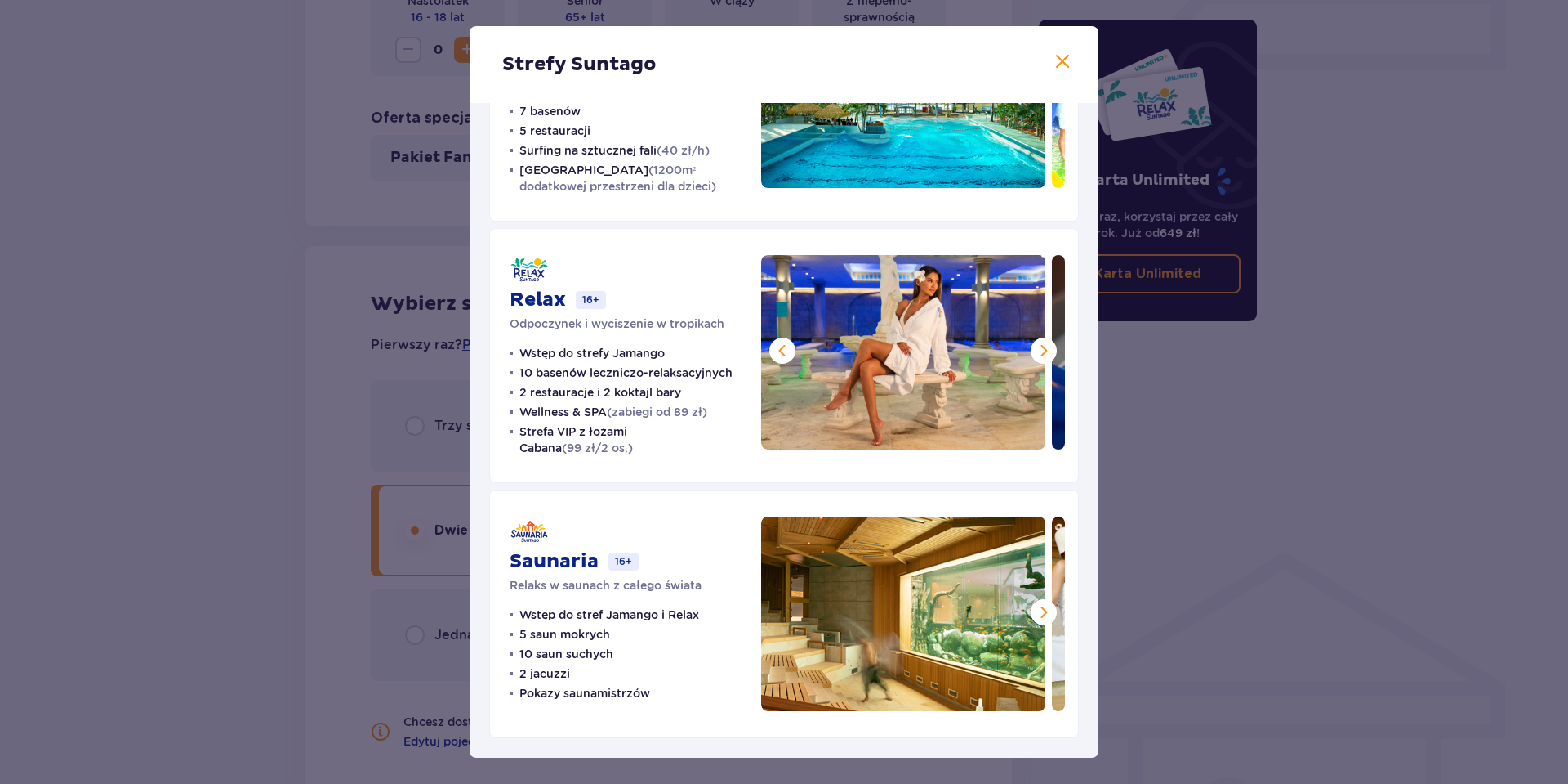
click at [778, 356] on span at bounding box center [782, 350] width 19 height 19
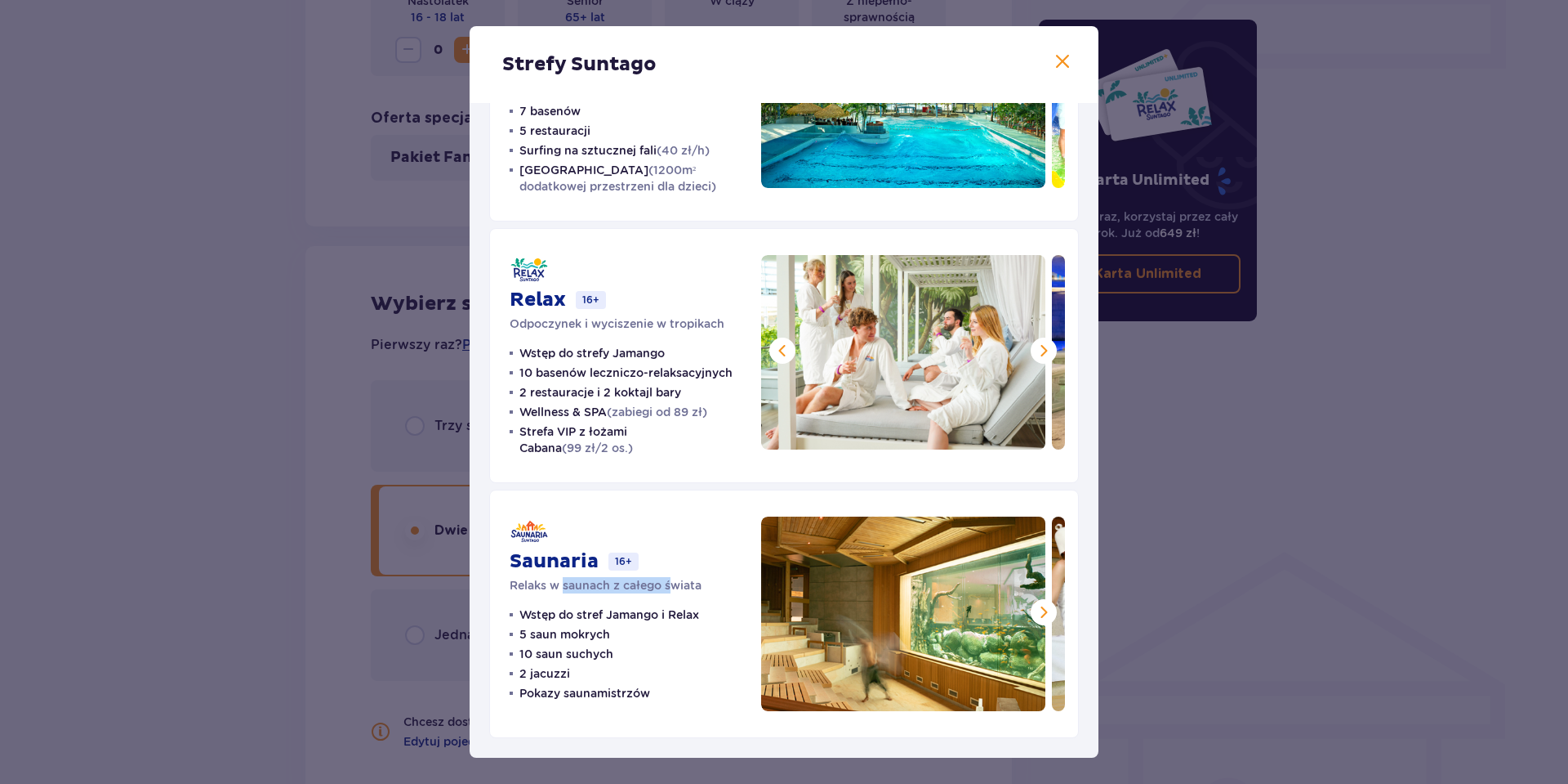
drag, startPoint x: 565, startPoint y: 584, endPoint x: 677, endPoint y: 583, distance: 112.0
click at [677, 583] on p "Relaks w saunach z całego świata" at bounding box center [605, 585] width 192 height 17
drag, startPoint x: 552, startPoint y: 615, endPoint x: 676, endPoint y: 614, distance: 124.0
click at [676, 614] on p "Wstęp do stref Jamango i Relax" at bounding box center [609, 615] width 180 height 17
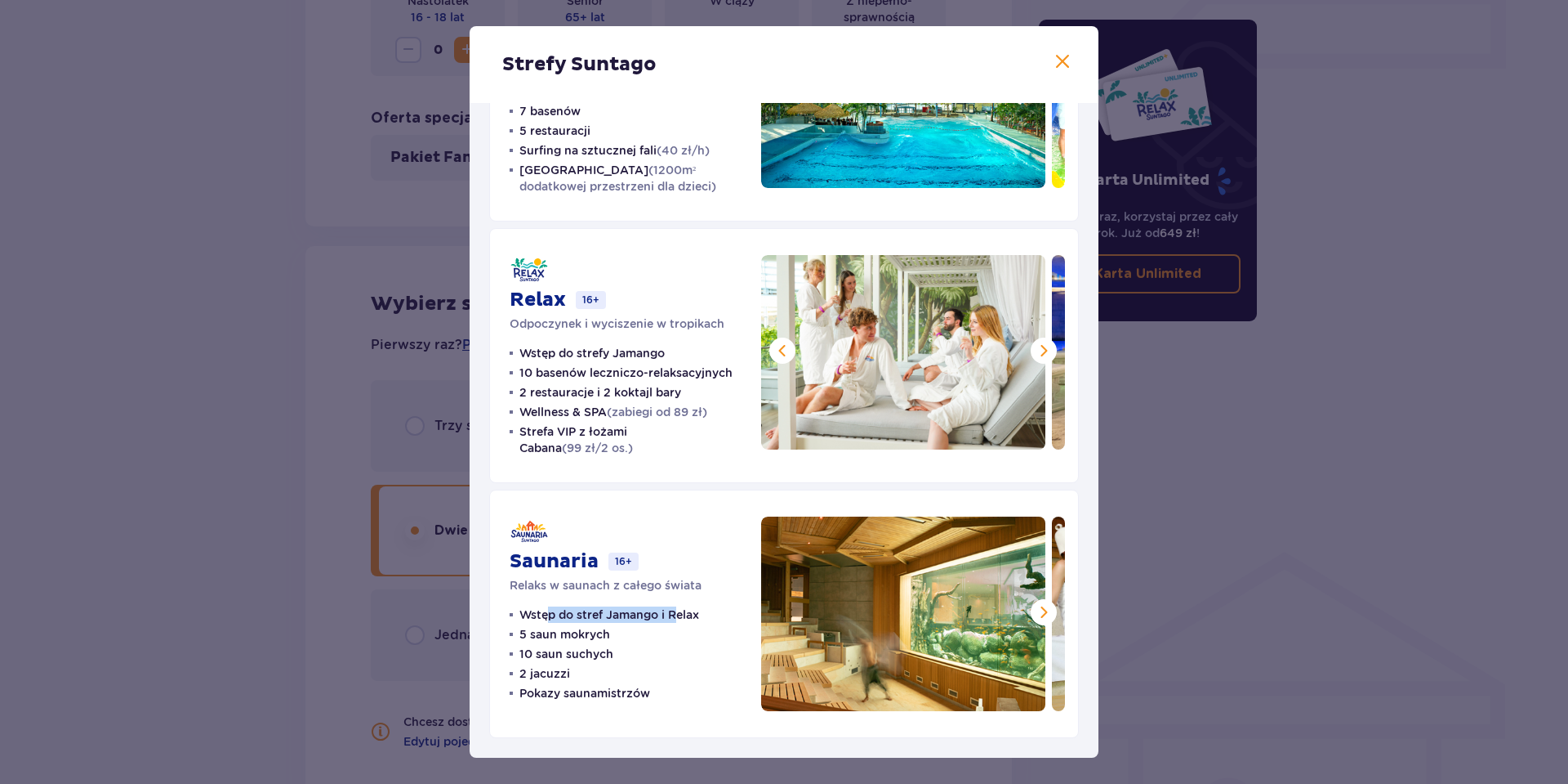
click at [676, 614] on p "Wstęp do stref Jamango i Relax" at bounding box center [609, 615] width 180 height 17
click at [1056, 62] on span at bounding box center [1062, 62] width 19 height 19
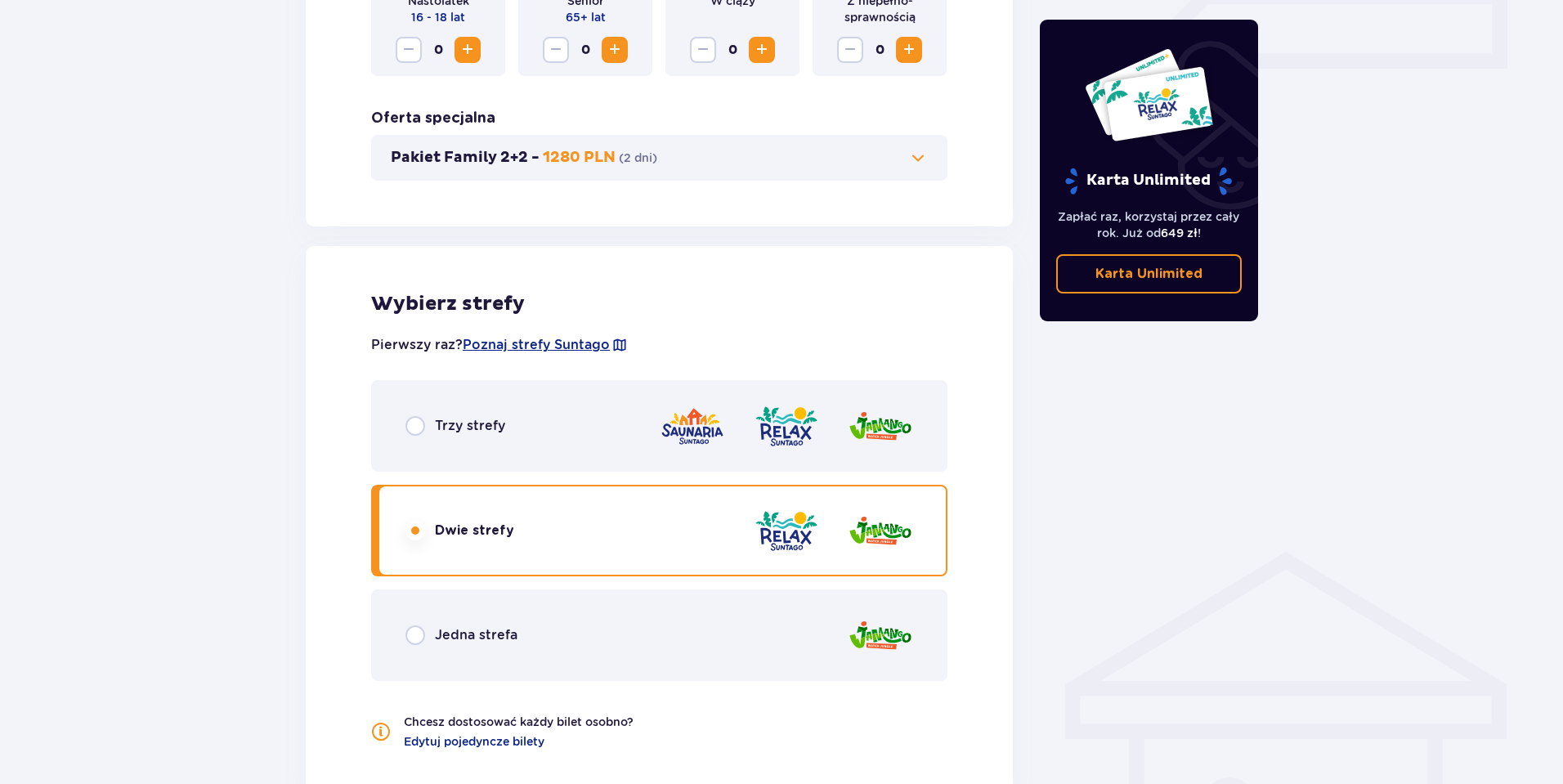
click at [470, 644] on span "Jedna strefa" at bounding box center [476, 634] width 82 height 18
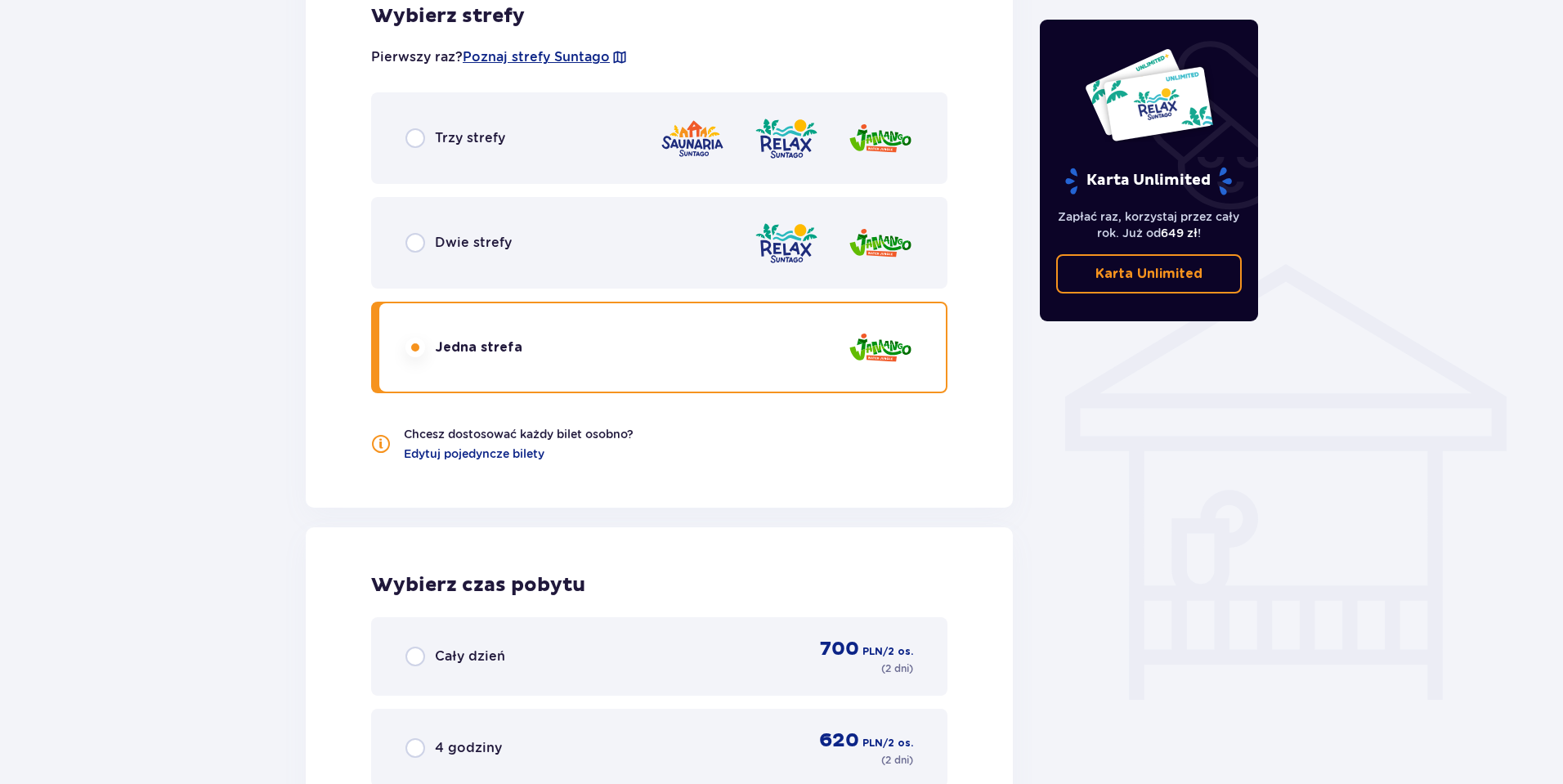
scroll to position [939, 0]
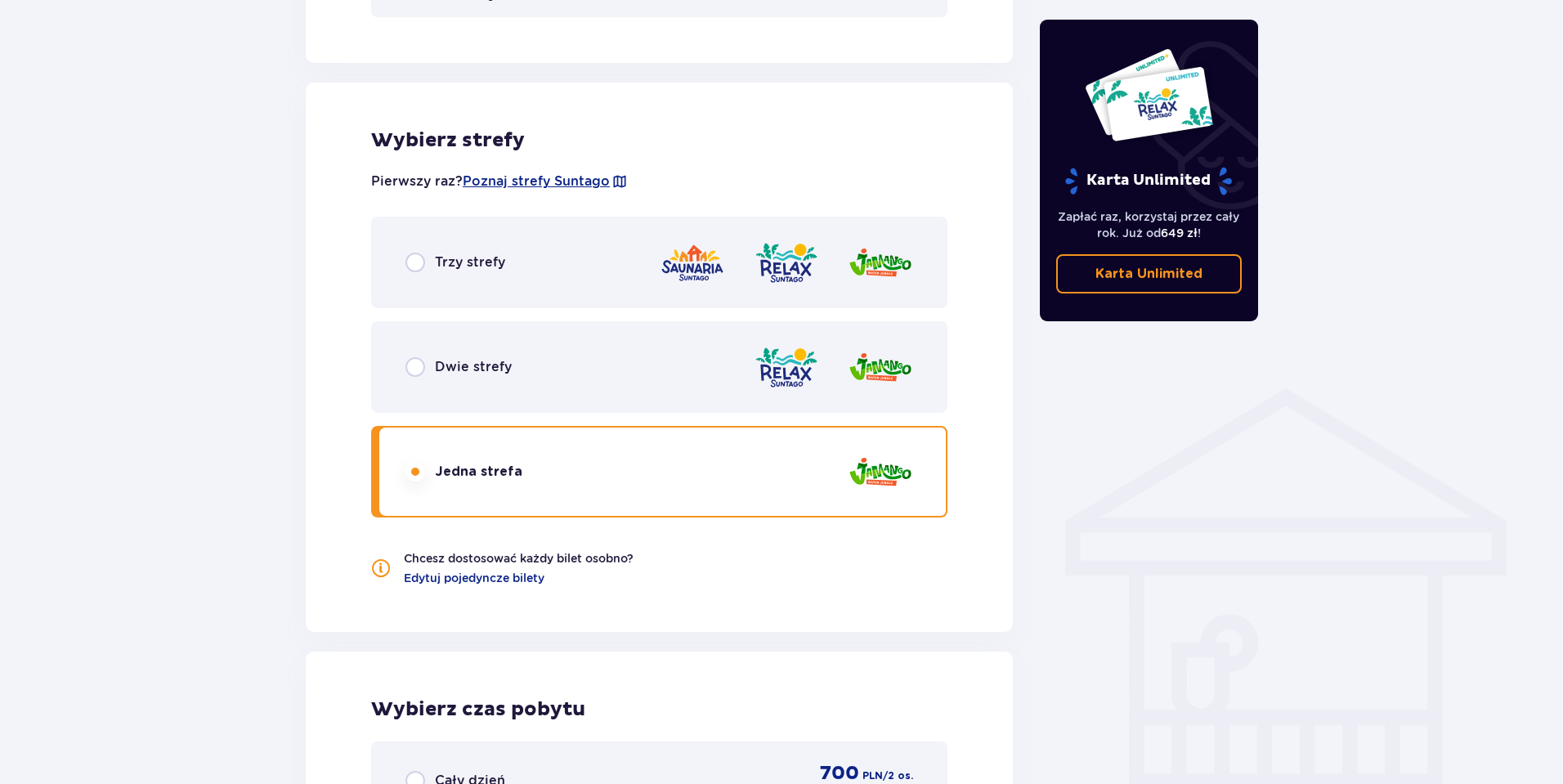
click at [488, 366] on span "Dwie strefy" at bounding box center [473, 367] width 77 height 18
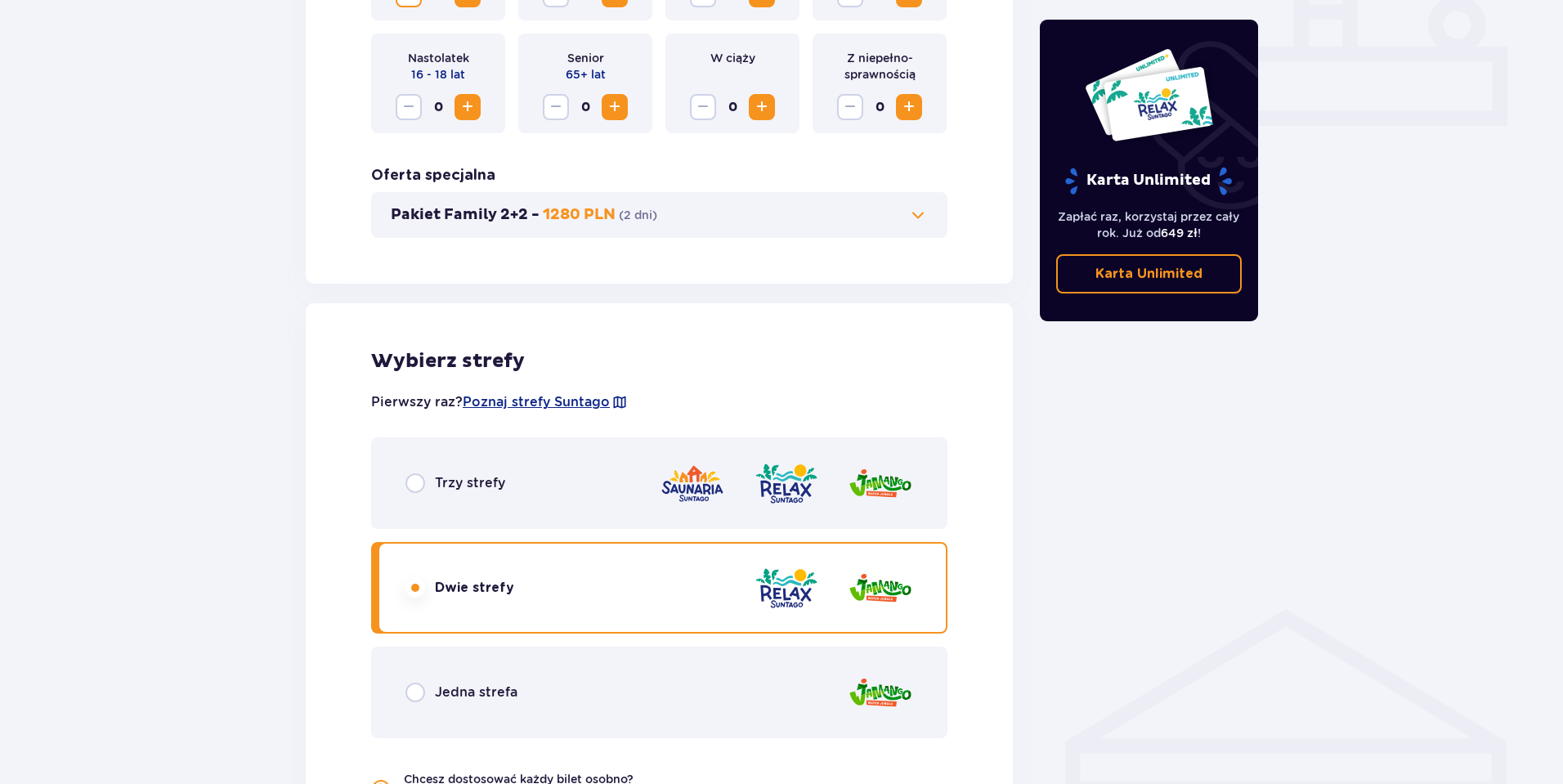
scroll to position [694, 0]
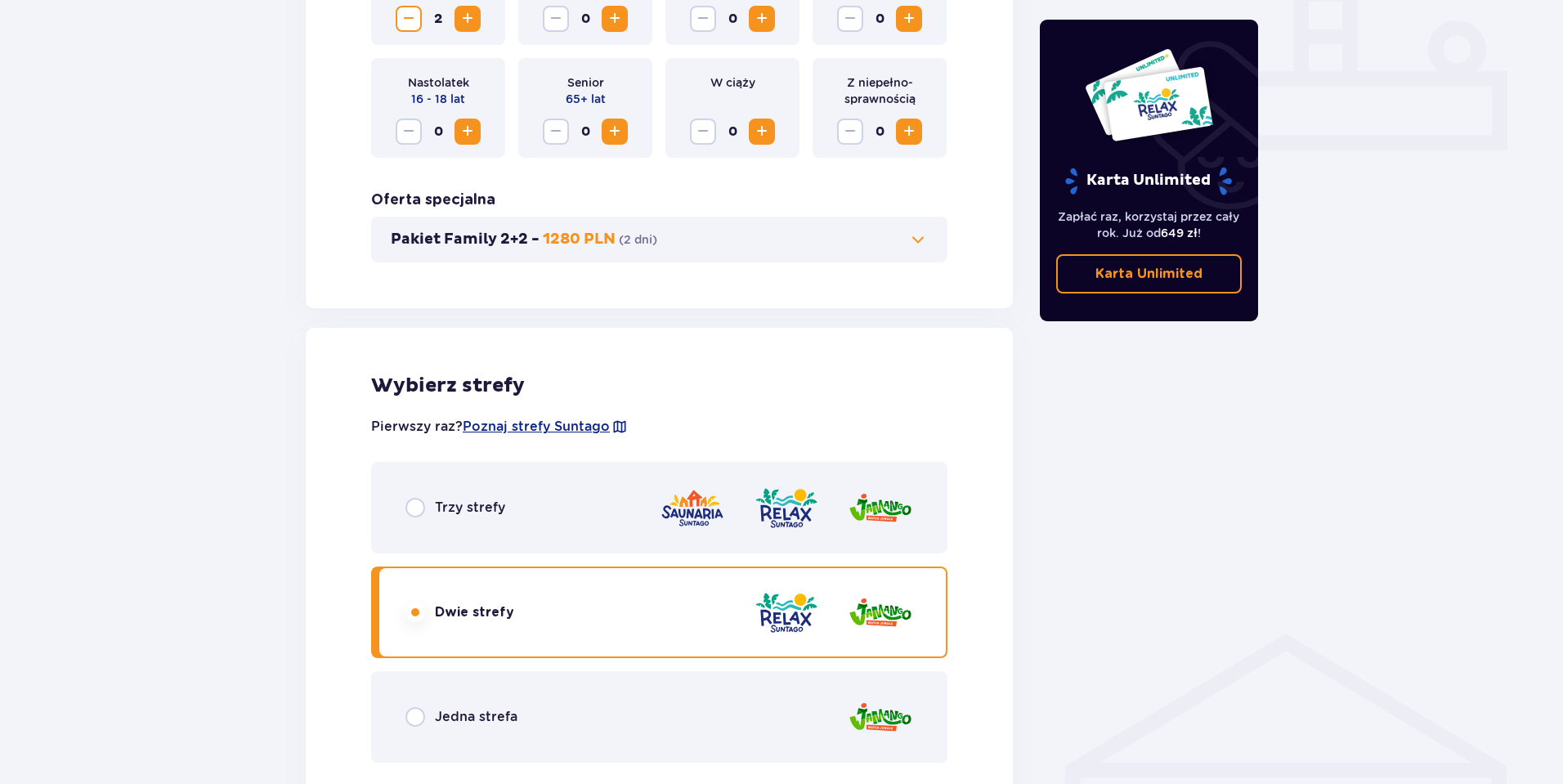
click at [680, 519] on img at bounding box center [692, 508] width 66 height 46
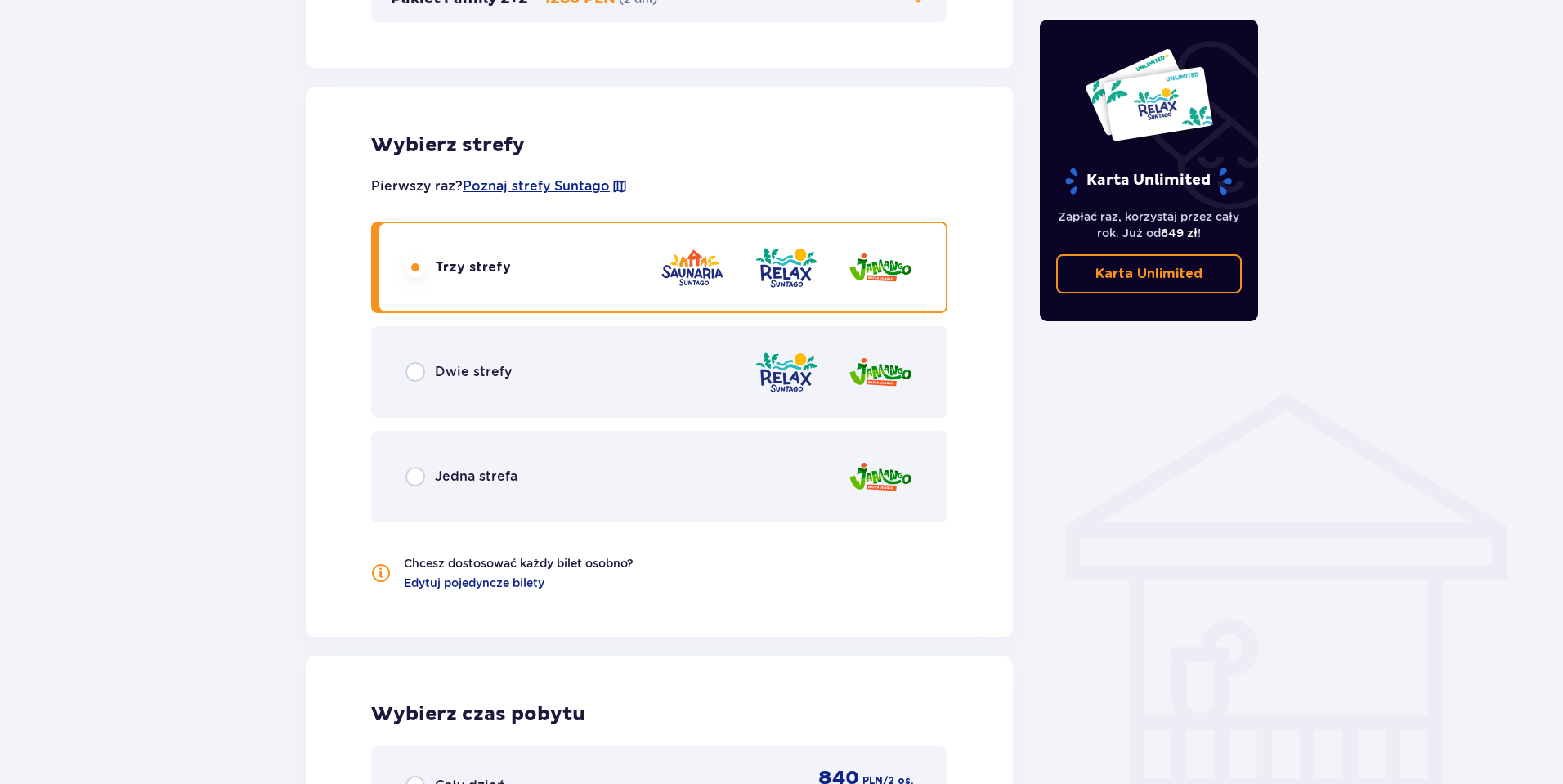
scroll to position [857, 0]
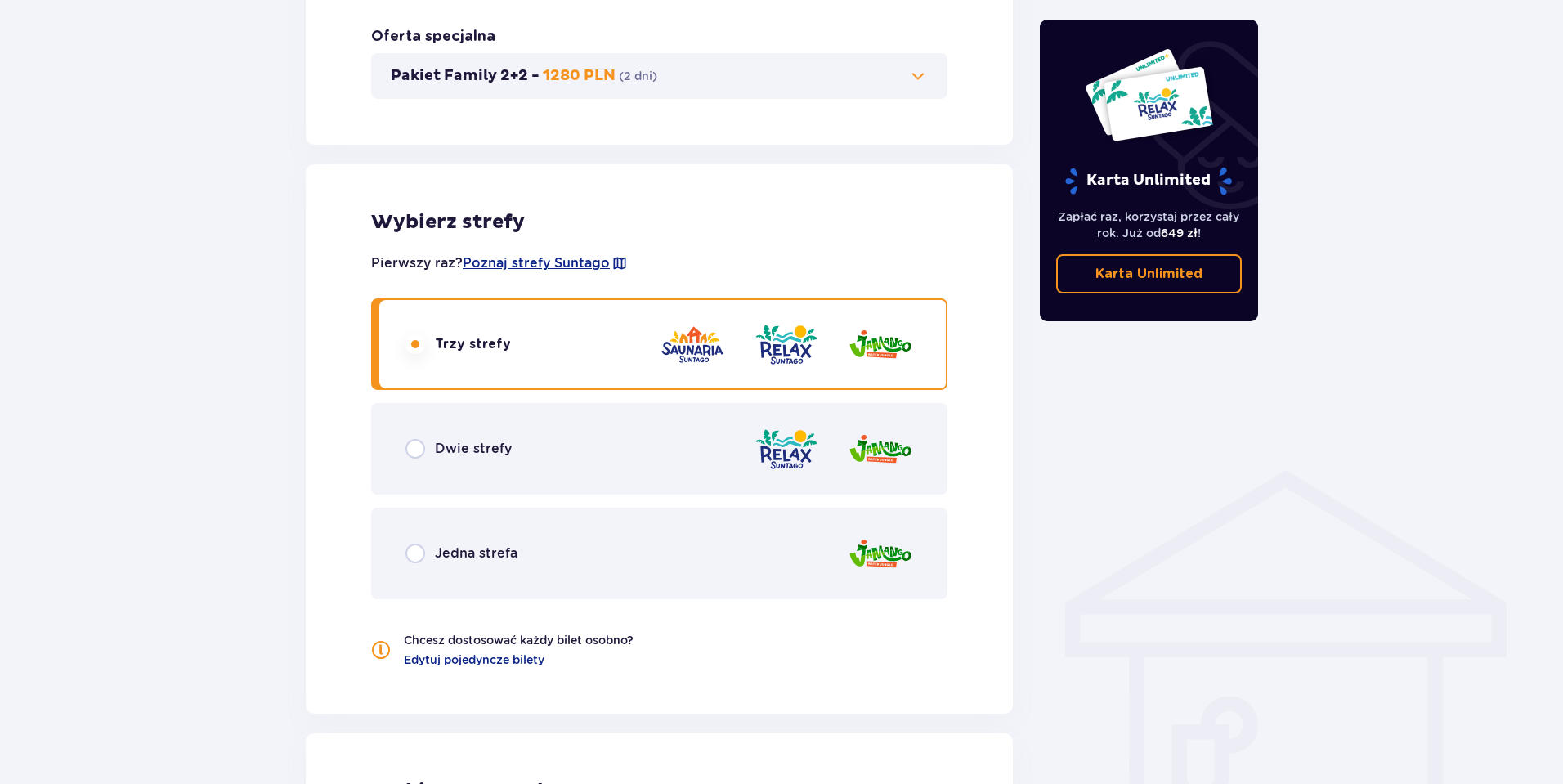
click at [499, 444] on span "Dwie strefy" at bounding box center [473, 448] width 77 height 18
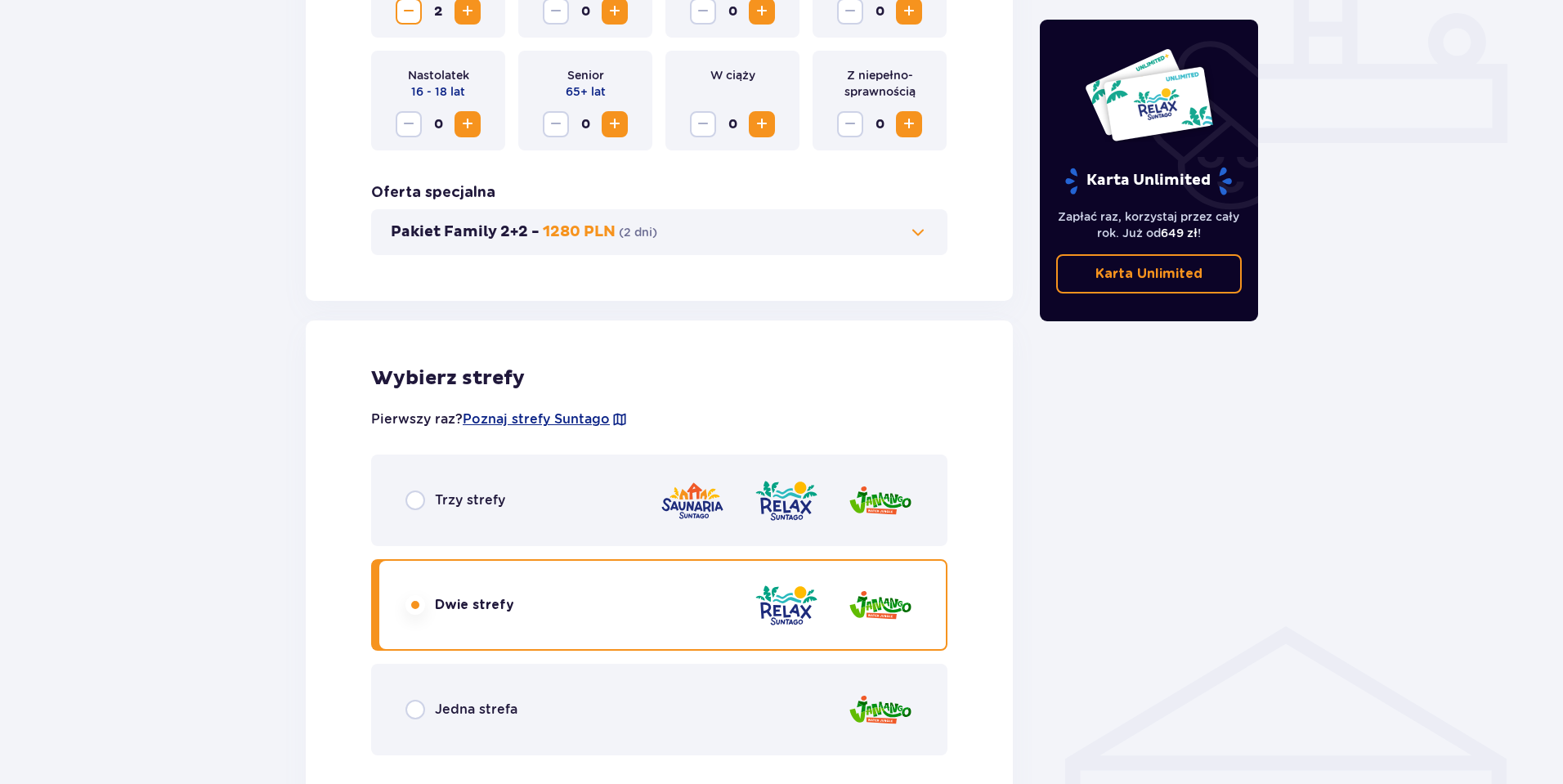
scroll to position [694, 0]
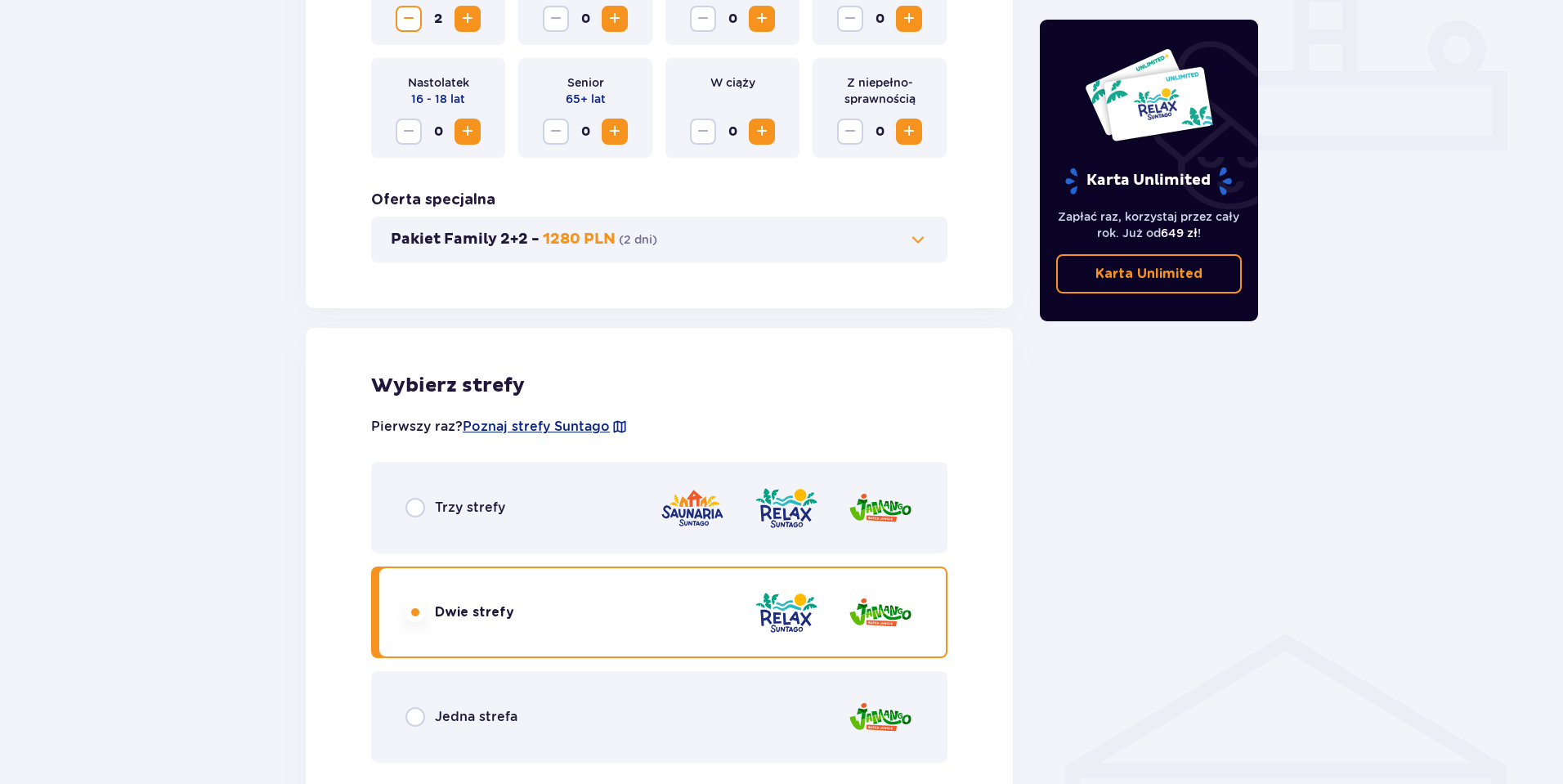
click at [466, 504] on span "Trzy strefy" at bounding box center [470, 507] width 70 height 18
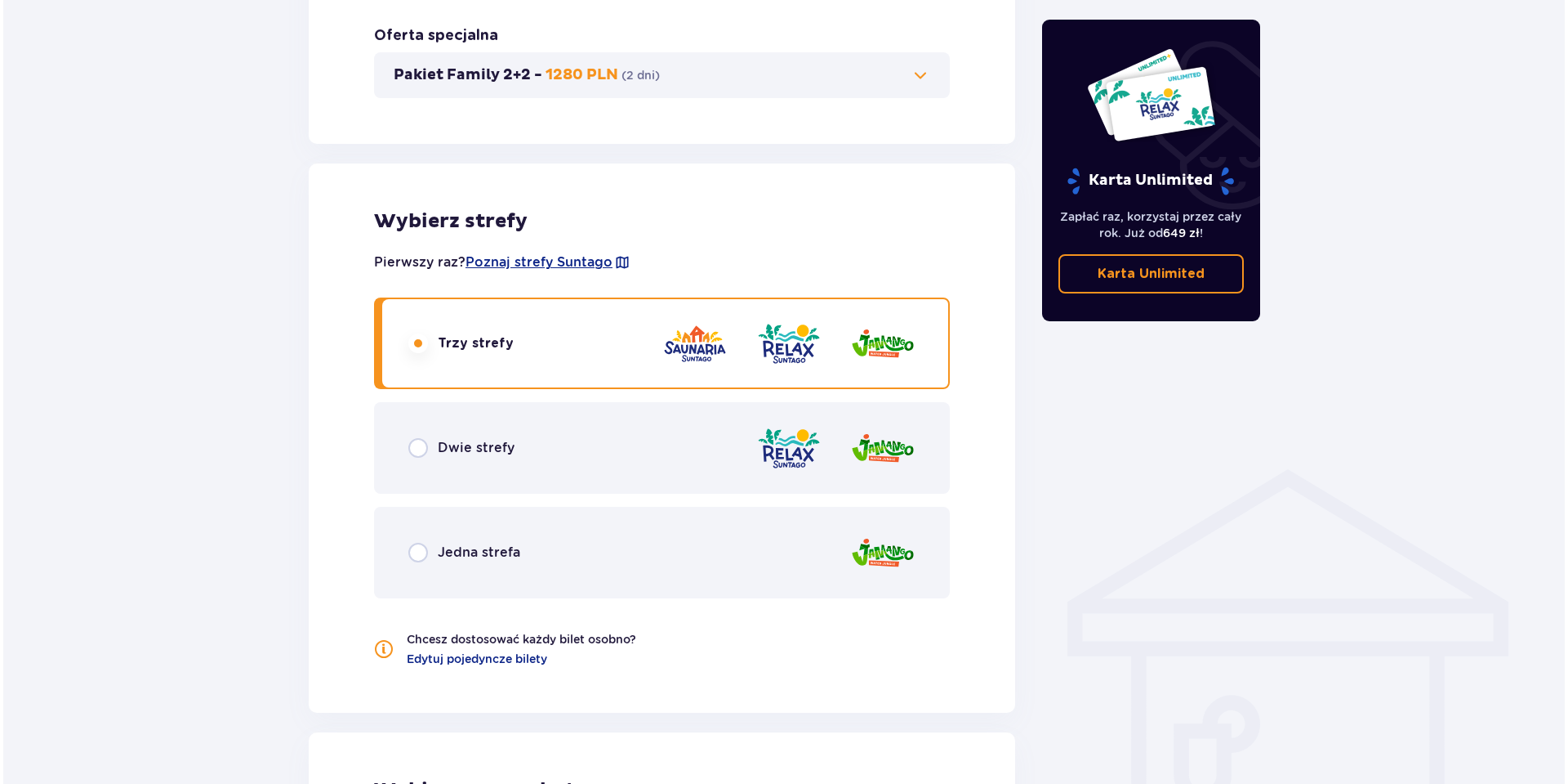
scroll to position [857, 0]
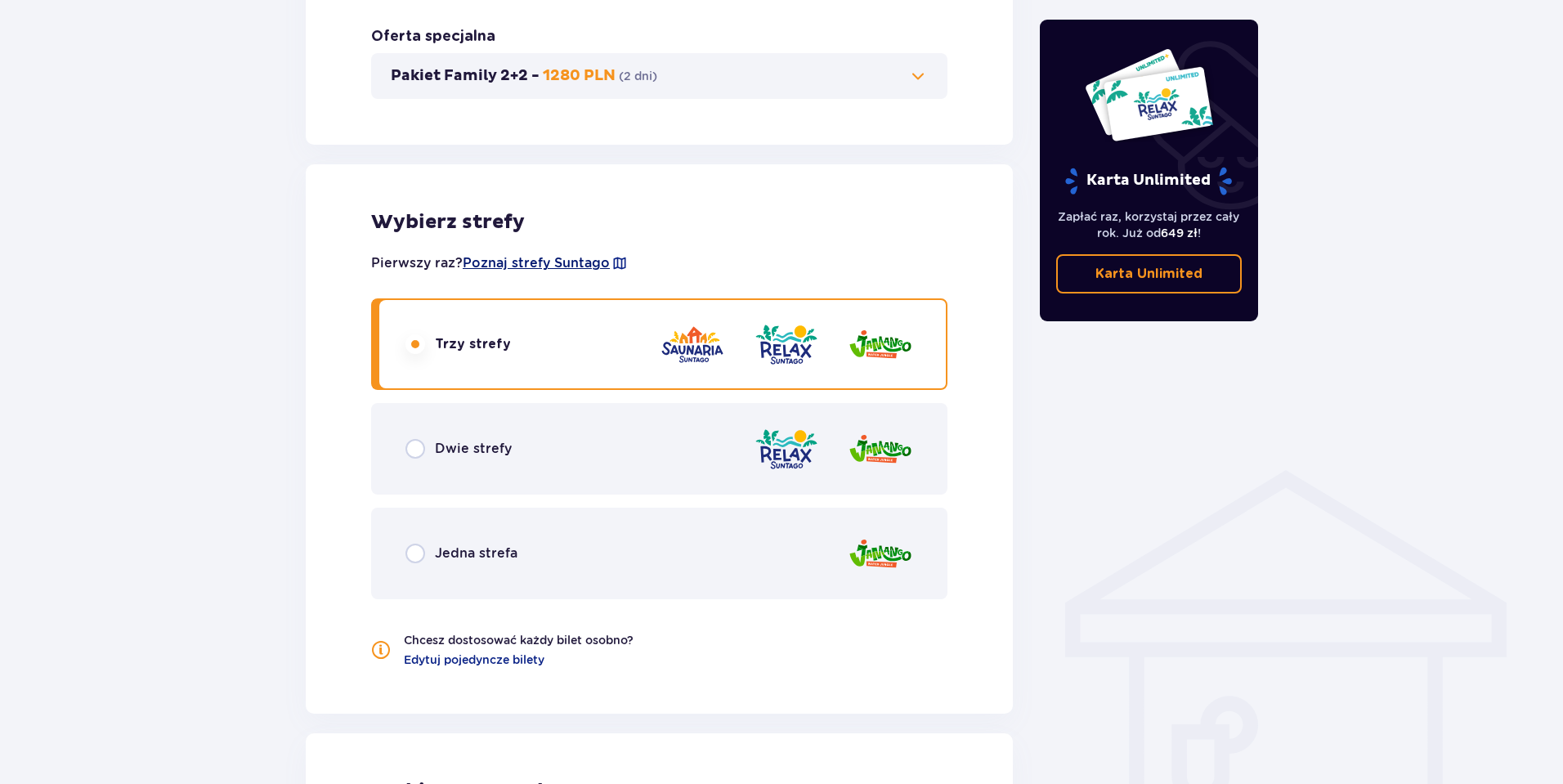
click at [559, 260] on span "Poznaj strefy Suntago" at bounding box center [536, 262] width 147 height 18
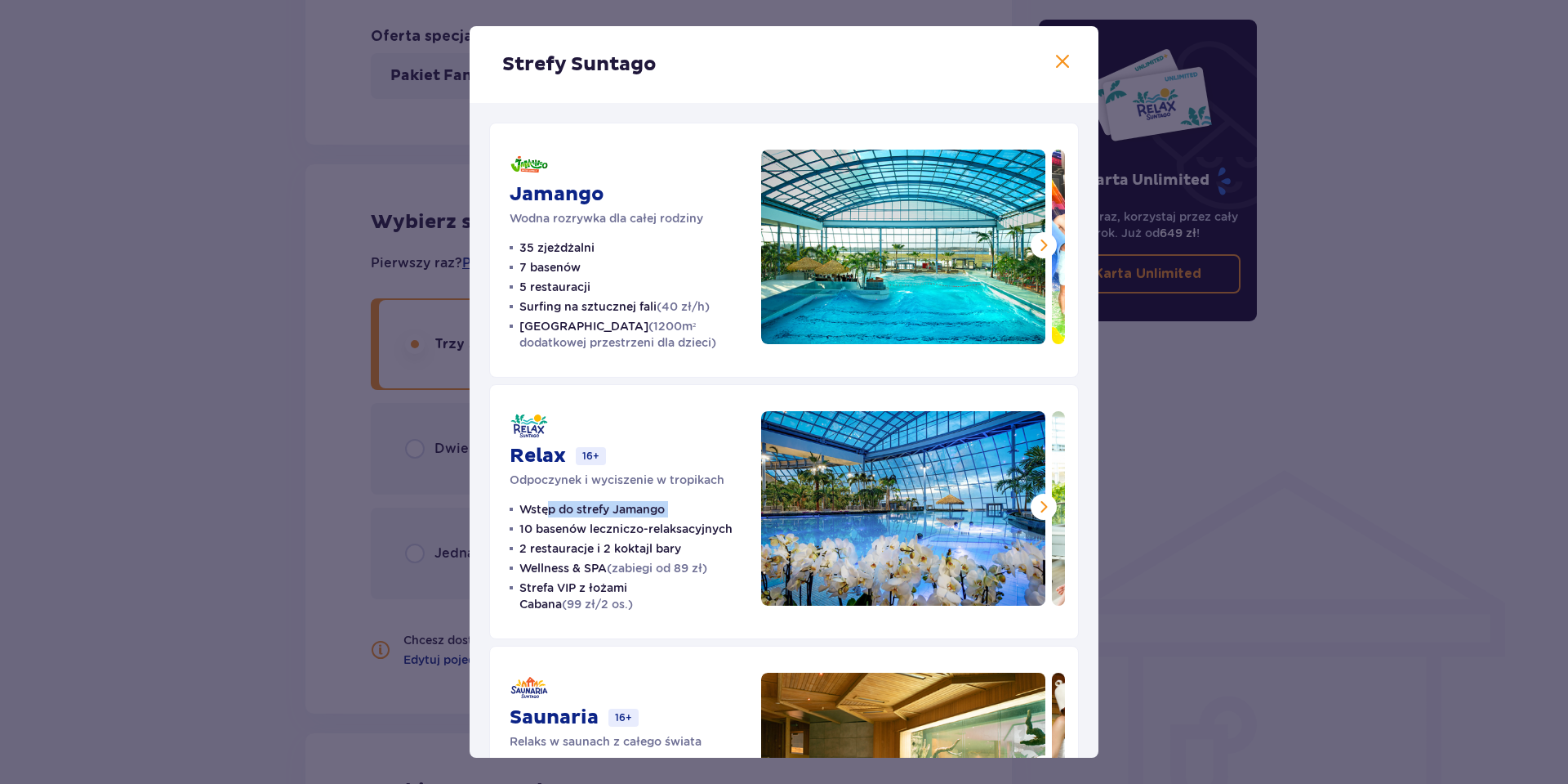
drag, startPoint x: 552, startPoint y: 509, endPoint x: 685, endPoint y: 509, distance: 133.0
click at [685, 509] on ul "Wstęp do strefy Jamango 10 basenów leczniczo-relaksacyjnych 2 restauracje i 2 k…" at bounding box center [625, 557] width 232 height 111
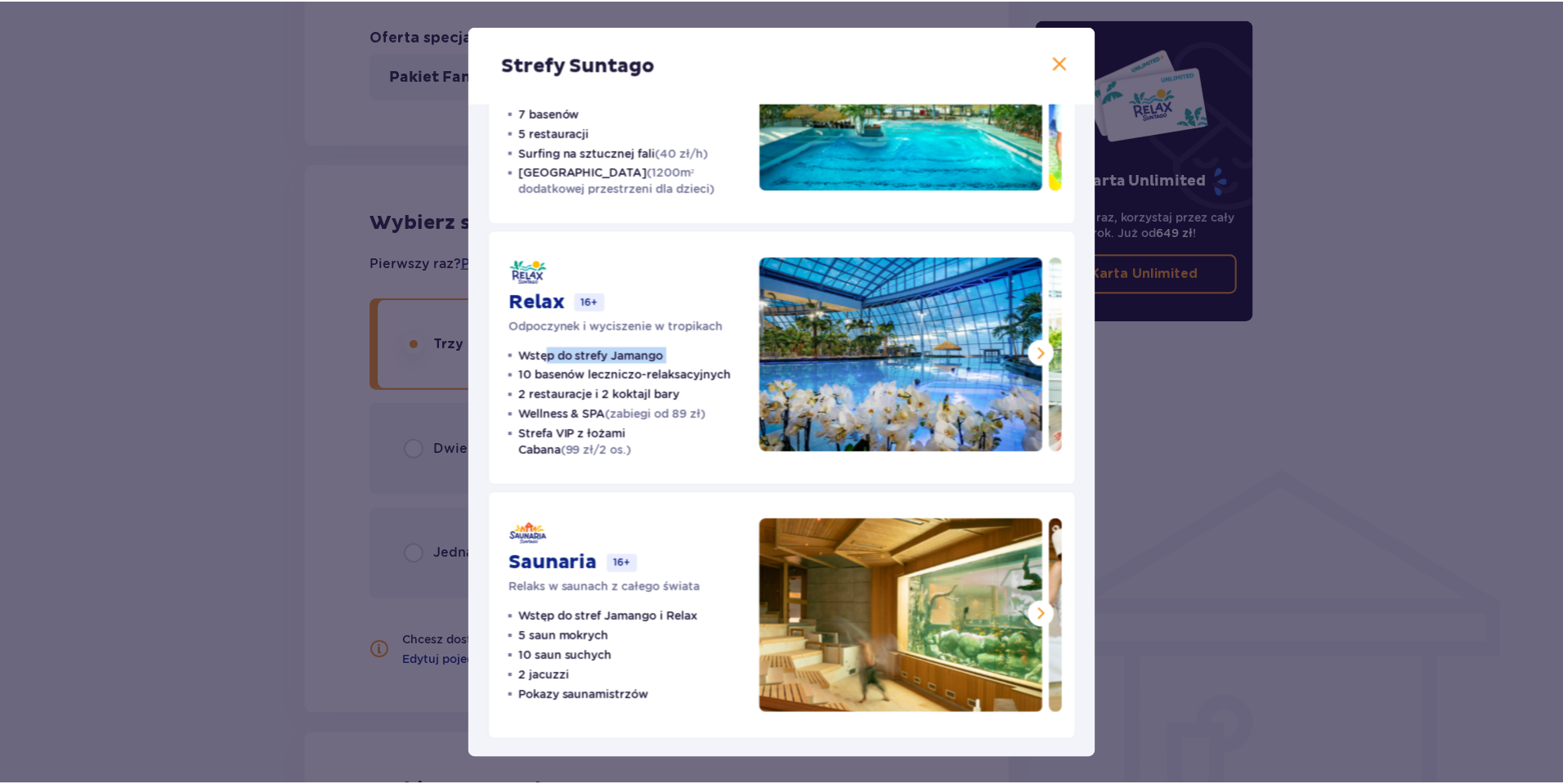
scroll to position [156, 0]
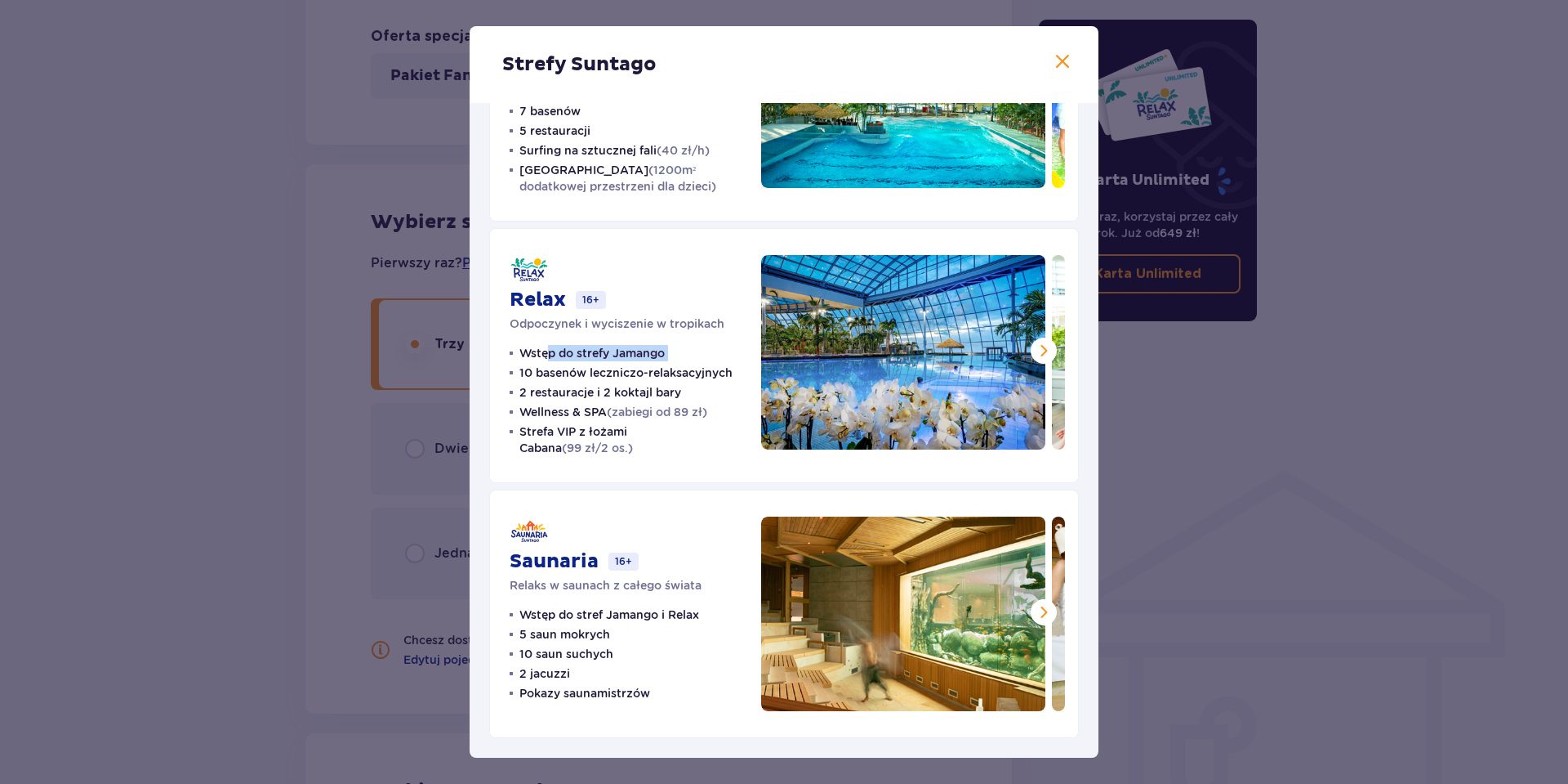
click at [1053, 64] on span at bounding box center [1062, 62] width 19 height 19
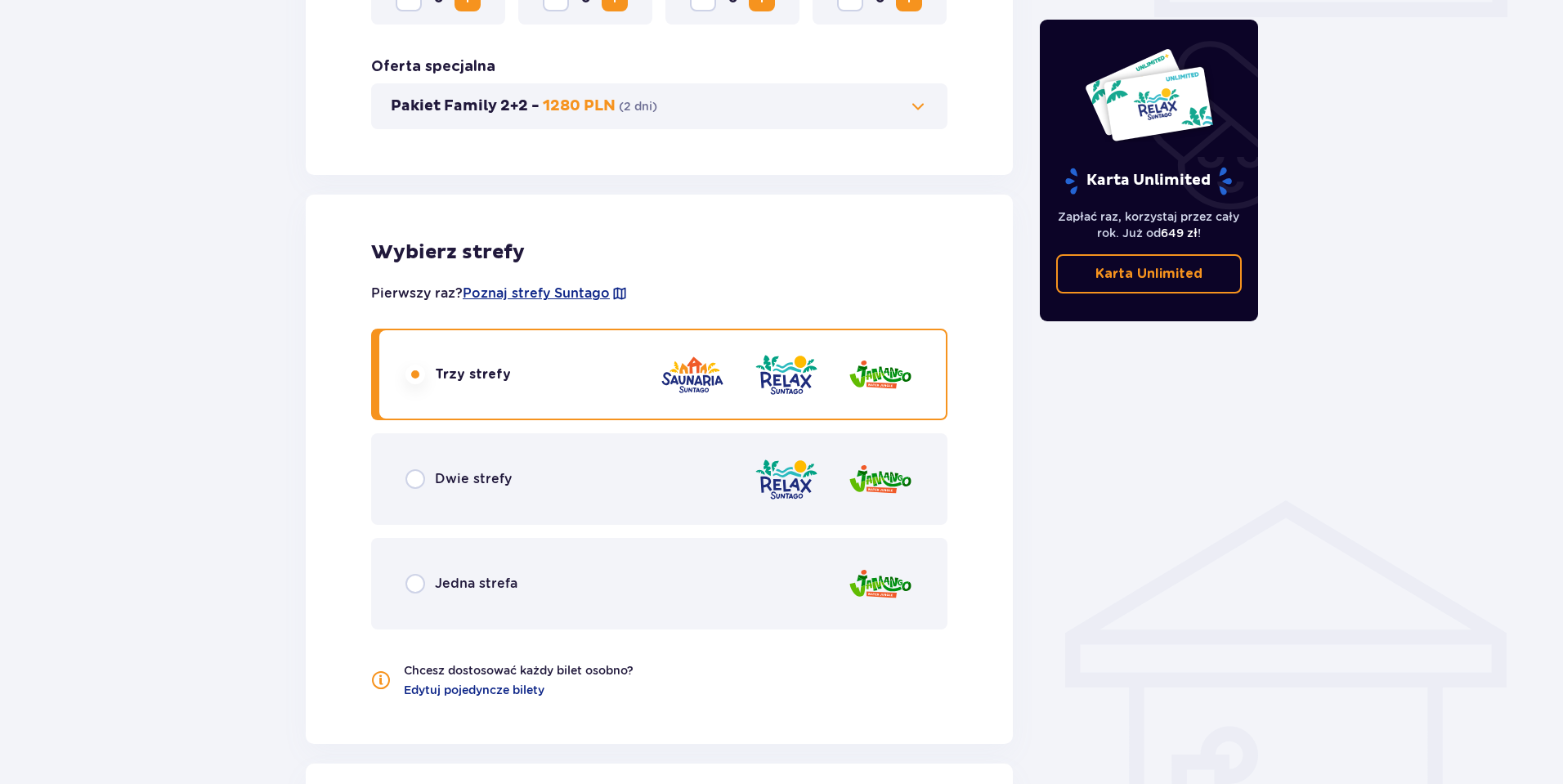
scroll to position [40, 0]
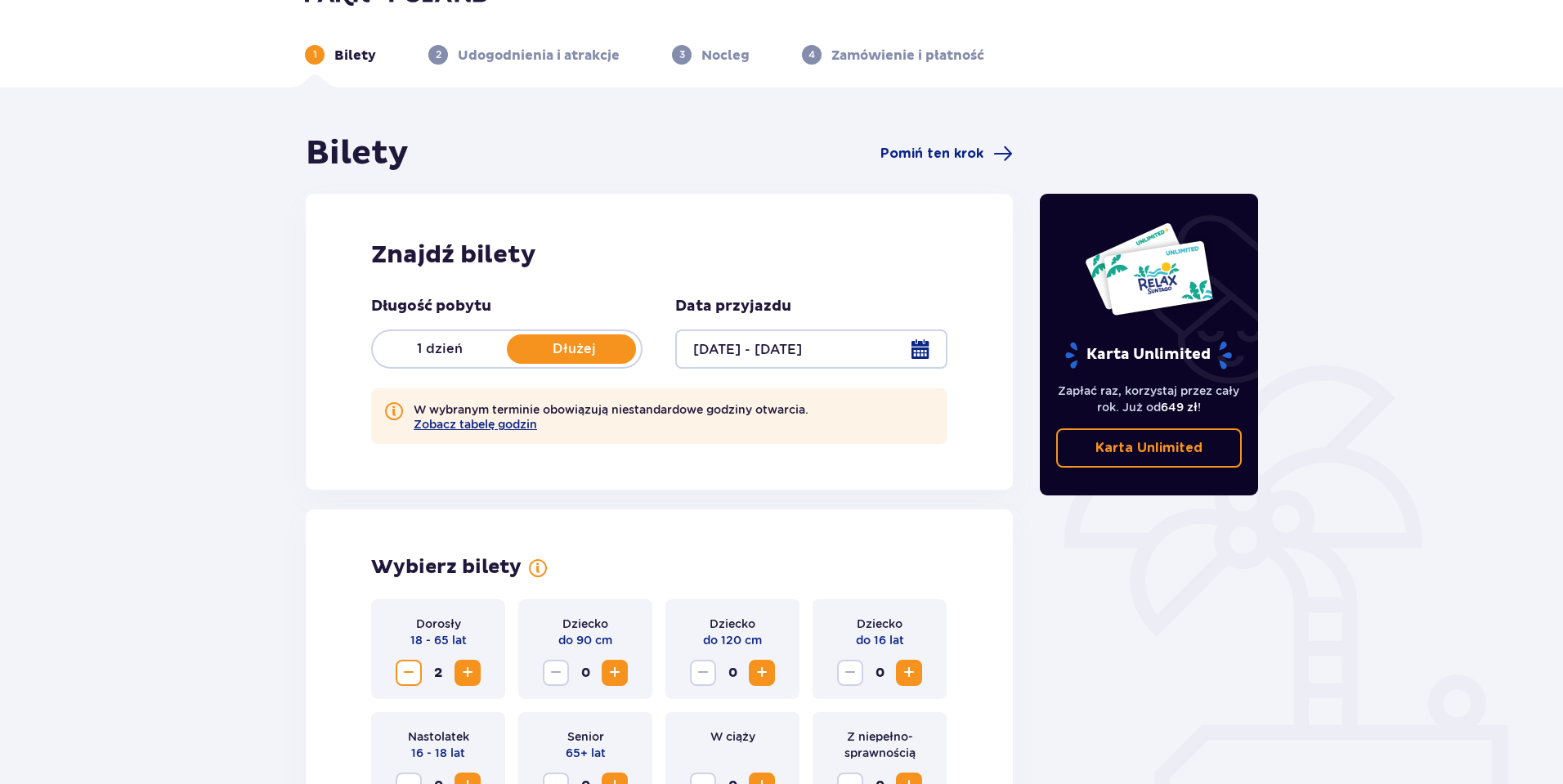
click at [726, 357] on div at bounding box center [811, 349] width 272 height 39
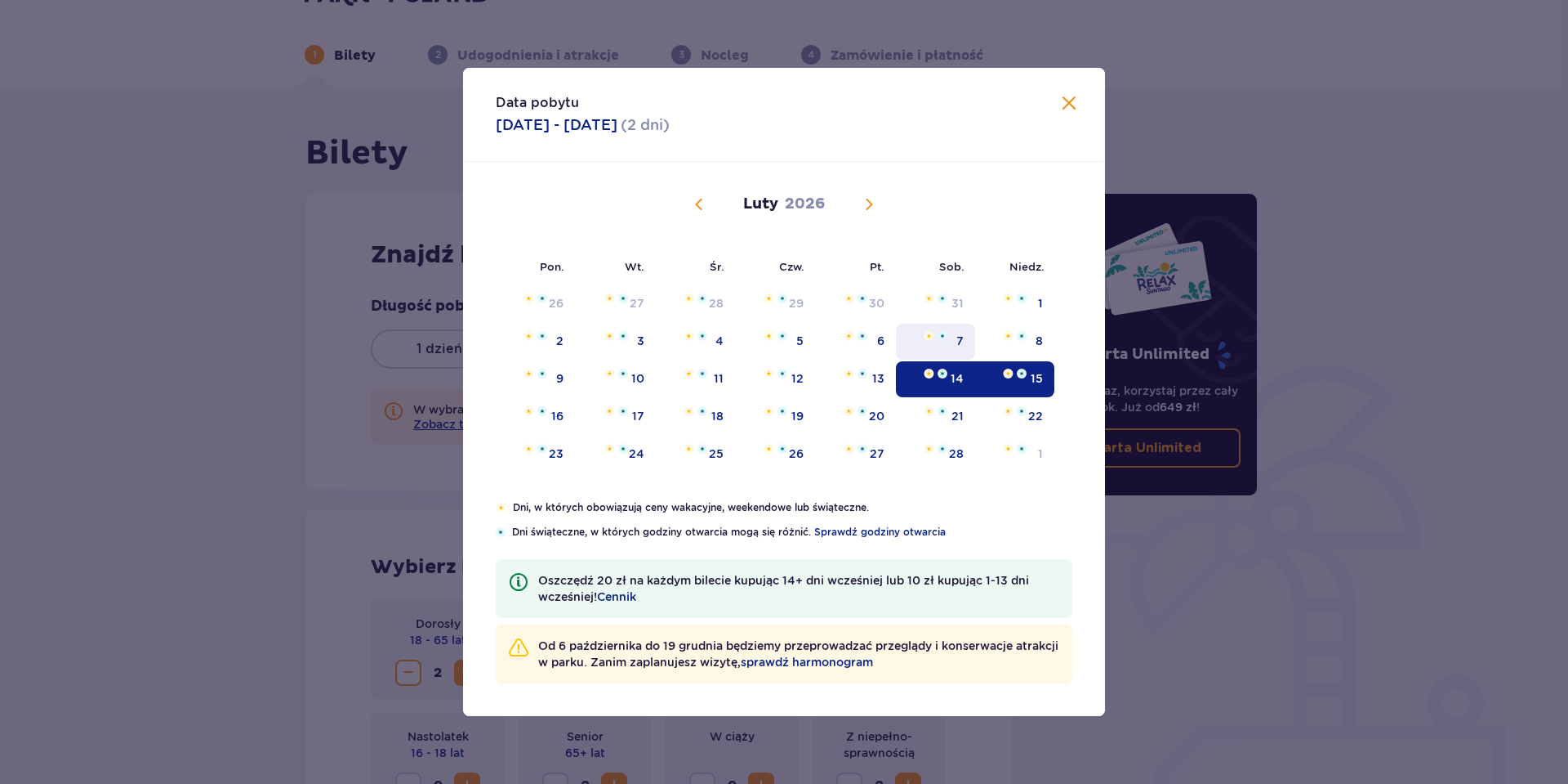
click at [958, 344] on div "7" at bounding box center [960, 341] width 7 height 17
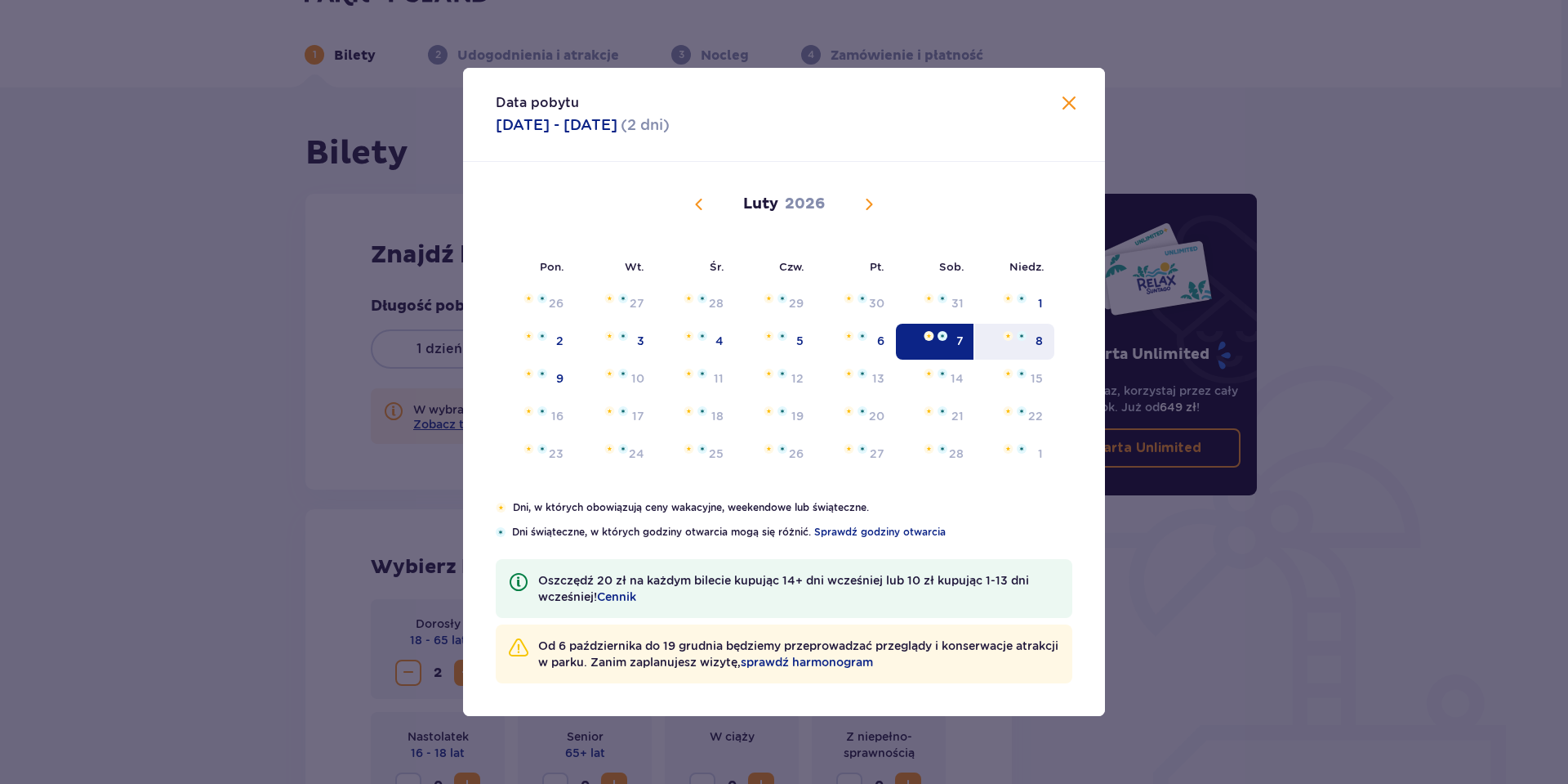
click at [1023, 340] on img at bounding box center [1022, 335] width 10 height 10
type input "[DATE] - [DATE]"
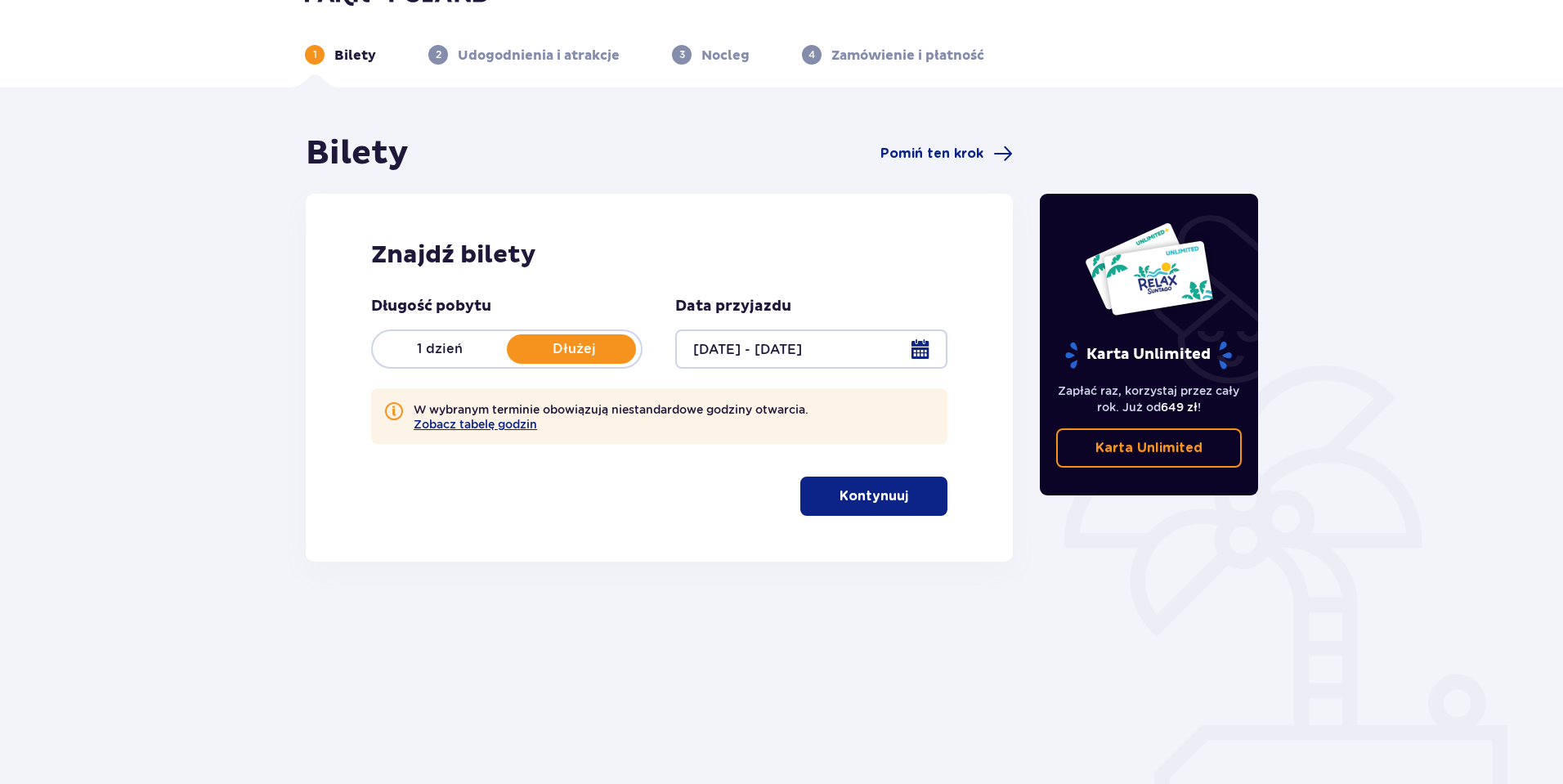
click at [872, 495] on p "Kontynuuj" at bounding box center [874, 496] width 68 height 18
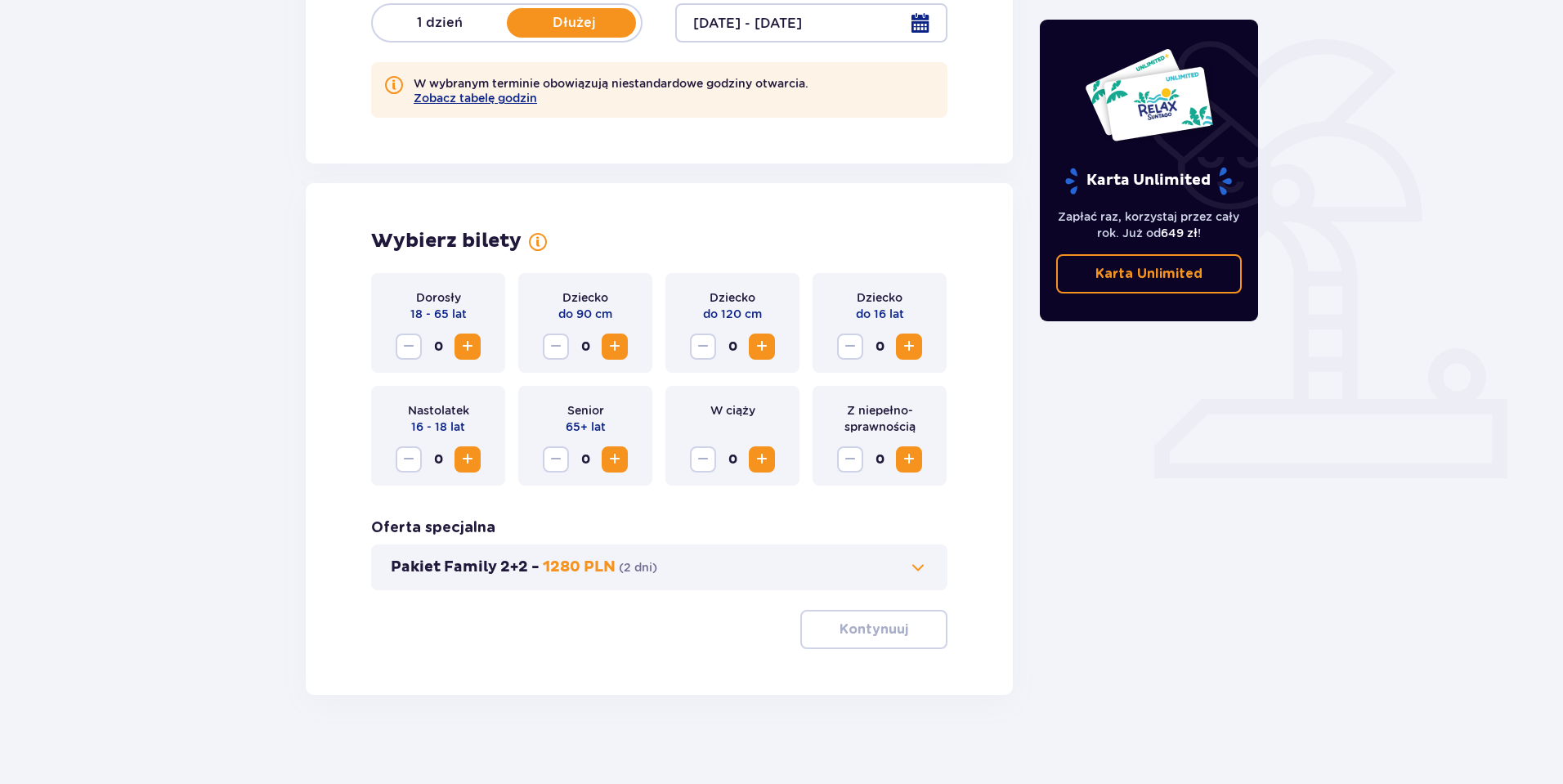
scroll to position [375, 0]
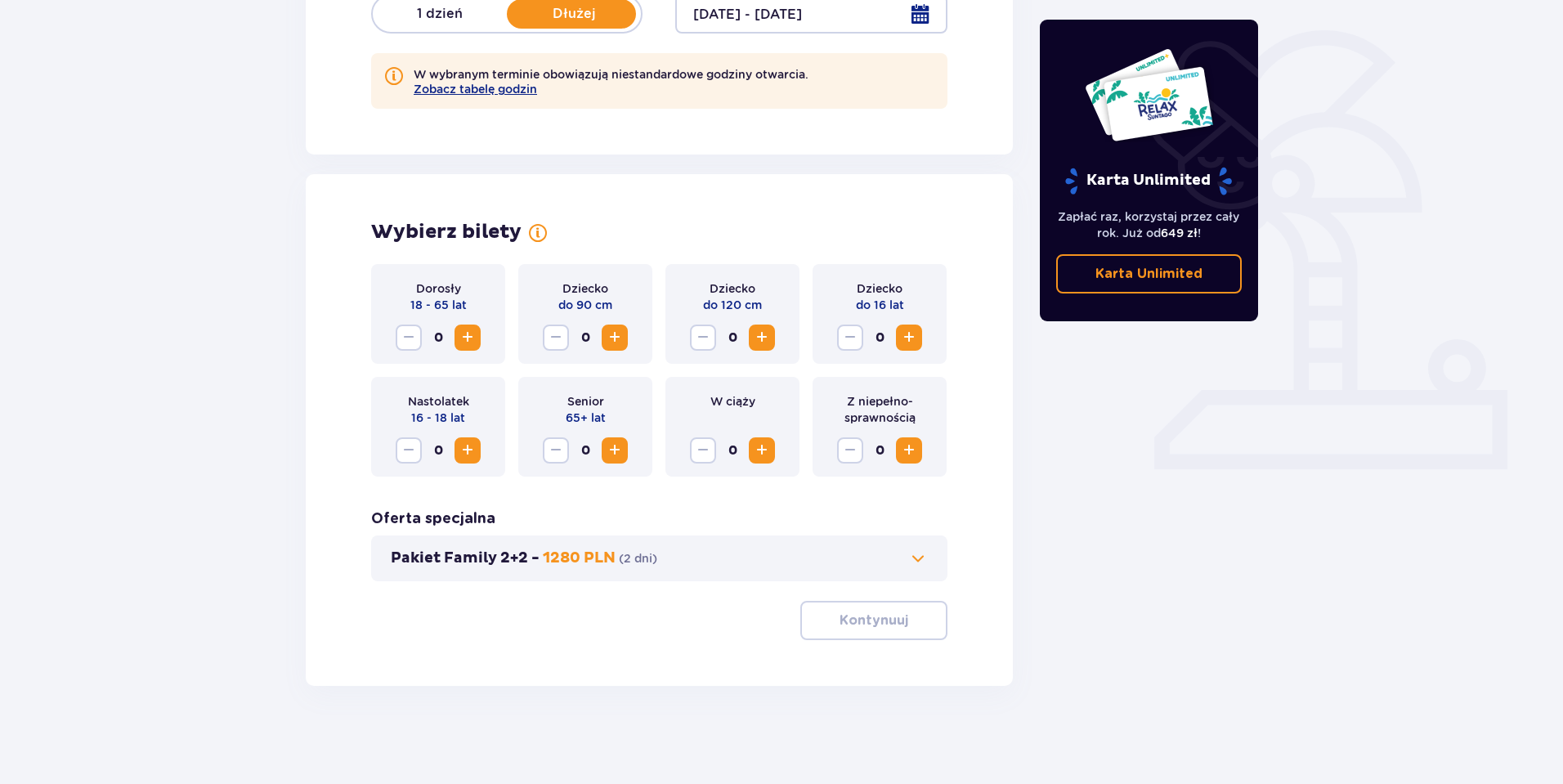
click at [466, 336] on span "Zwiększ" at bounding box center [467, 337] width 19 height 19
click at [466, 337] on span "Zwiększ" at bounding box center [467, 337] width 19 height 19
click at [900, 611] on button "Kontynuuj" at bounding box center [874, 621] width 147 height 39
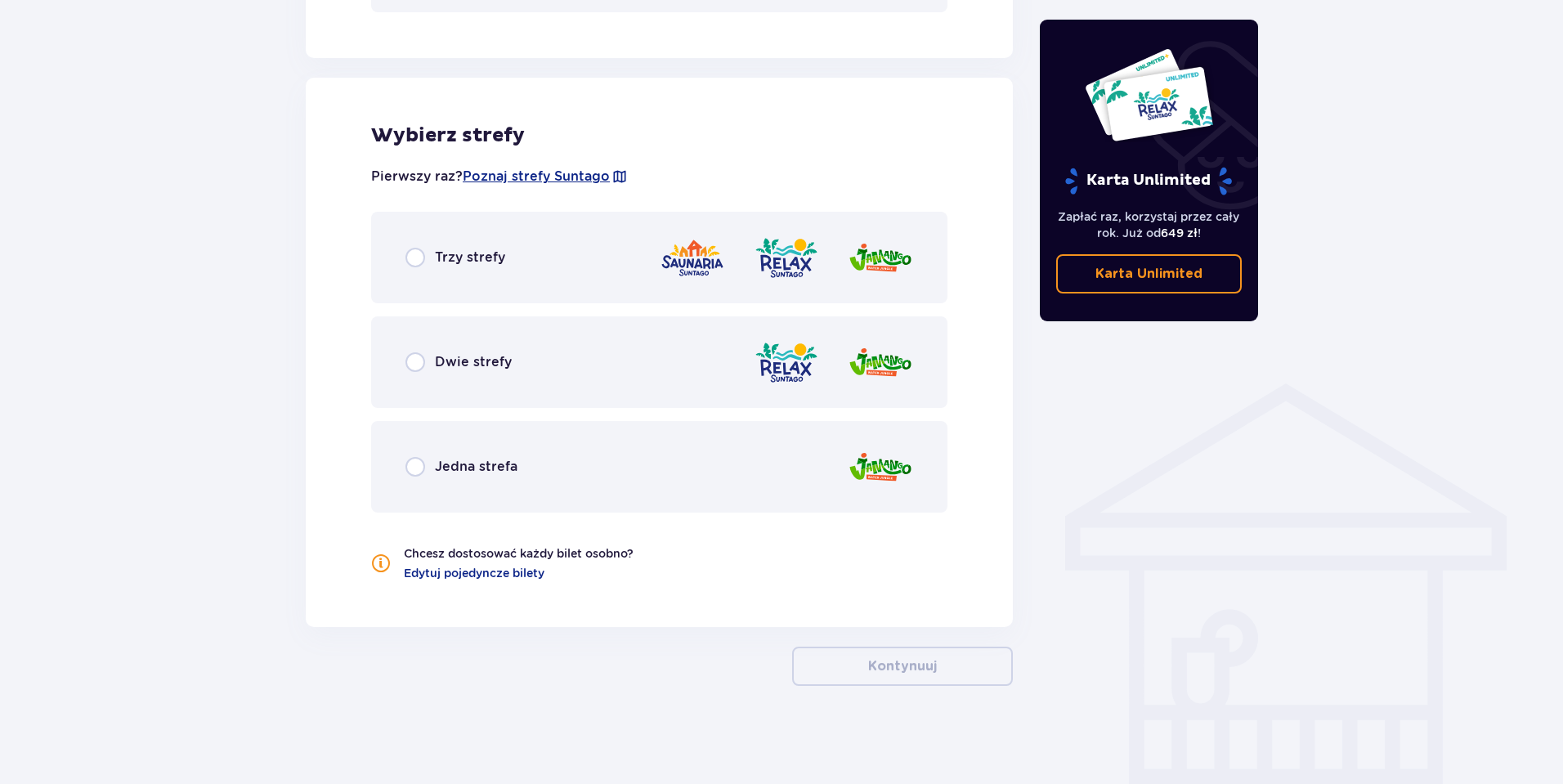
click at [517, 267] on div "Trzy strefy" at bounding box center [660, 257] width 576 height 91
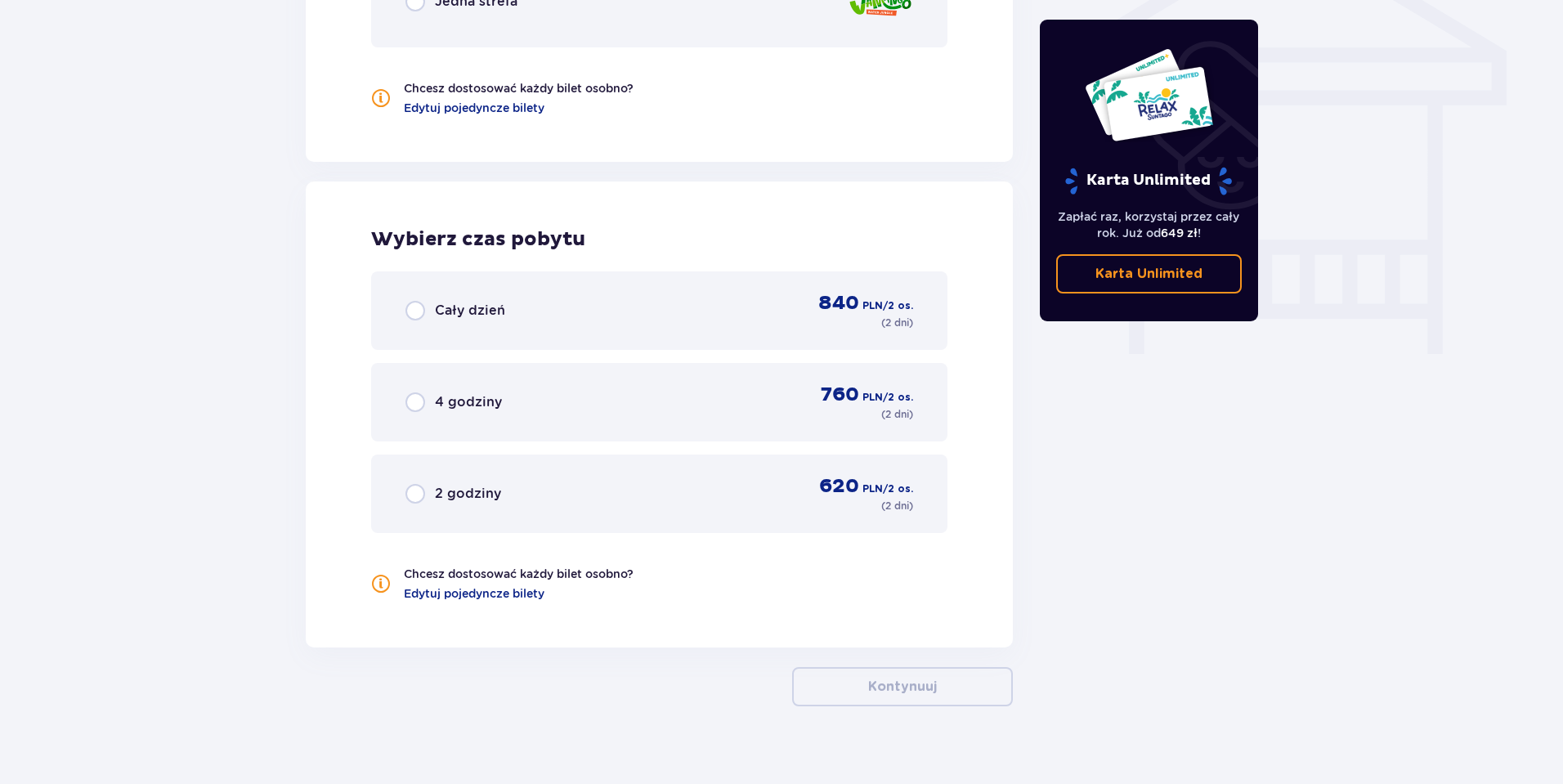
scroll to position [1429, 0]
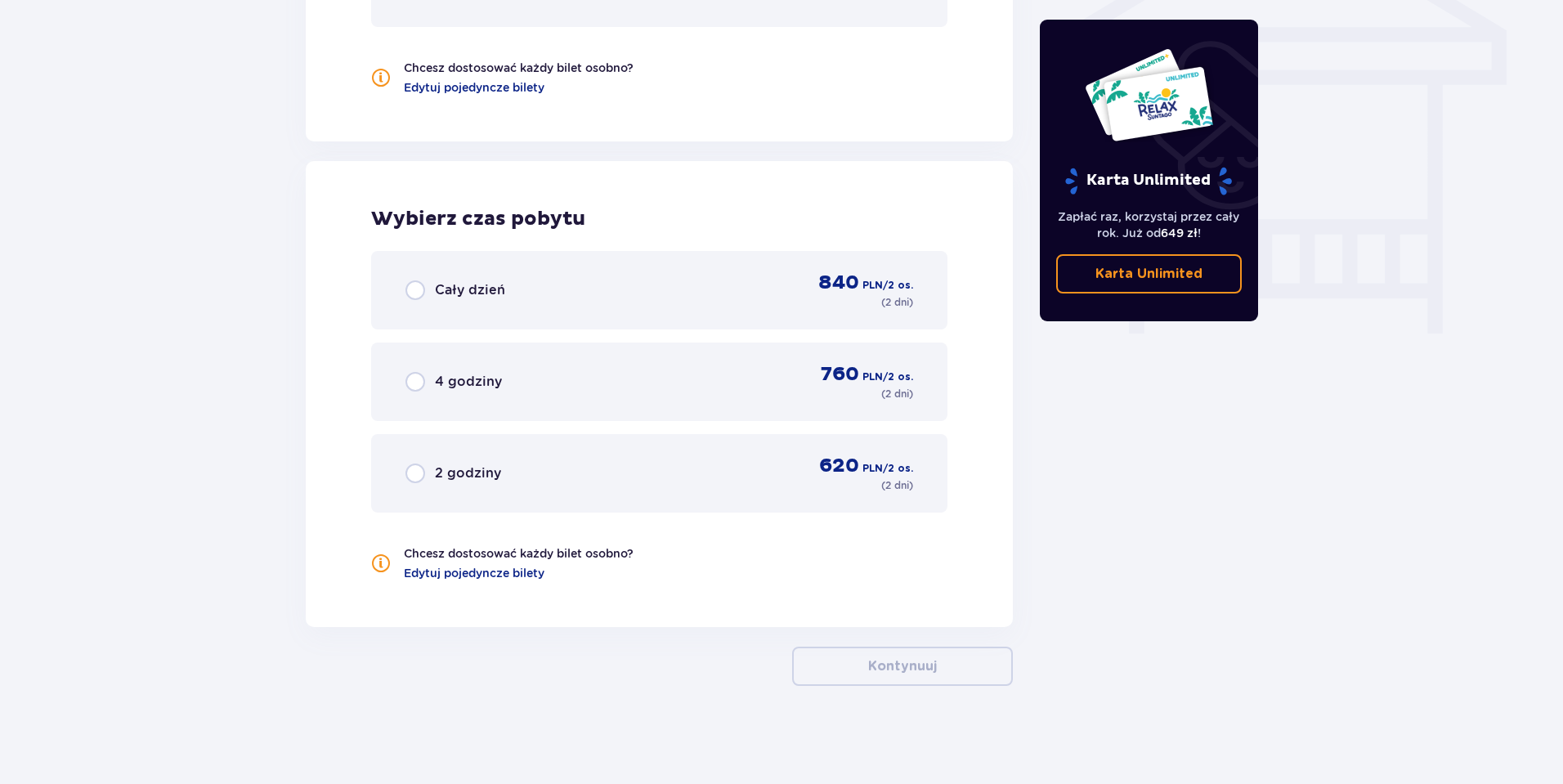
click at [500, 299] on span "Cały dzień" at bounding box center [470, 289] width 70 height 18
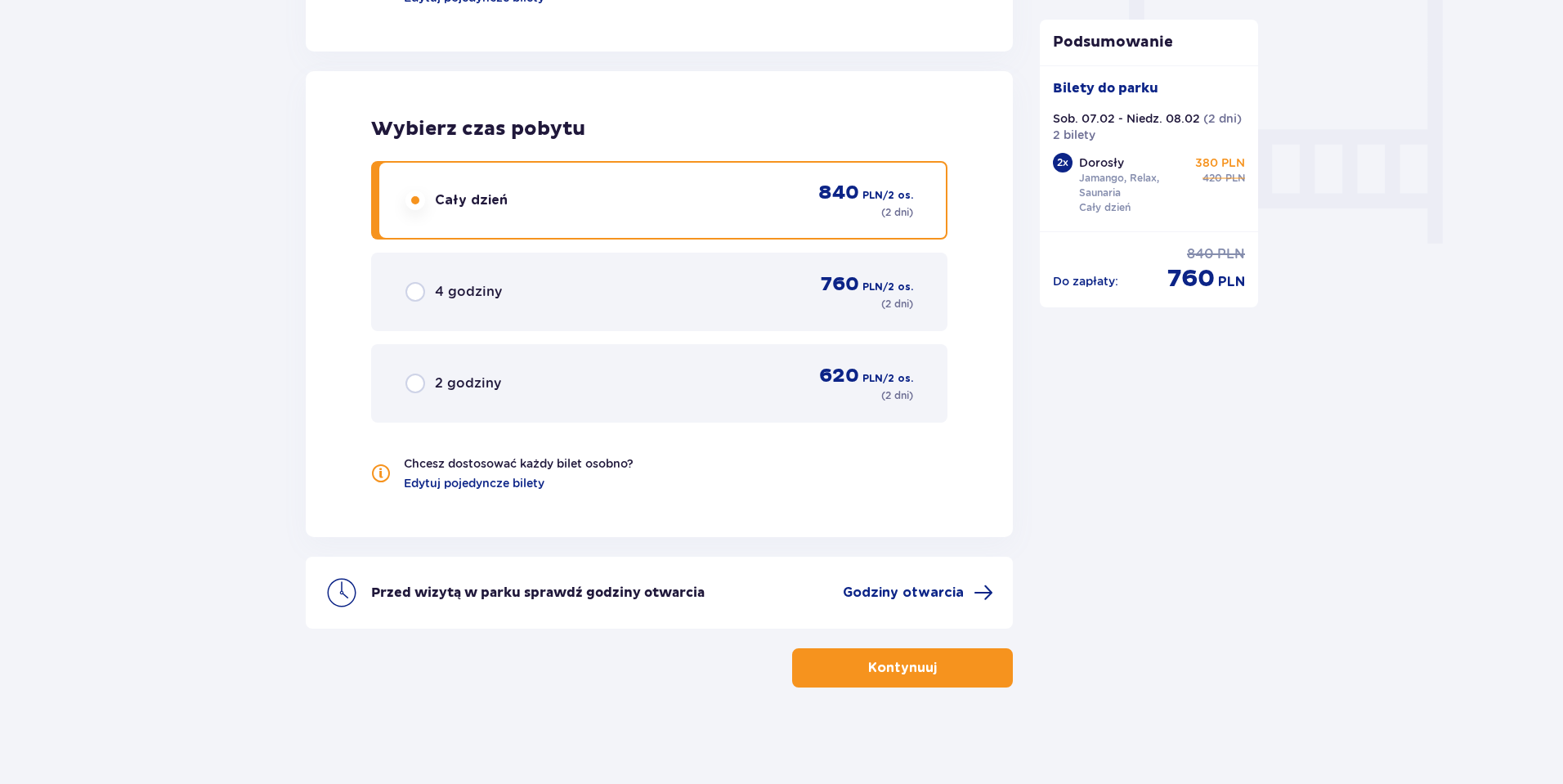
scroll to position [1521, 0]
click at [902, 658] on p "Kontynuuj" at bounding box center [903, 666] width 68 height 18
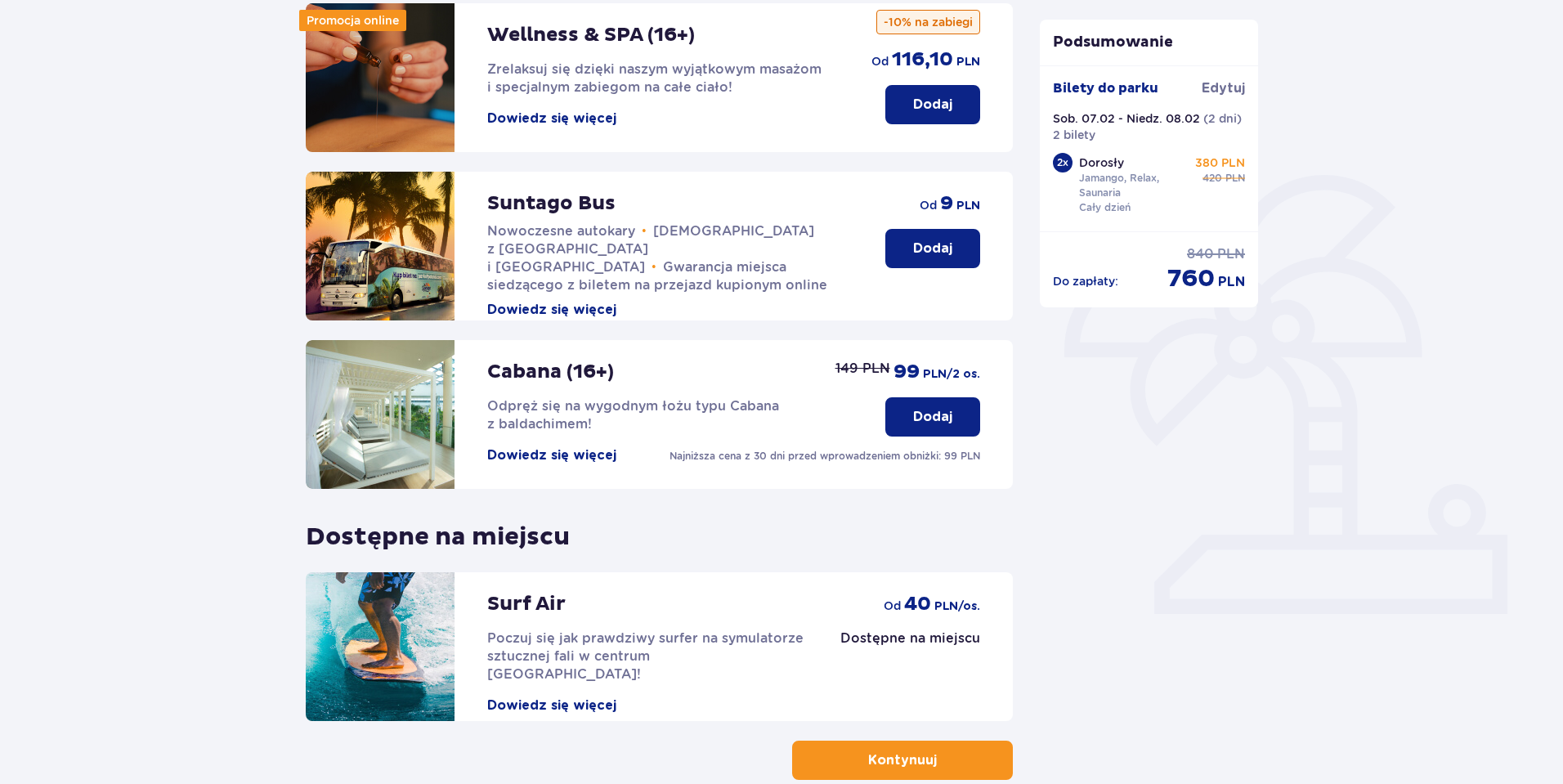
scroll to position [324, 0]
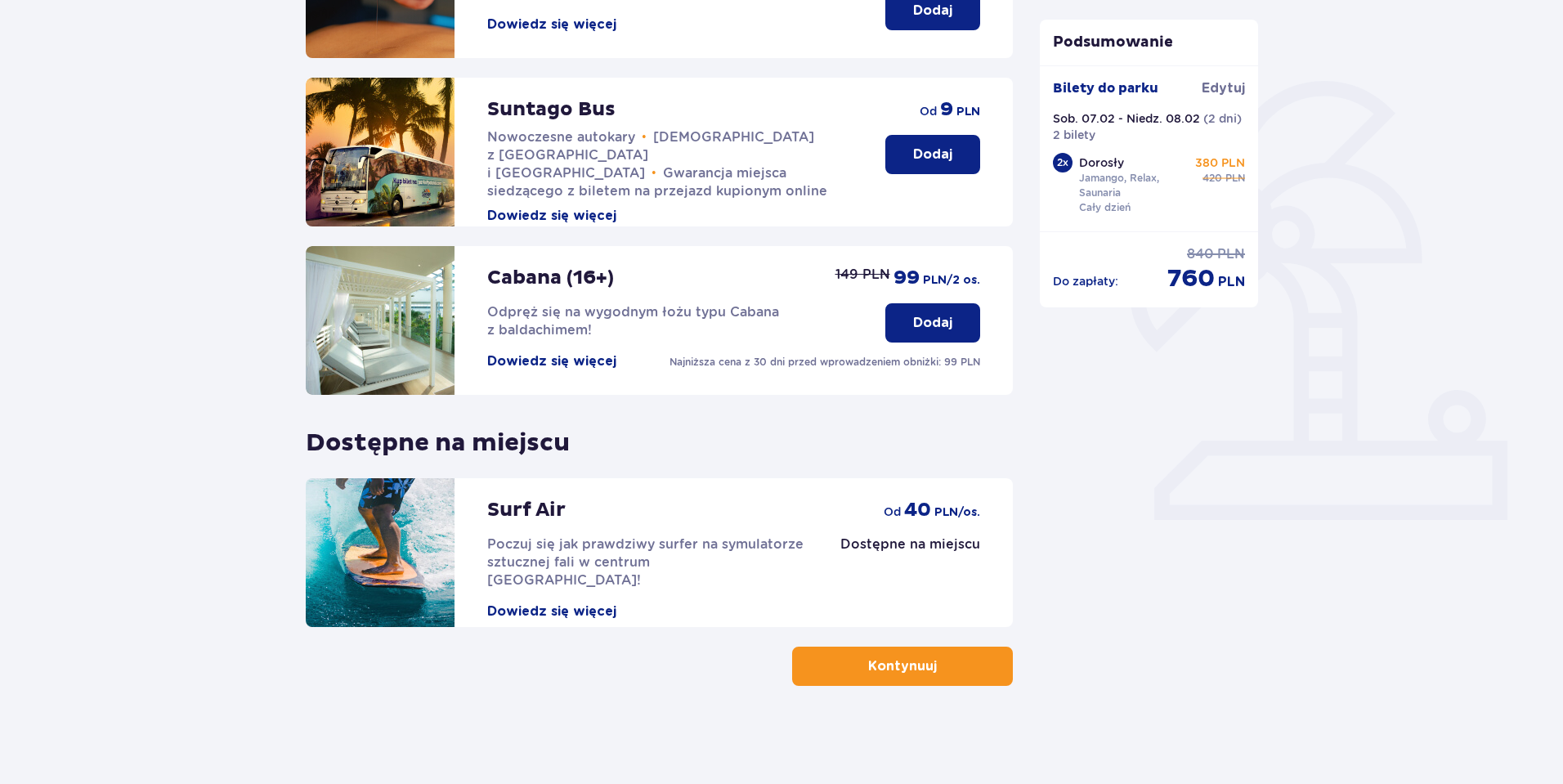
click at [963, 664] on button "Kontynuuj" at bounding box center [903, 666] width 221 height 39
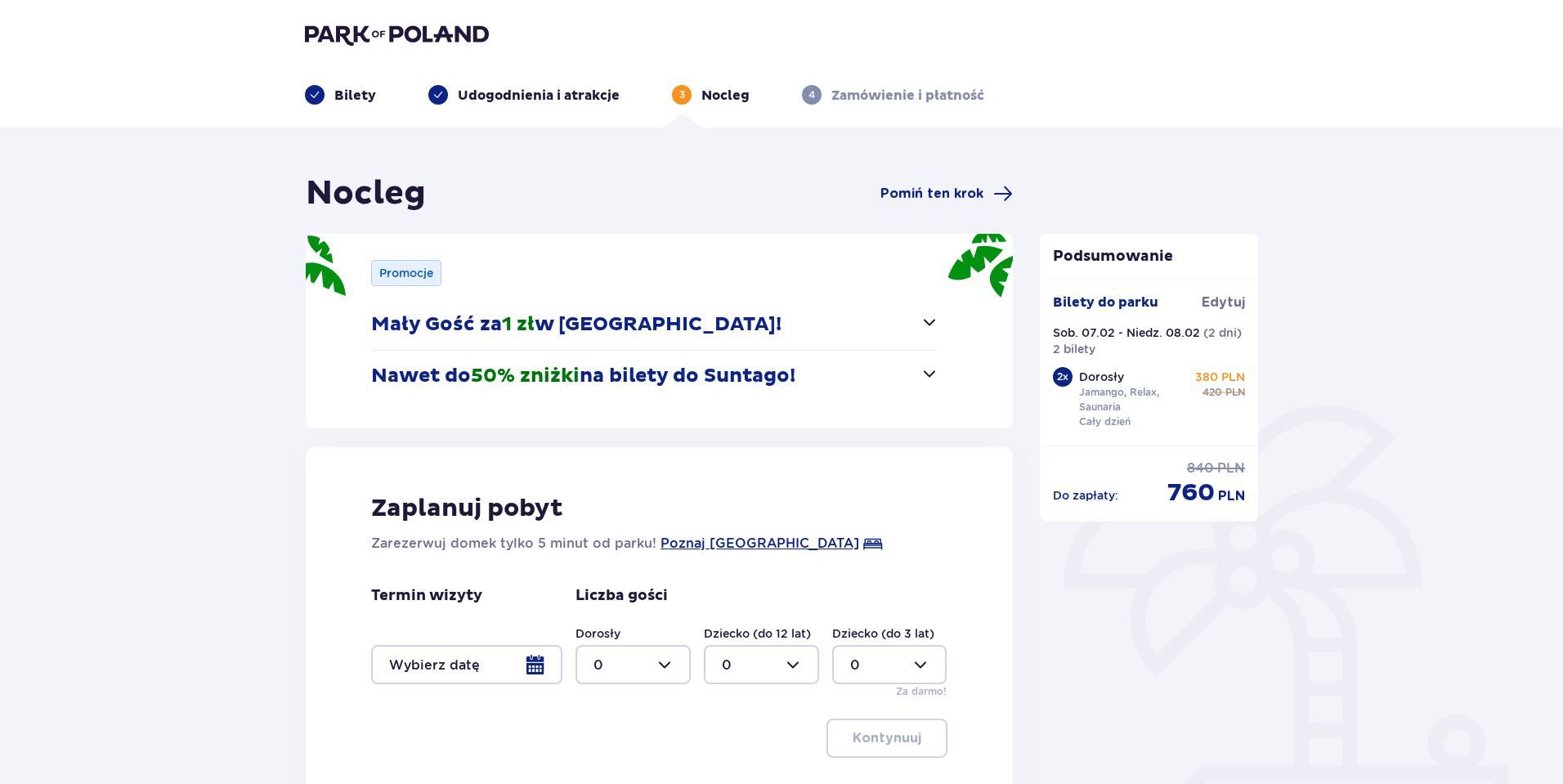
click at [587, 373] on p "Nawet do 50% zniżki na bilety do [GEOGRAPHIC_DATA]!" at bounding box center [583, 376] width 424 height 25
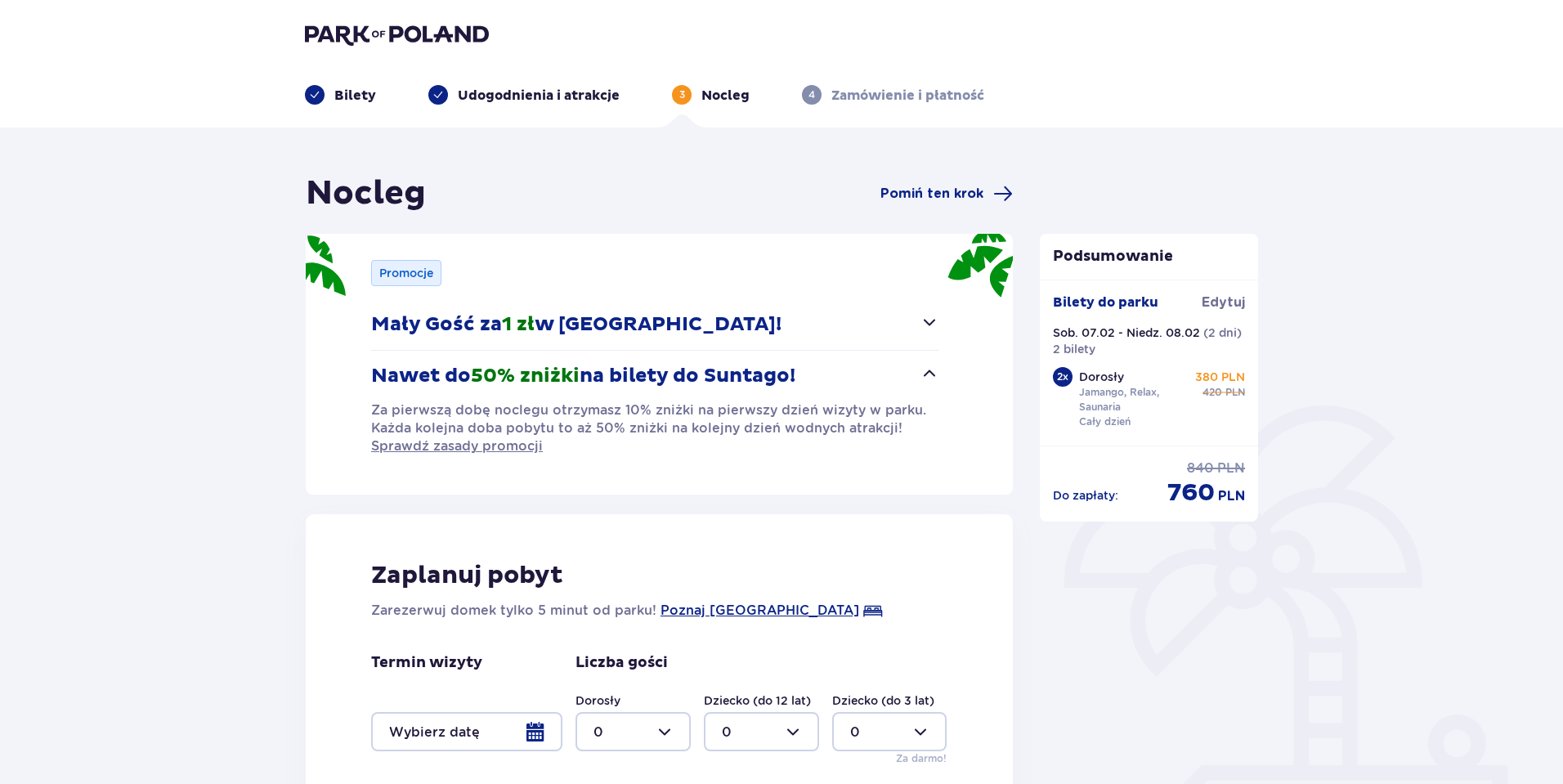
click at [587, 373] on p "Nawet do 50% zniżki na bilety do [GEOGRAPHIC_DATA]!" at bounding box center [583, 376] width 424 height 25
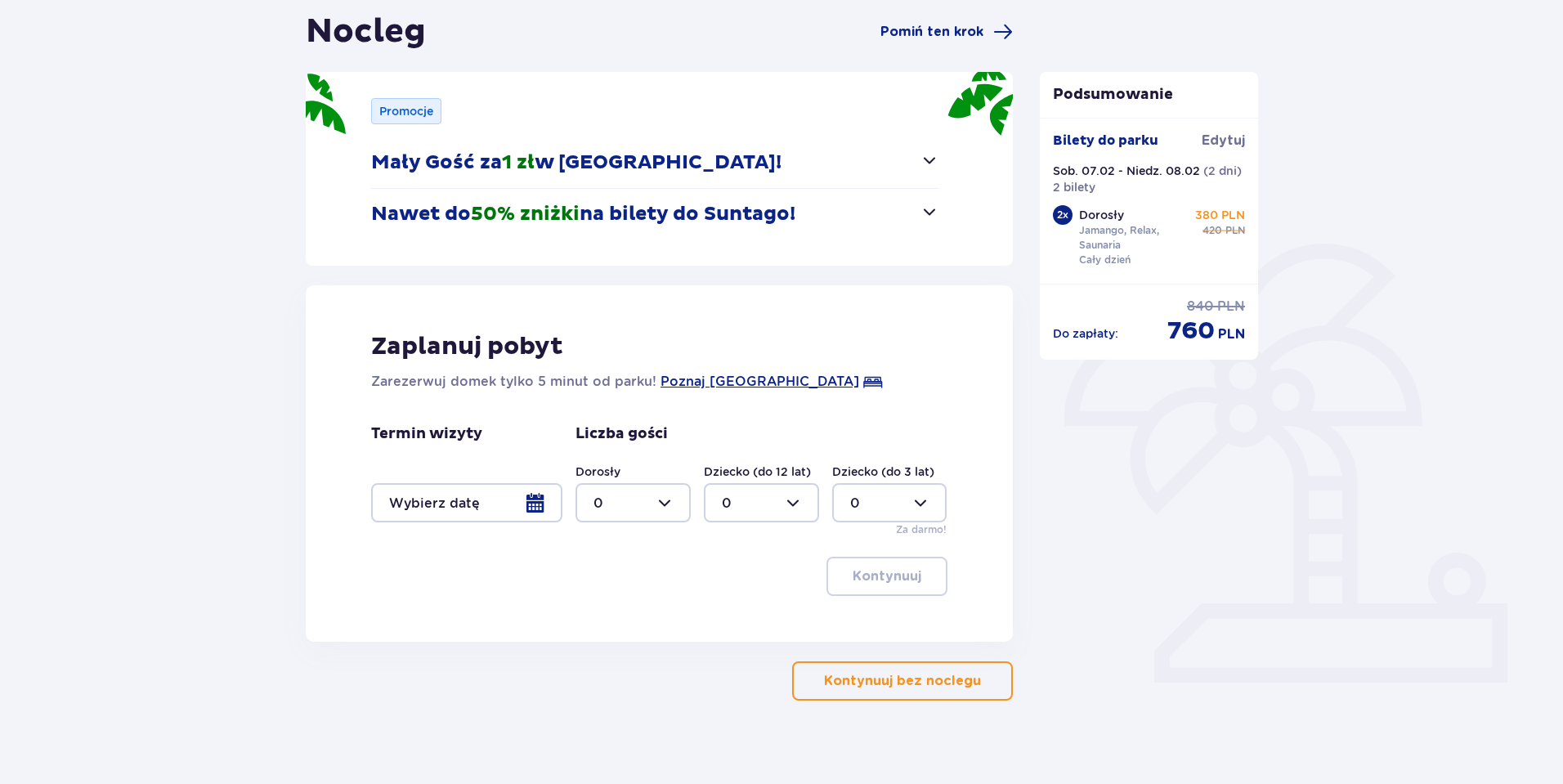
scroll to position [176, 0]
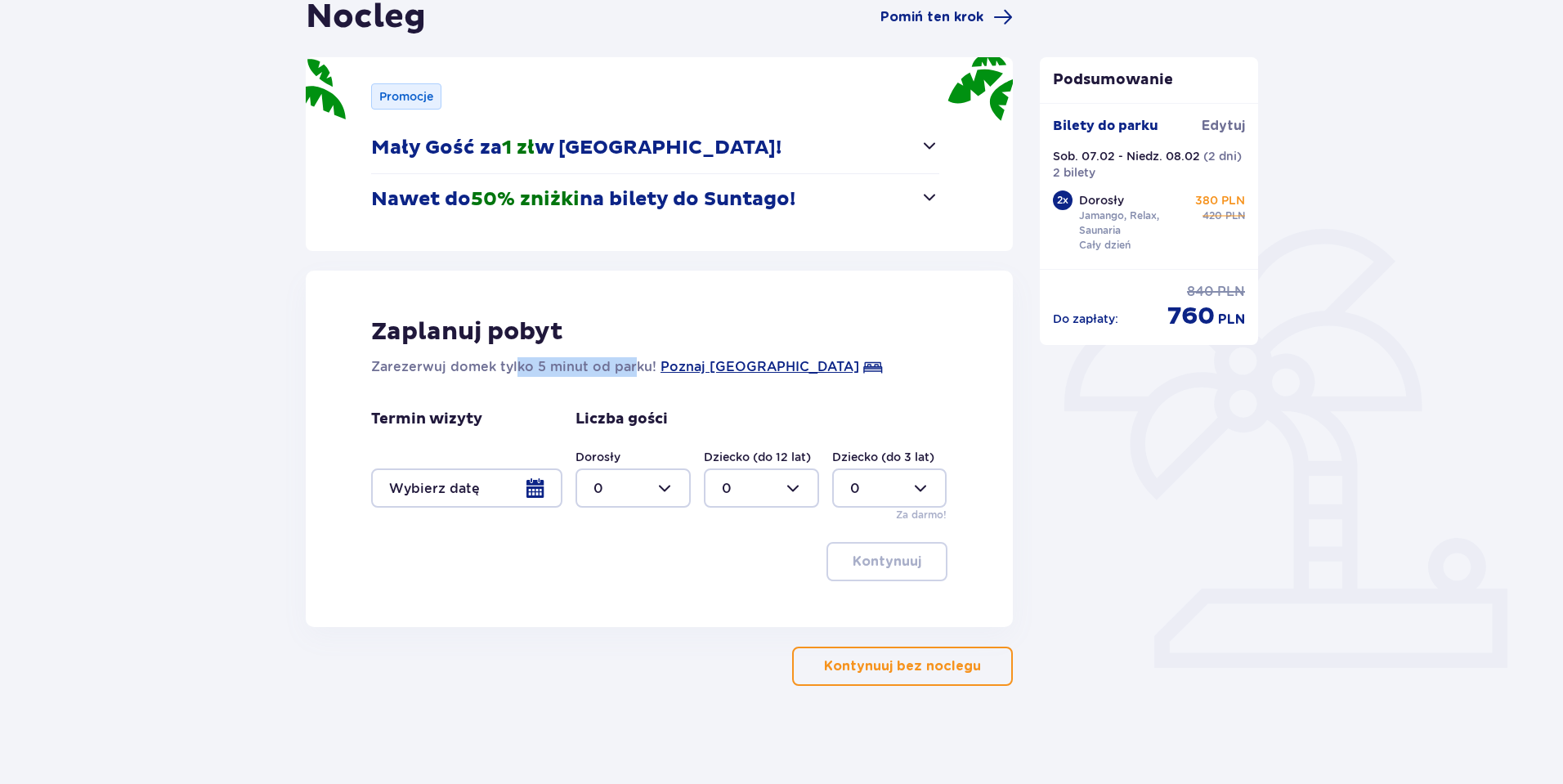
drag, startPoint x: 516, startPoint y: 367, endPoint x: 629, endPoint y: 363, distance: 113.1
click at [629, 363] on p "Zarezerwuj domek tylko 5 minut od parku!" at bounding box center [514, 367] width 285 height 19
drag, startPoint x: 582, startPoint y: 365, endPoint x: 459, endPoint y: 366, distance: 123.0
click at [459, 366] on p "Zarezerwuj domek tylko 5 minut od parku!" at bounding box center [514, 367] width 285 height 19
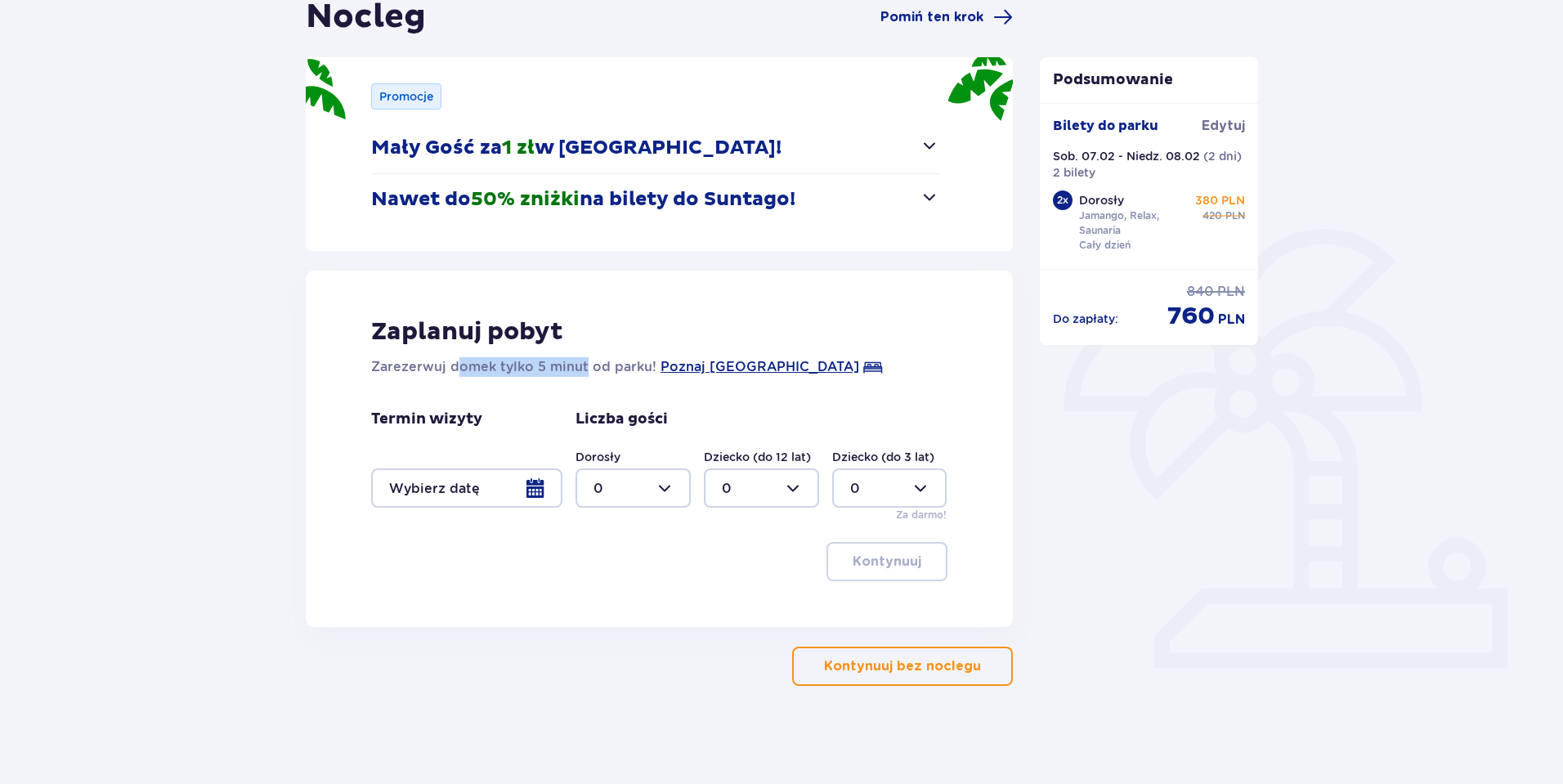
click at [459, 366] on p "Zarezerwuj domek tylko 5 minut od parku!" at bounding box center [514, 367] width 285 height 19
